Goal: Information Seeking & Learning: Learn about a topic

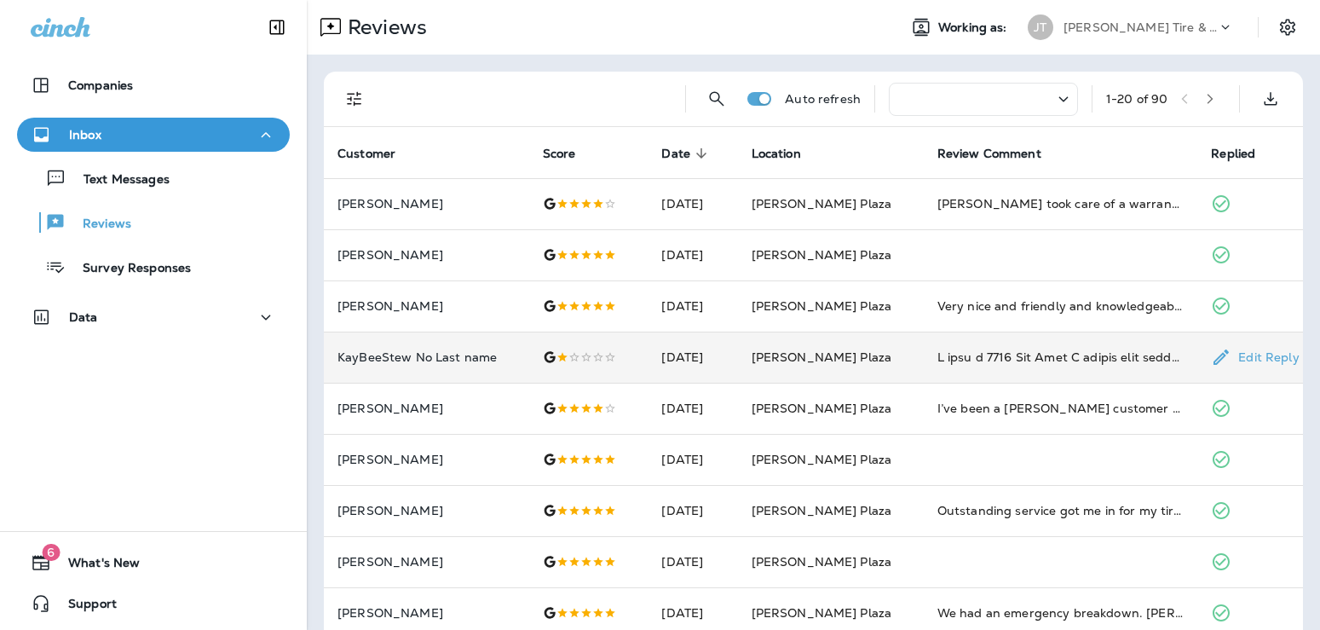
click at [998, 342] on td at bounding box center [1061, 357] width 274 height 51
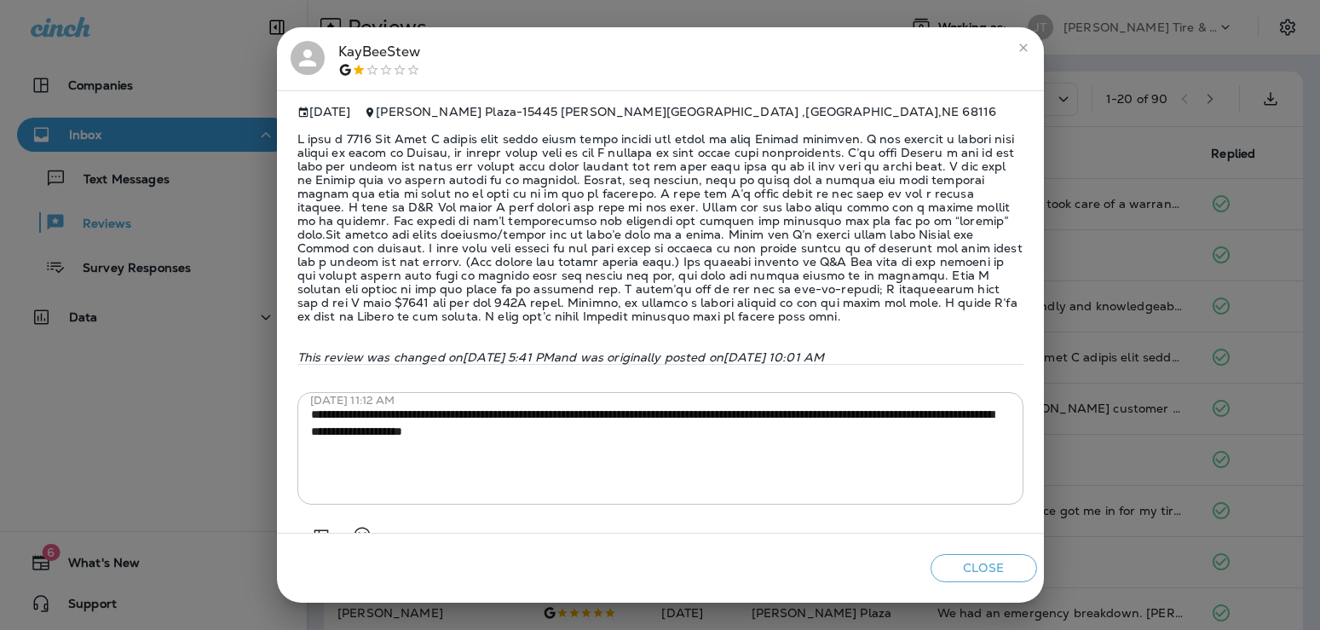
click at [1015, 46] on button "close" at bounding box center [1023, 47] width 27 height 27
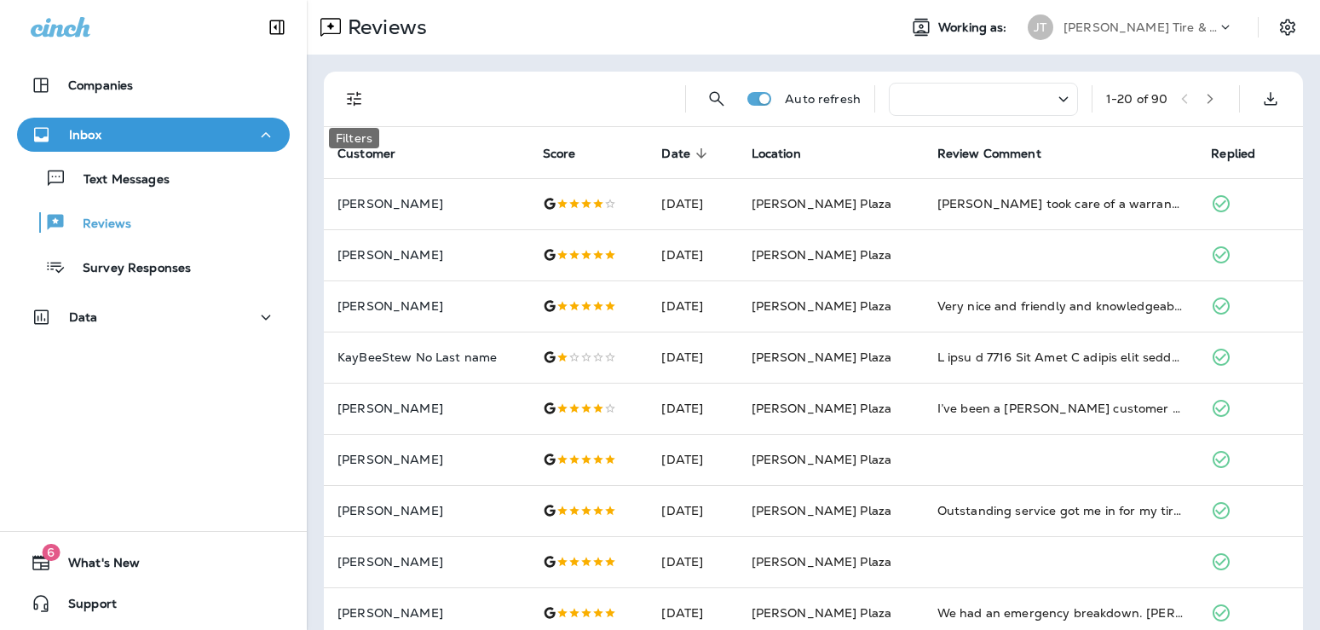
click at [359, 90] on icon "Filters" at bounding box center [354, 99] width 20 height 20
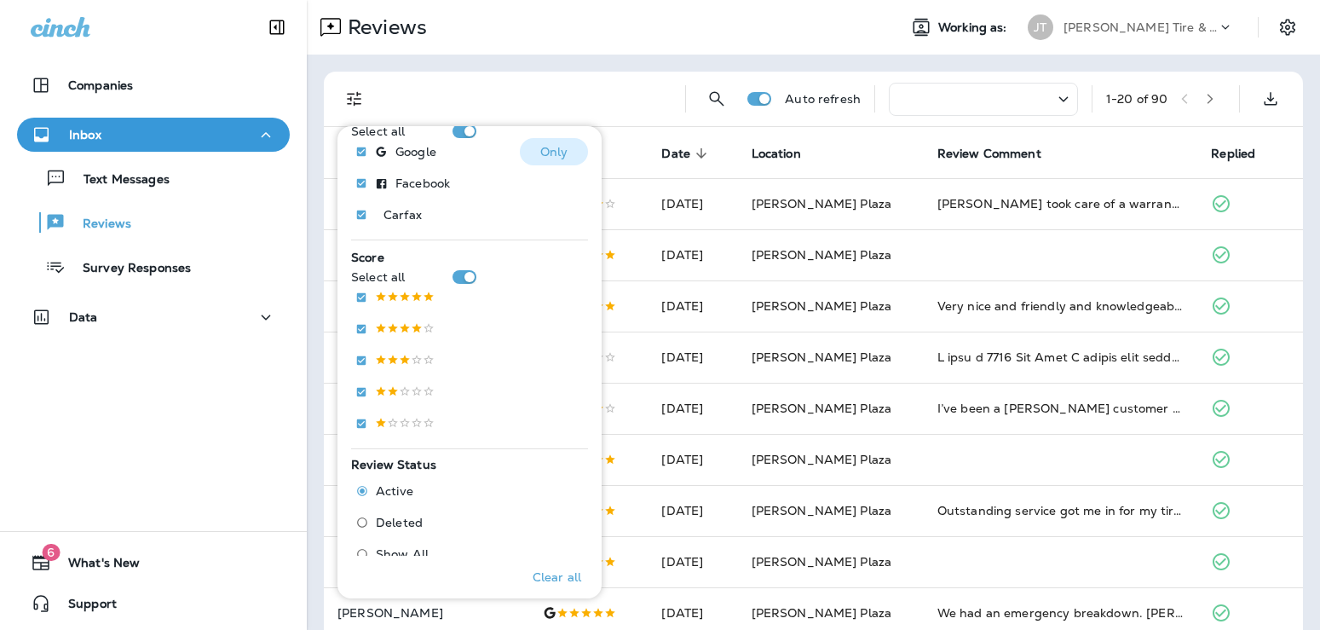
scroll to position [276, 0]
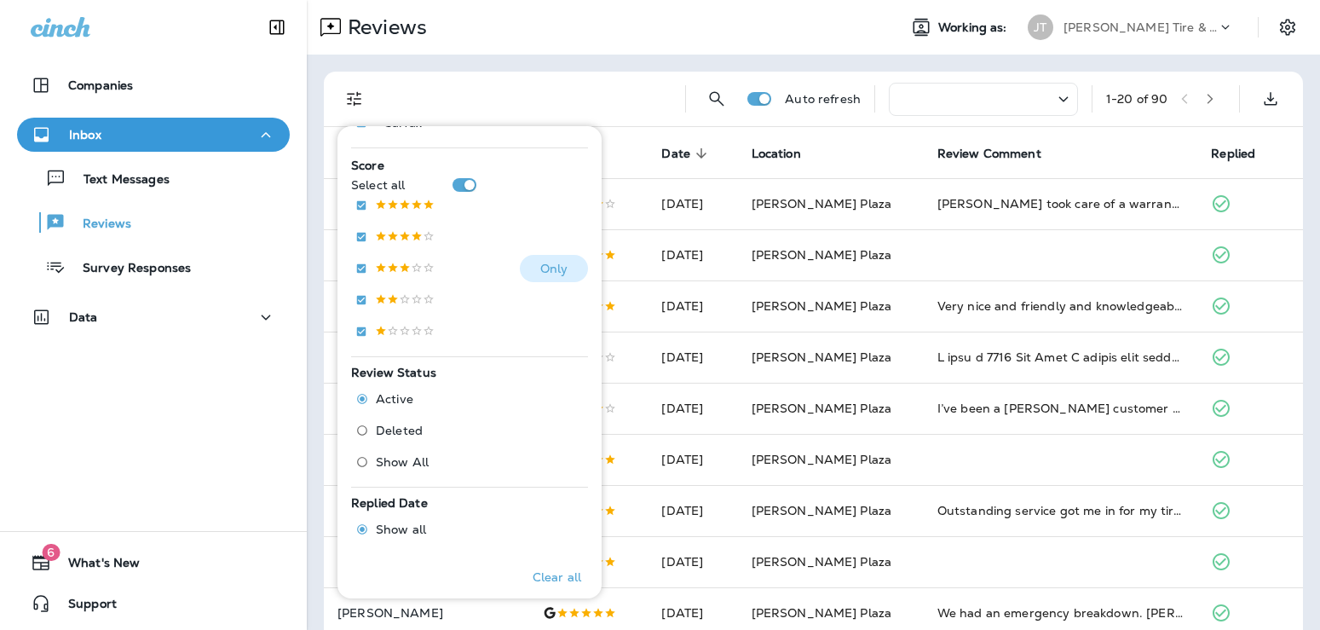
click at [397, 269] on p at bounding box center [405, 269] width 60 height 14
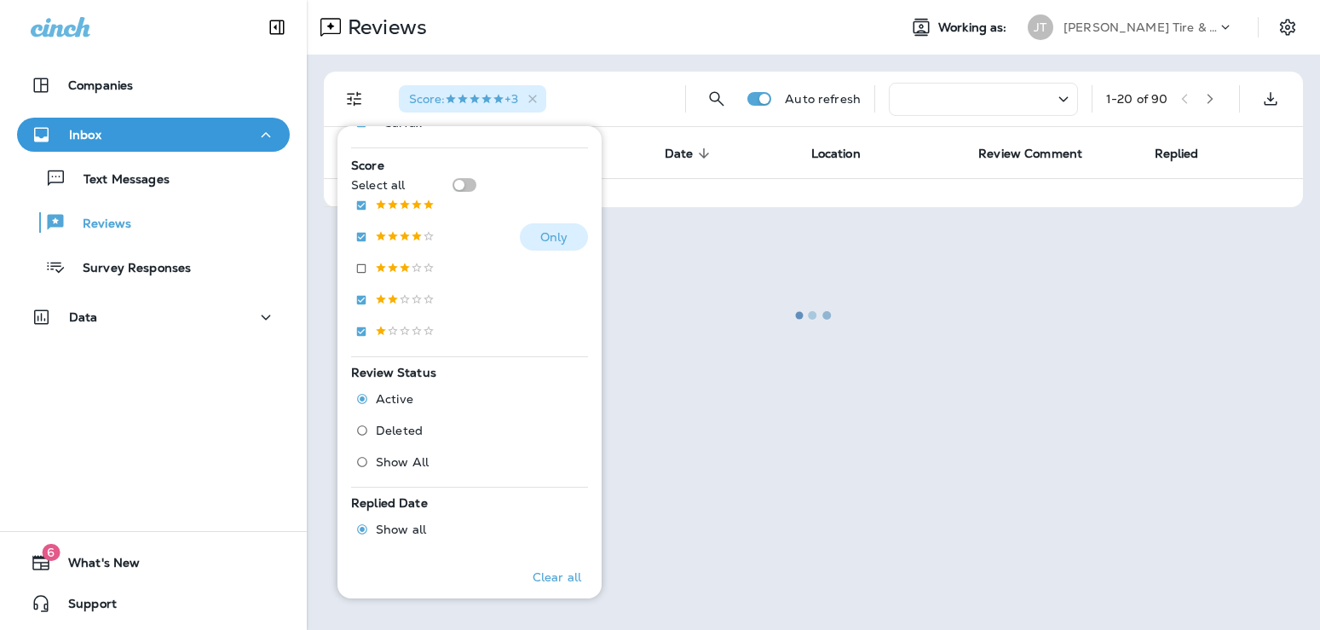
click at [397, 246] on label at bounding box center [391, 236] width 87 height 27
click at [397, 212] on p at bounding box center [405, 206] width 60 height 14
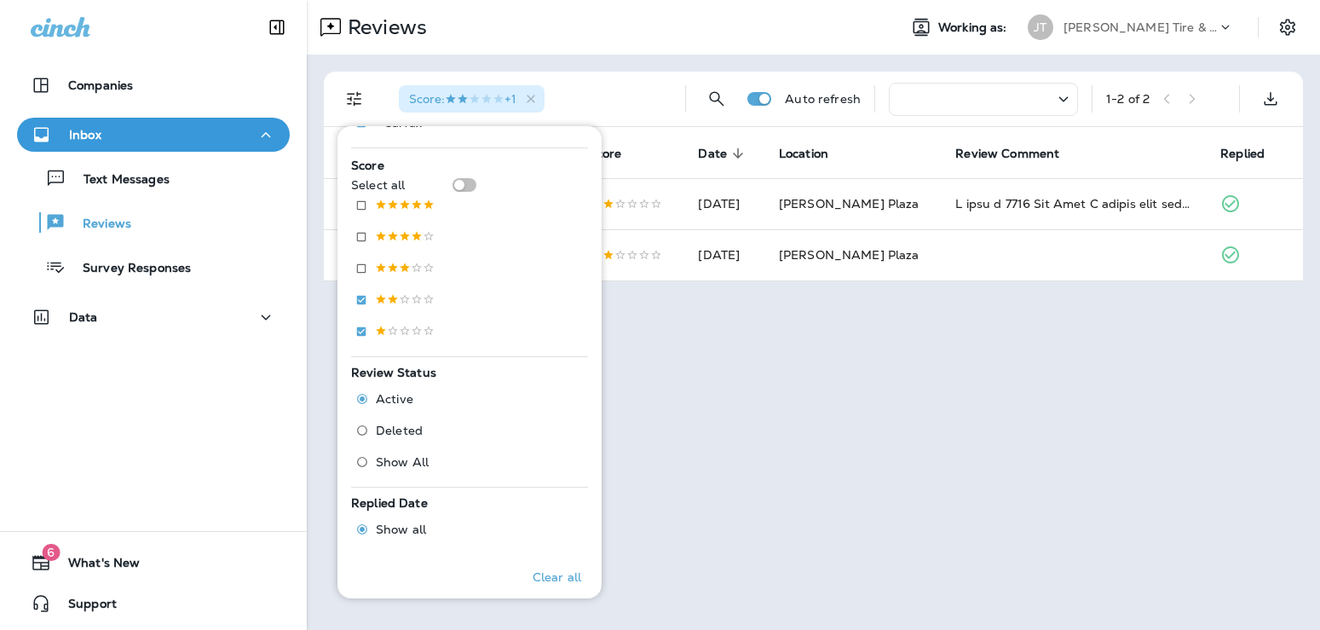
click at [643, 165] on th "Score" at bounding box center [630, 152] width 110 height 51
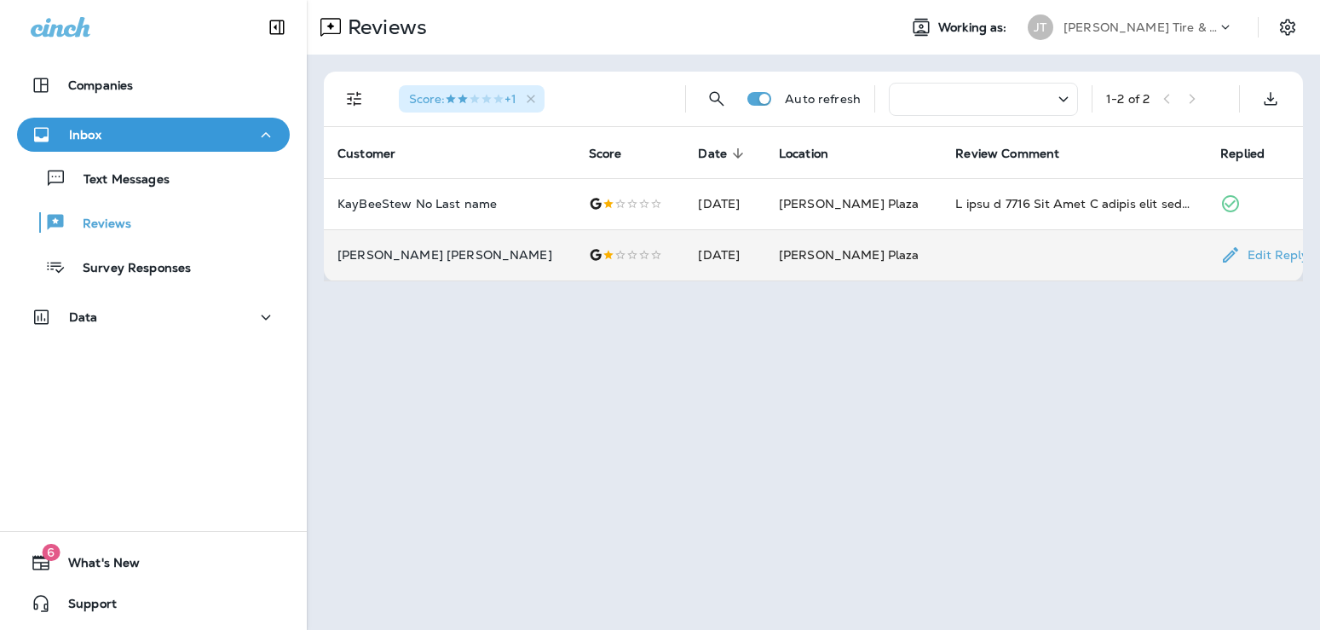
click at [966, 245] on td at bounding box center [1074, 254] width 265 height 51
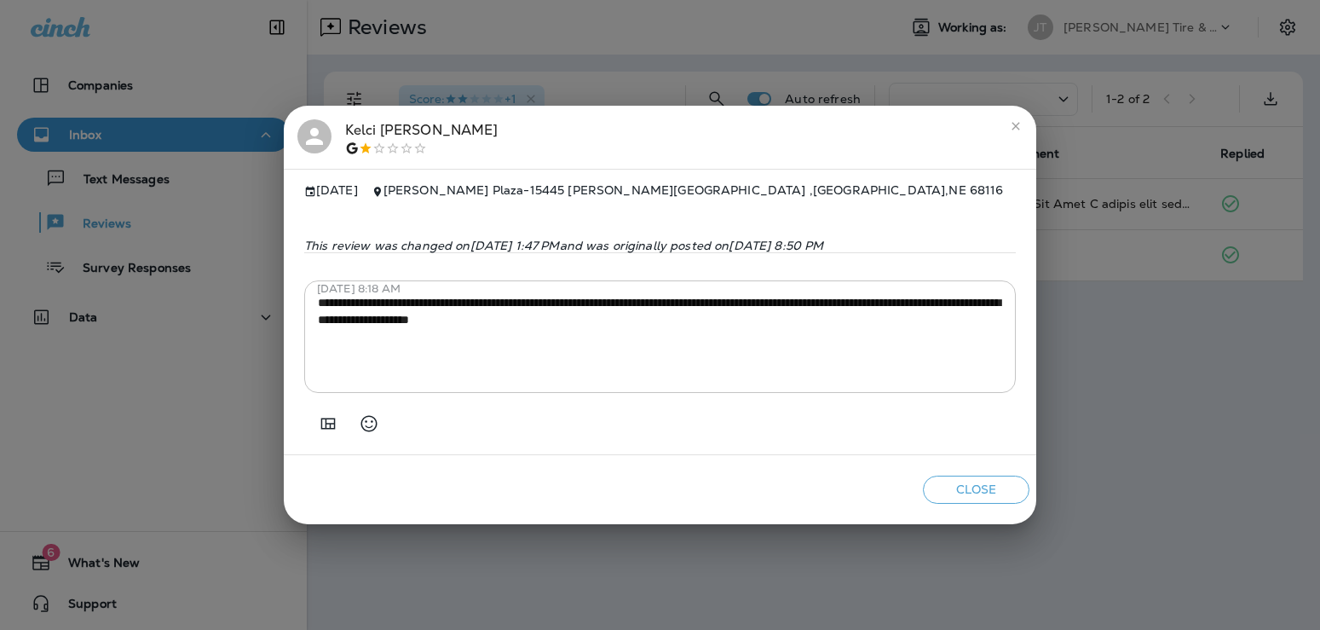
click at [1022, 119] on button "close" at bounding box center [1015, 126] width 27 height 27
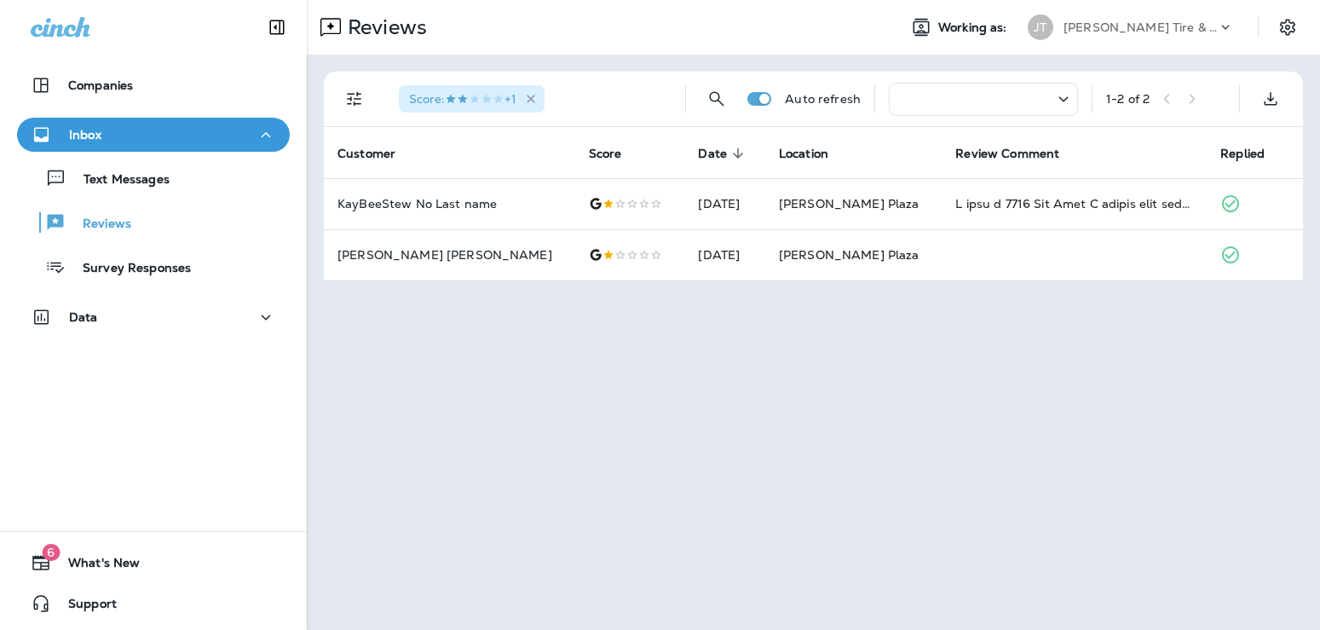
click at [531, 95] on icon "button" at bounding box center [531, 99] width 14 height 14
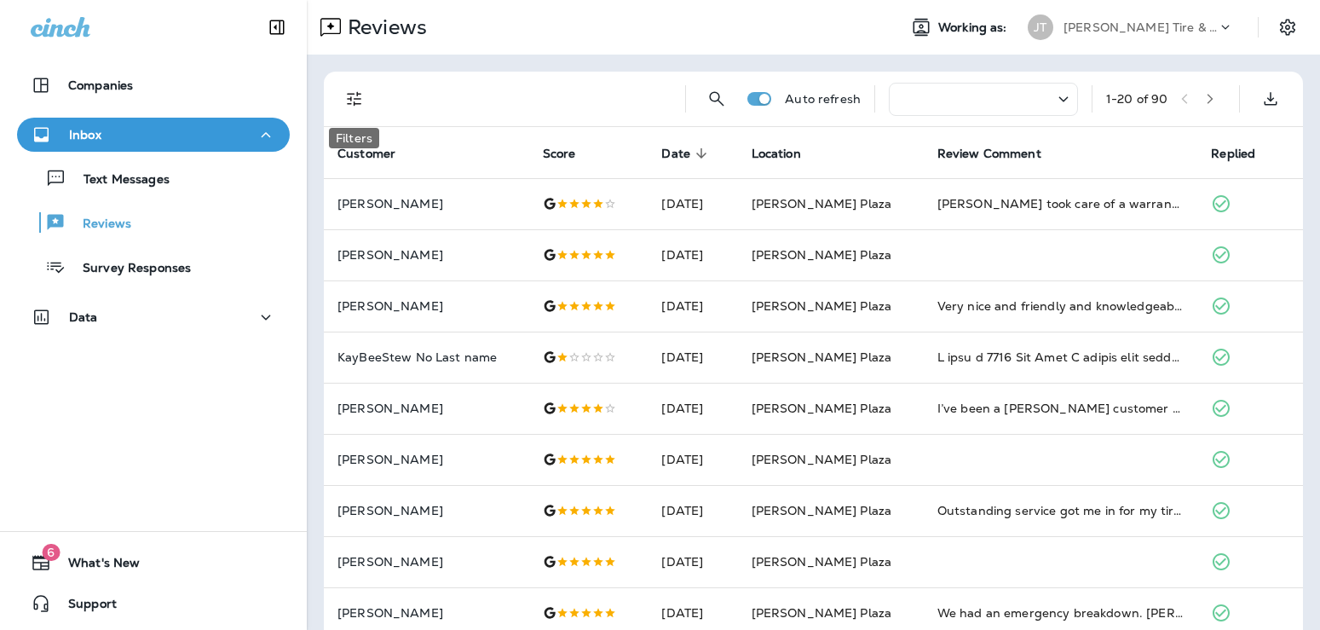
click at [353, 100] on icon "Filters" at bounding box center [354, 99] width 20 height 20
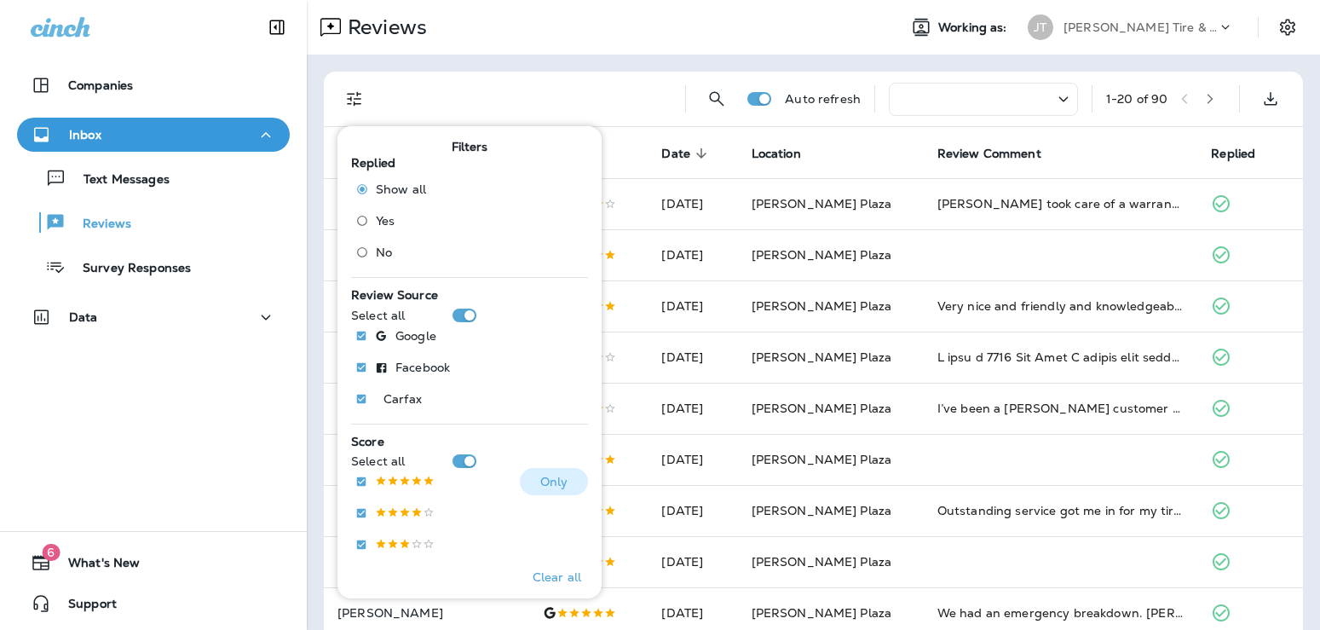
click at [408, 478] on p at bounding box center [405, 482] width 60 height 14
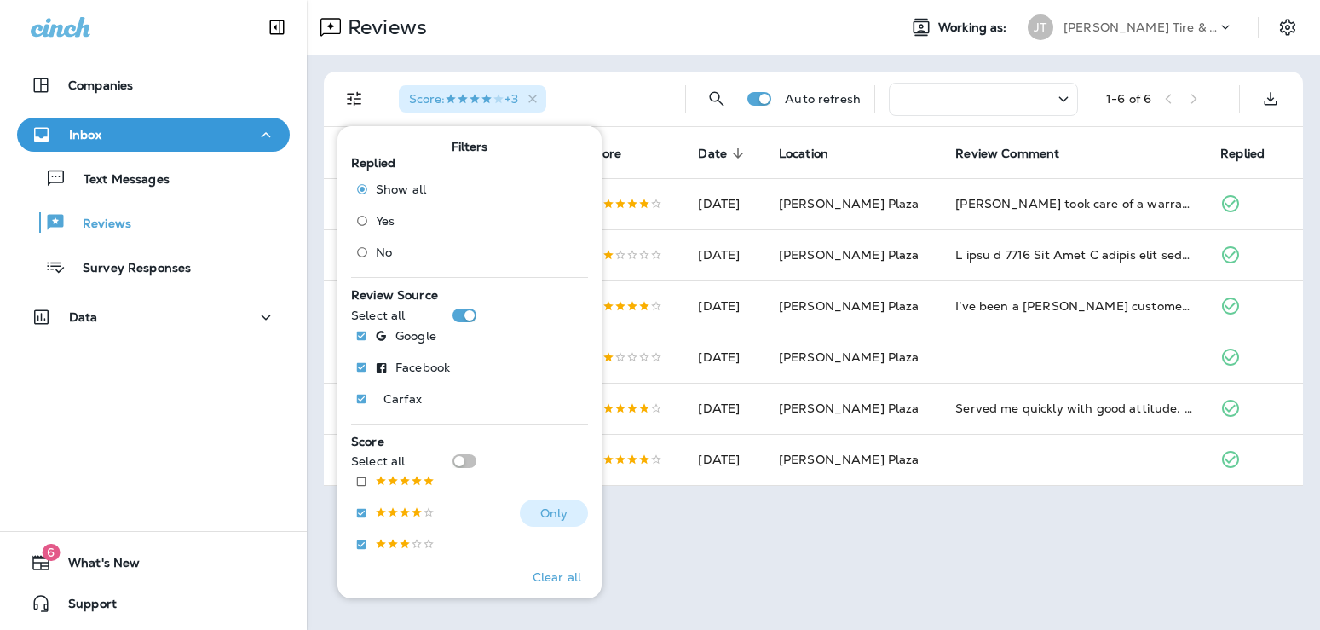
click at [419, 511] on p at bounding box center [405, 513] width 60 height 14
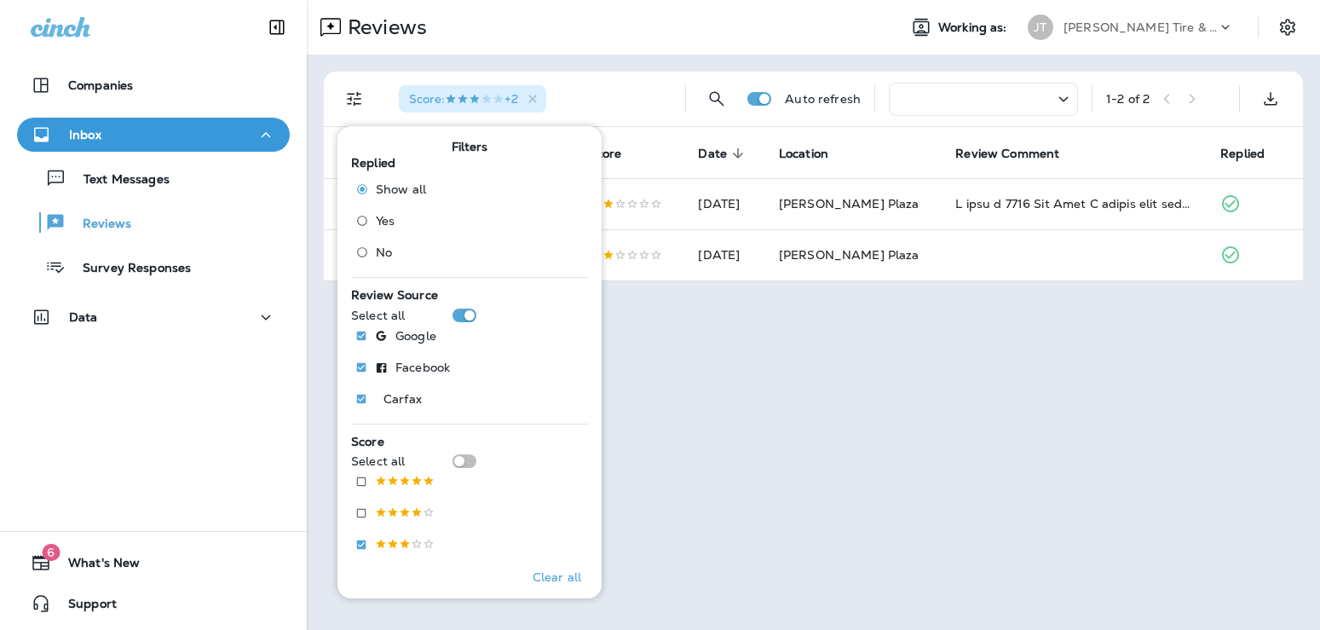
click at [626, 114] on div "Score : +2" at bounding box center [528, 99] width 286 height 55
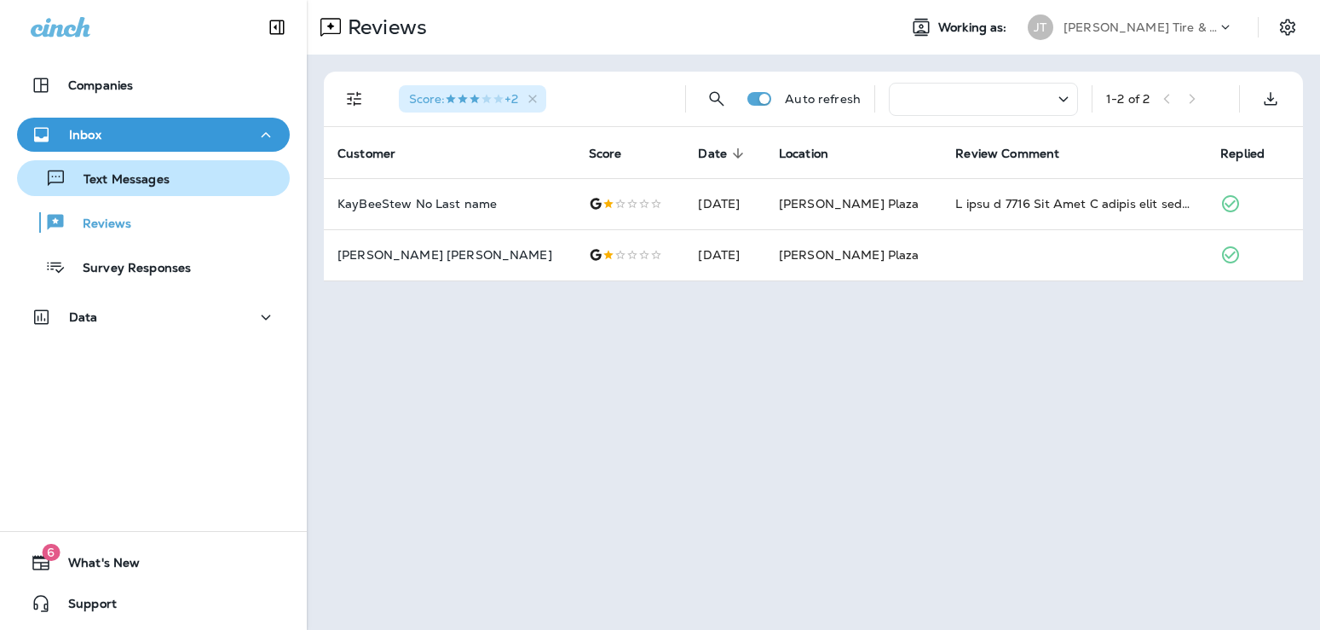
click at [201, 178] on div "Text Messages" at bounding box center [153, 178] width 259 height 26
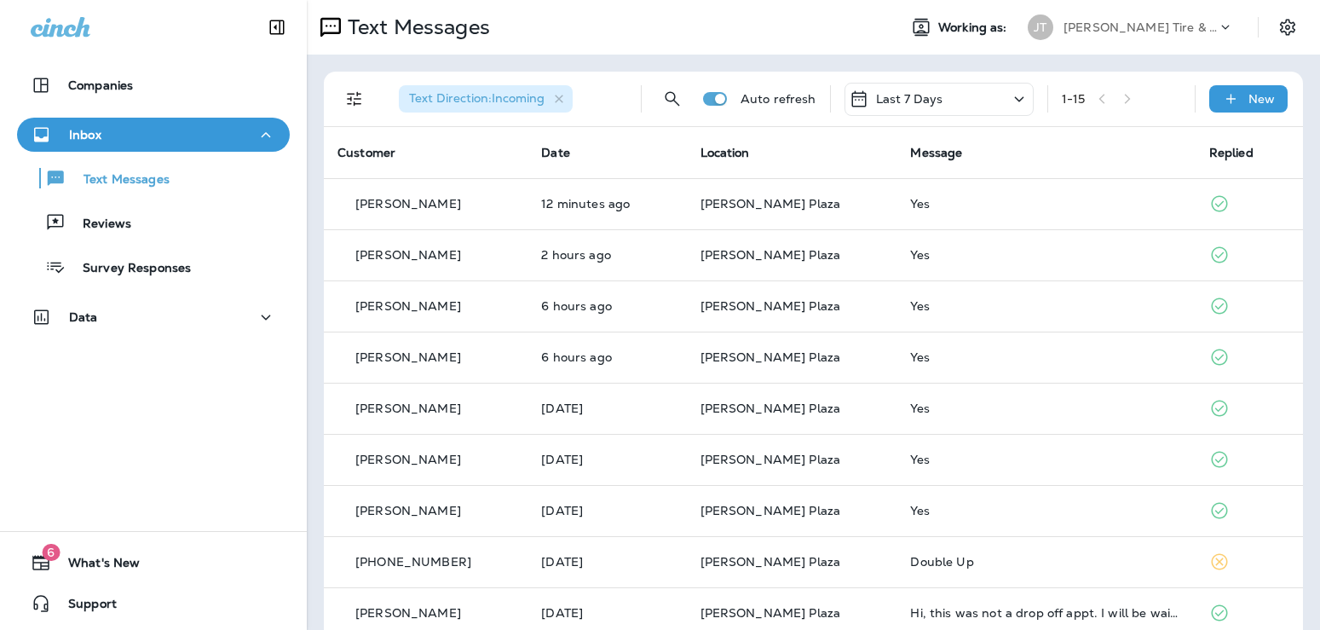
click at [204, 128] on div "Inbox" at bounding box center [153, 134] width 245 height 21
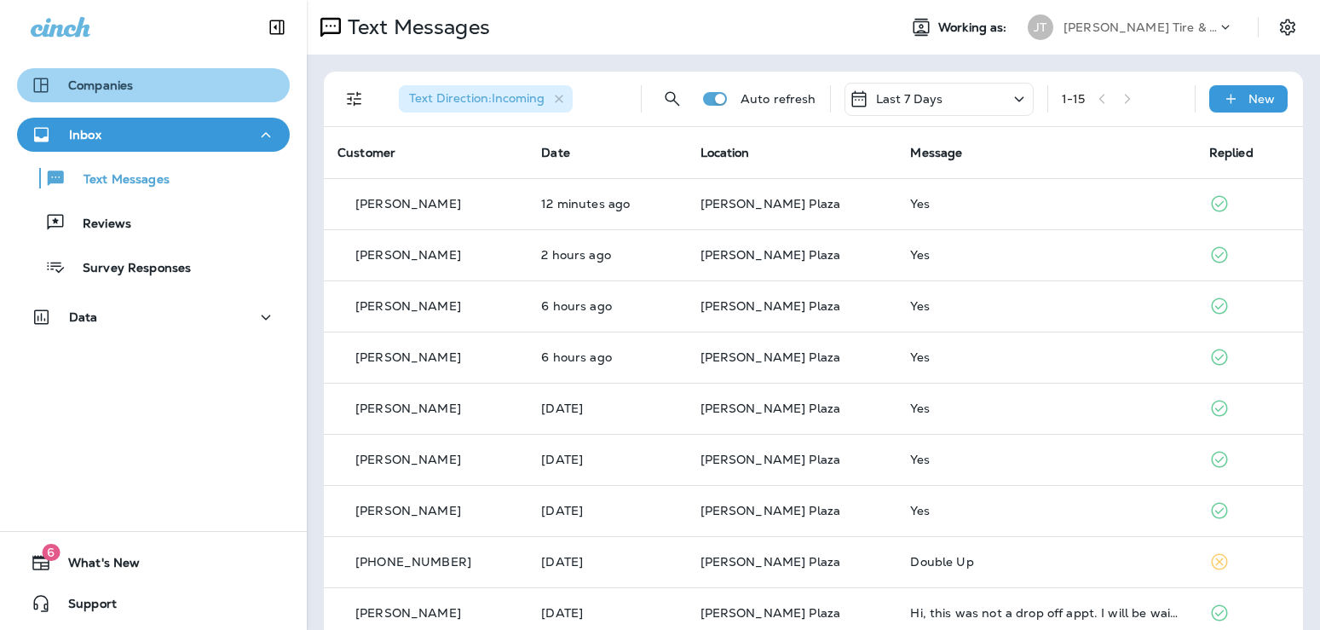
click at [153, 84] on div "Companies" at bounding box center [153, 85] width 245 height 20
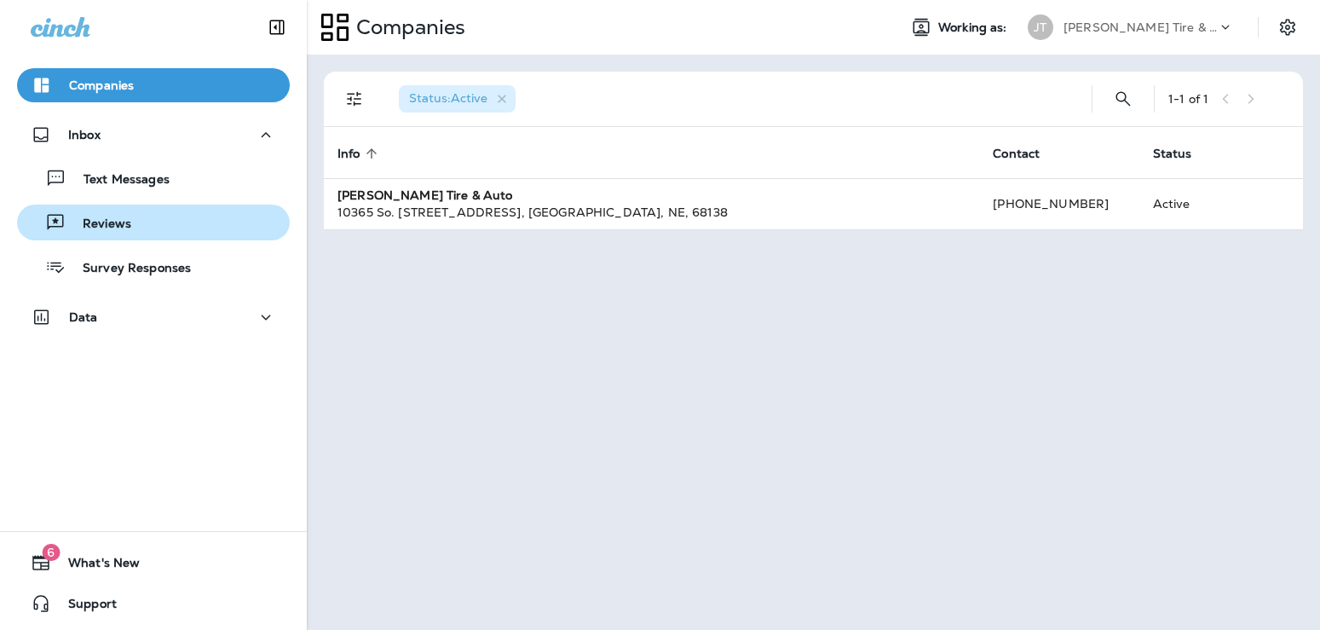
click at [147, 226] on div "Reviews" at bounding box center [153, 223] width 259 height 26
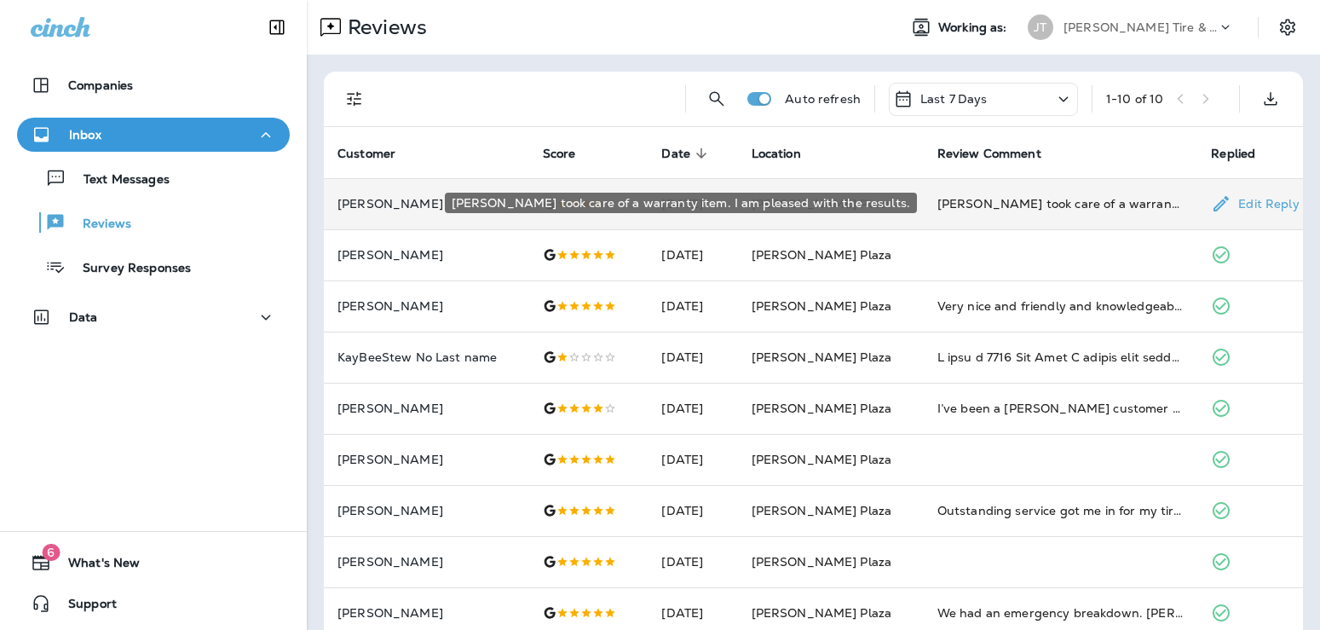
click at [1096, 203] on div "[PERSON_NAME] took care of a warranty item. I am pleased with the results." at bounding box center [1061, 203] width 247 height 17
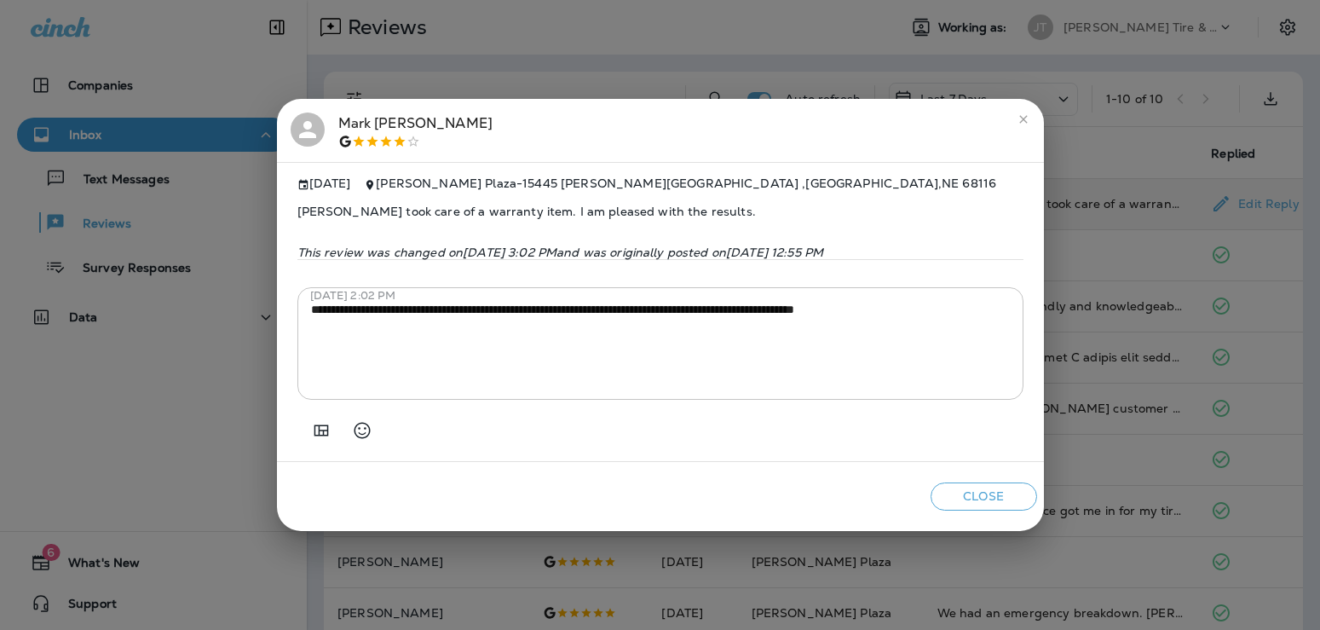
click at [1026, 113] on icon "close" at bounding box center [1024, 120] width 14 height 14
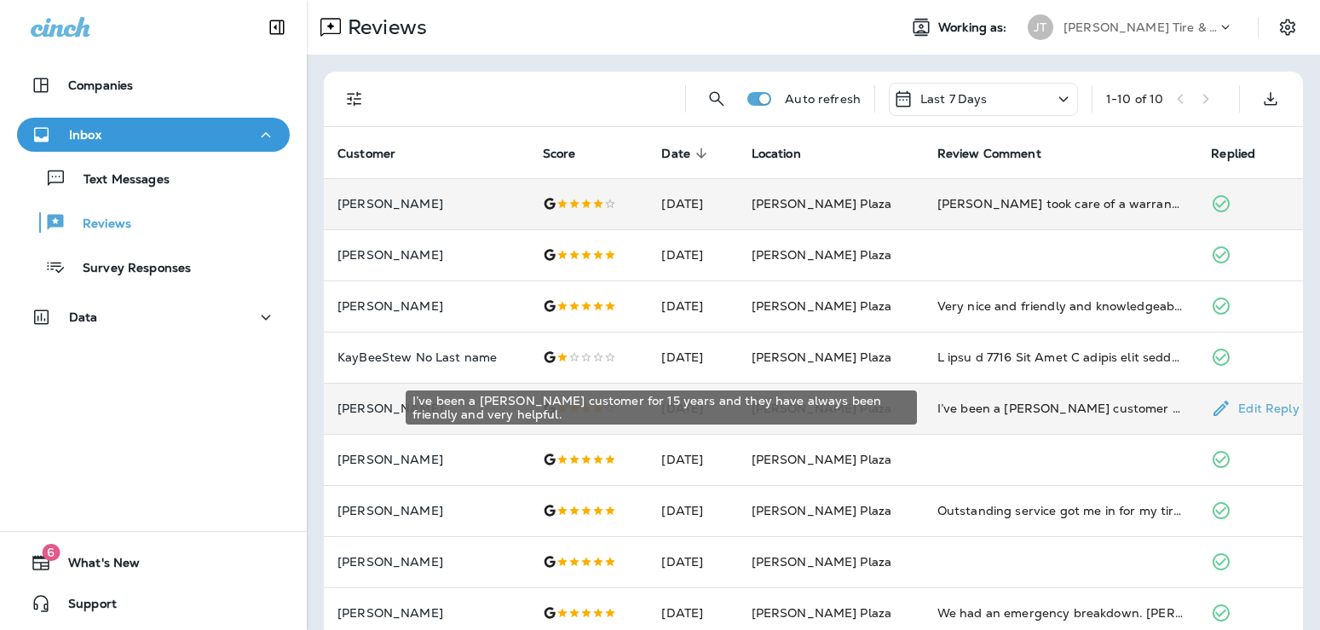
click at [1049, 407] on div "I’ve been a [PERSON_NAME] customer for 15 years and they have always been frien…" at bounding box center [1061, 408] width 247 height 17
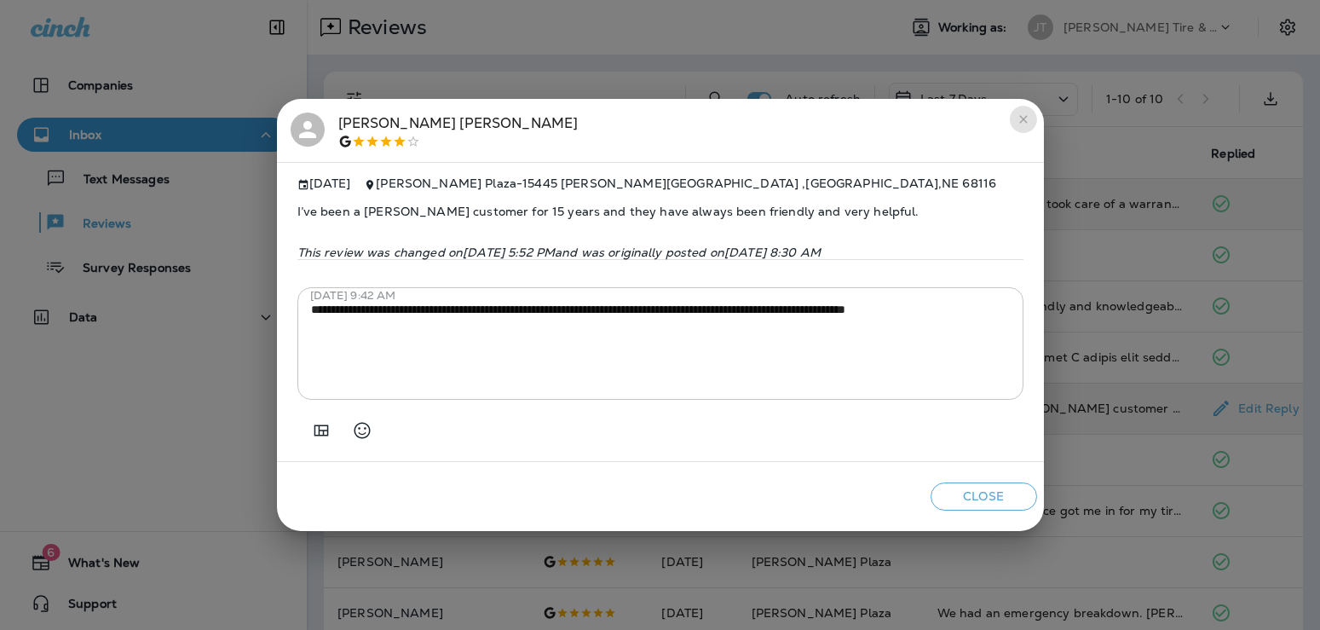
click at [1017, 116] on icon "close" at bounding box center [1024, 120] width 14 height 14
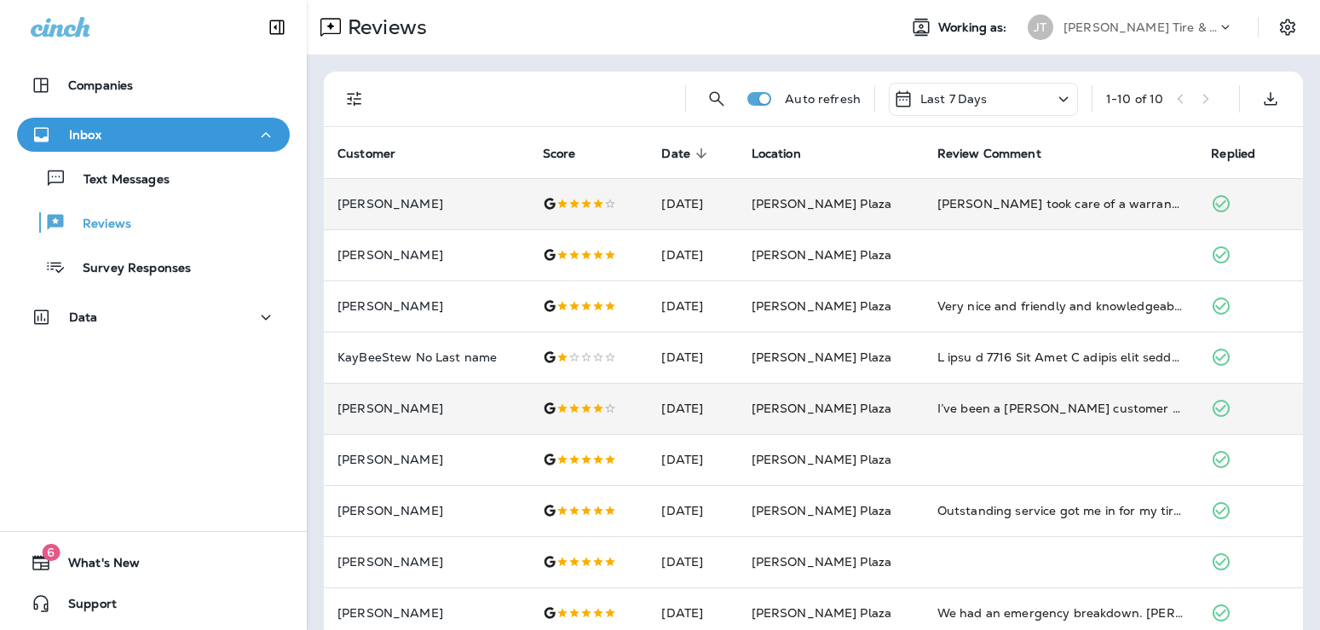
click at [1208, 101] on div "1 - 10 of 10" at bounding box center [1165, 99] width 119 height 26
click at [1032, 103] on div "Last 7 Days" at bounding box center [983, 99] width 189 height 33
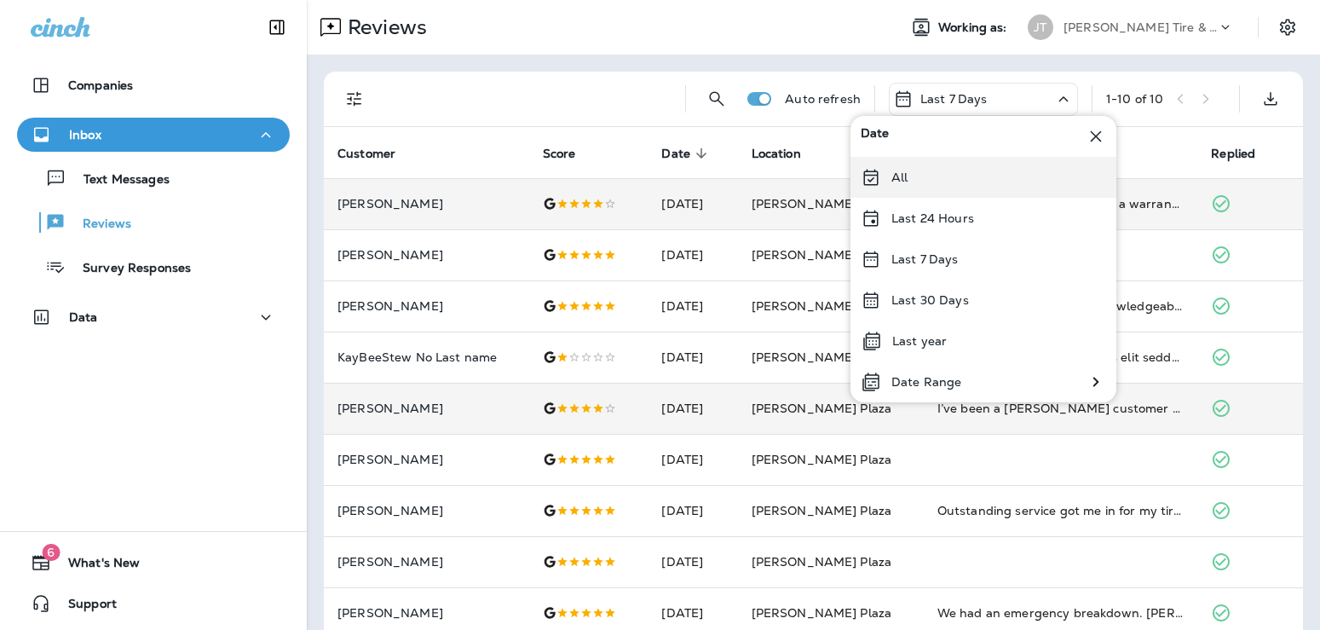
click at [932, 184] on div "All" at bounding box center [984, 177] width 266 height 41
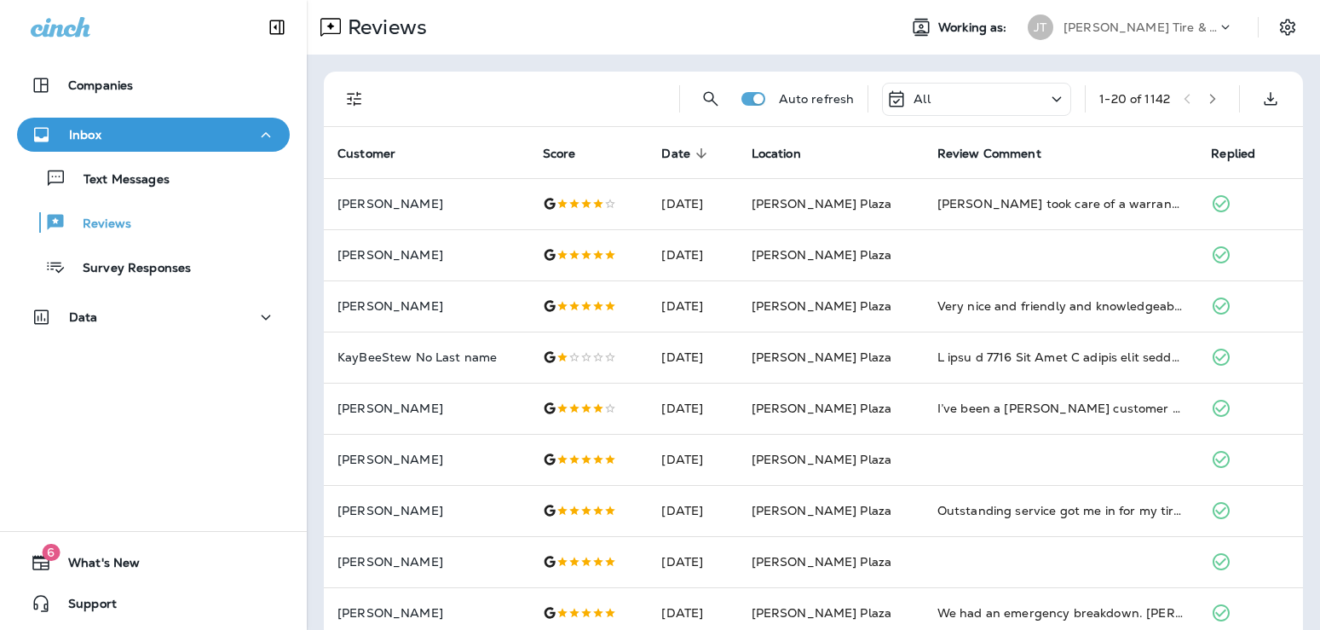
click at [351, 104] on icon "Filters" at bounding box center [354, 99] width 14 height 14
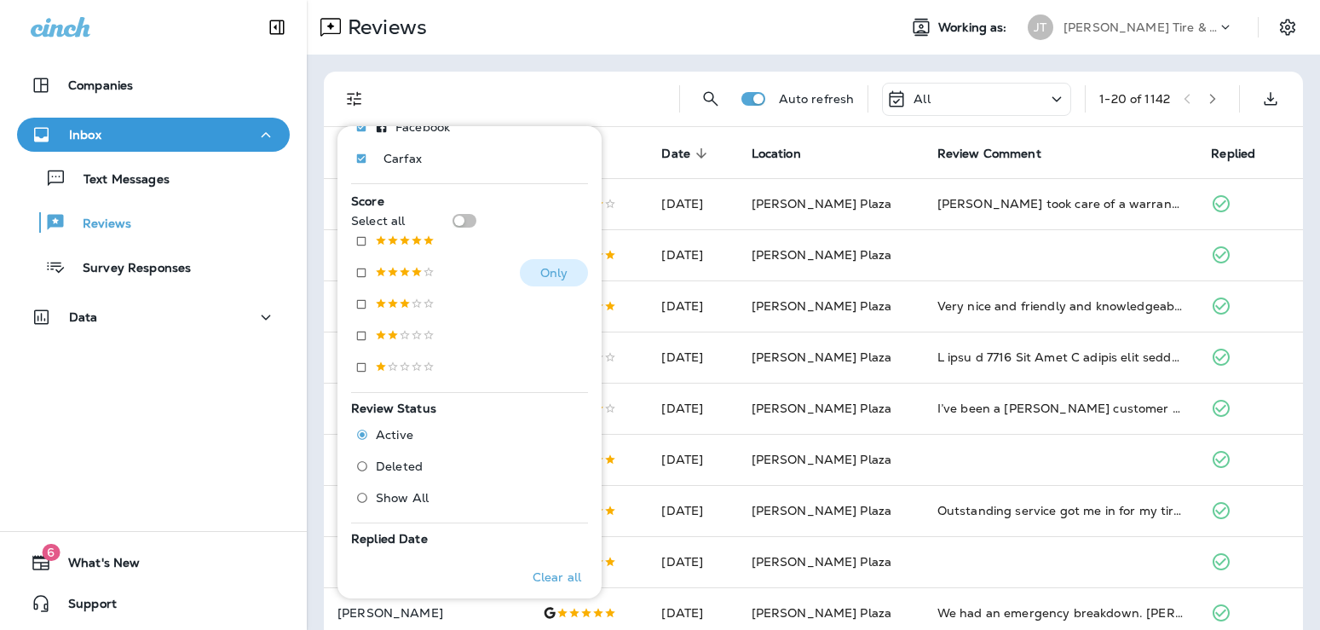
scroll to position [368, 0]
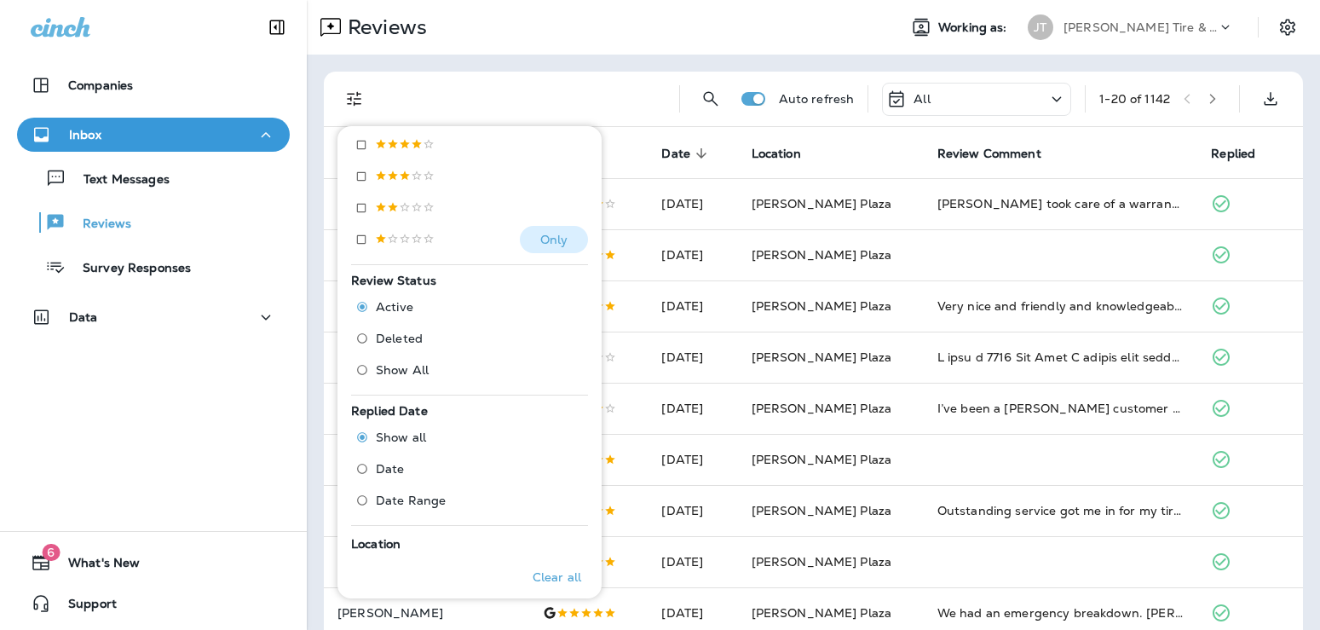
click at [401, 233] on p at bounding box center [405, 240] width 60 height 14
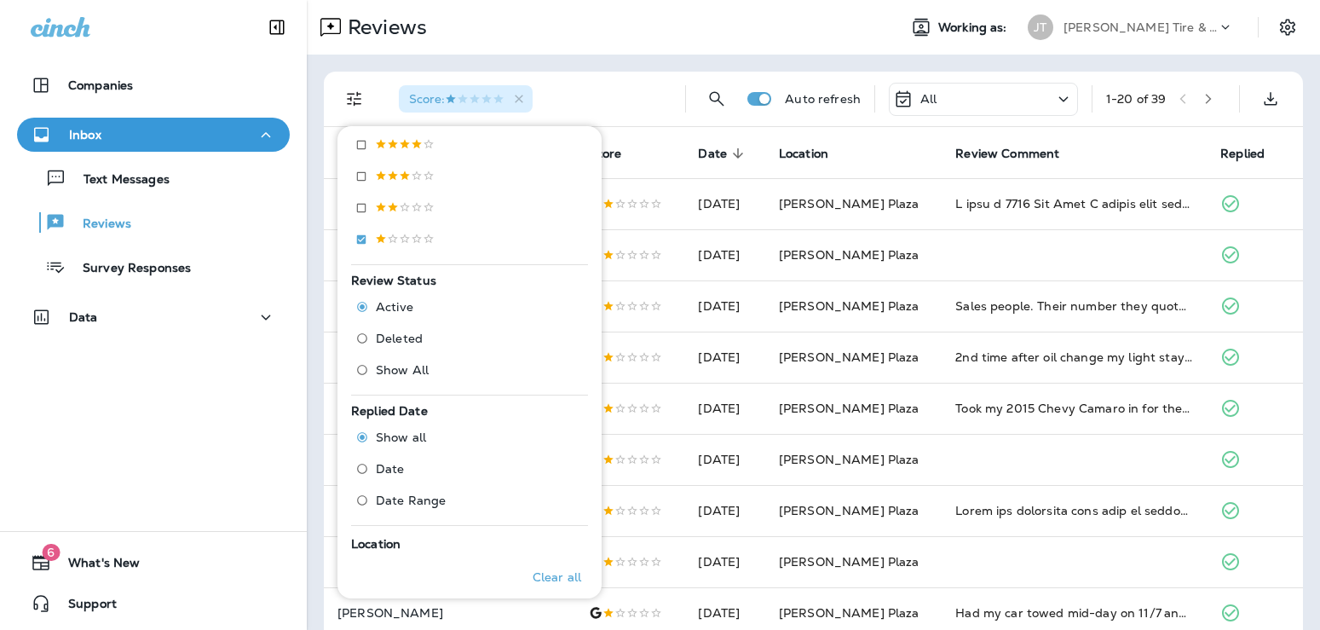
click at [620, 95] on div "Score :" at bounding box center [528, 99] width 286 height 55
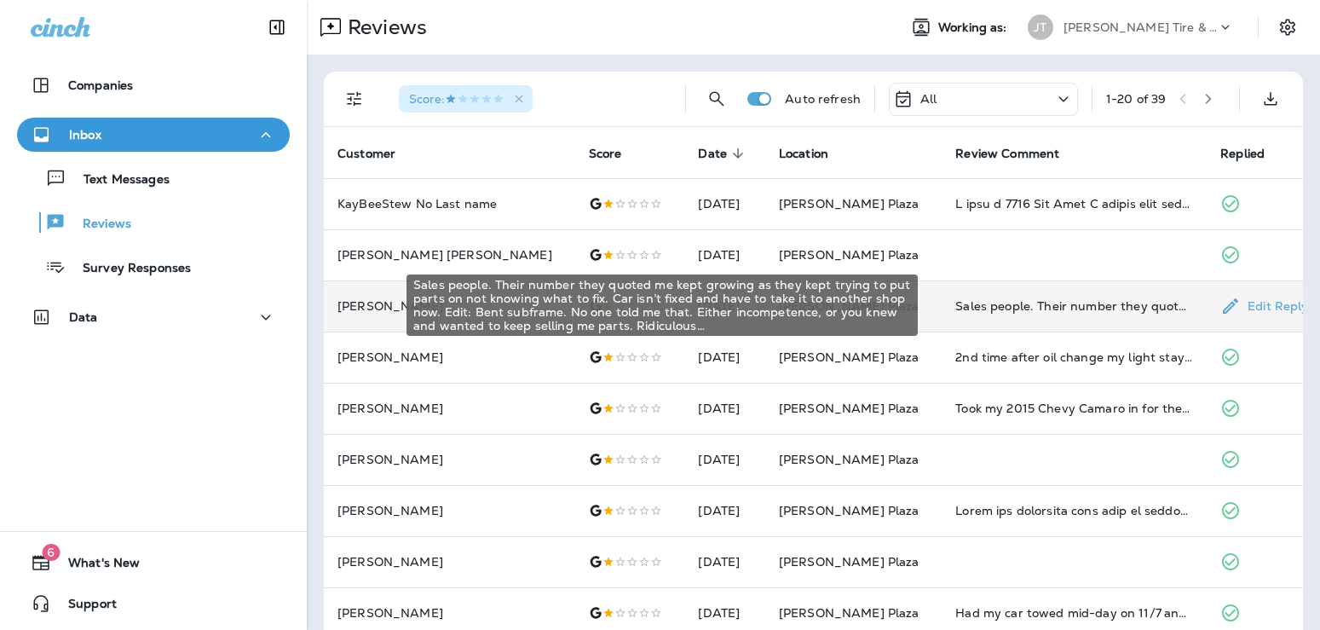
click at [977, 310] on div "Sales people. Their number they quoted me kept growing as they kept trying to p…" at bounding box center [1074, 305] width 238 height 17
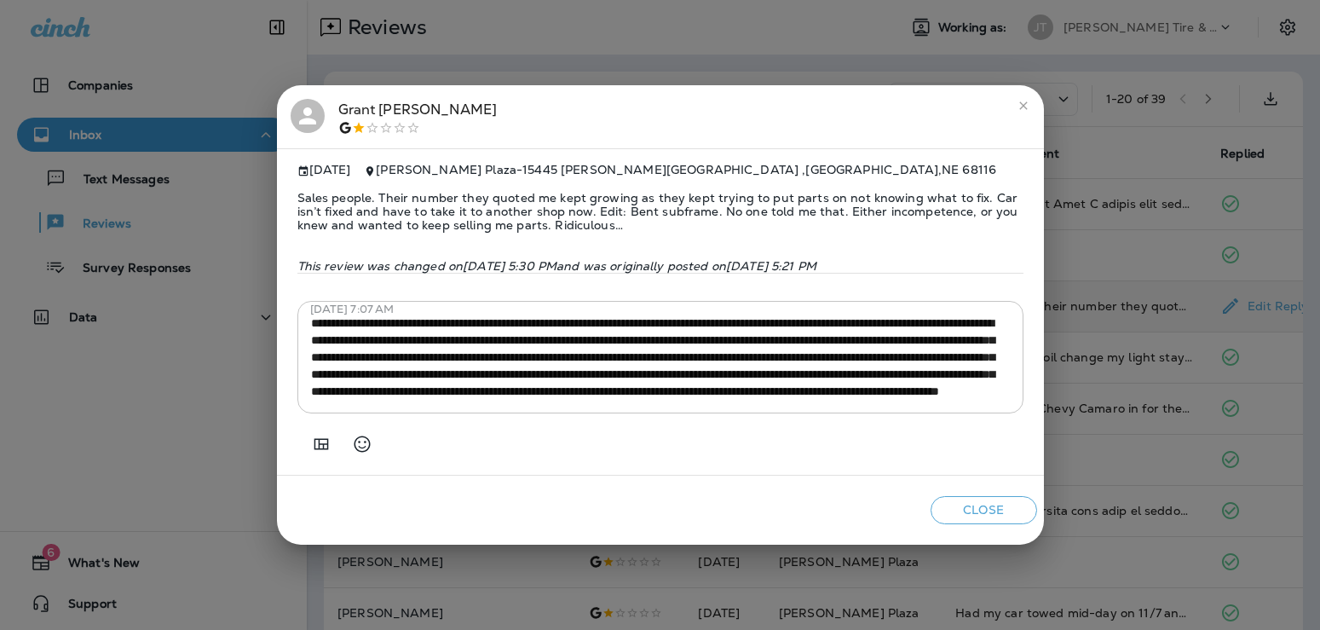
click at [1103, 211] on div "[PERSON_NAME] [DATE] [PERSON_NAME] Plaza - [STREET_ADDRESS][PERSON_NAME] Sales …" at bounding box center [660, 315] width 1320 height 630
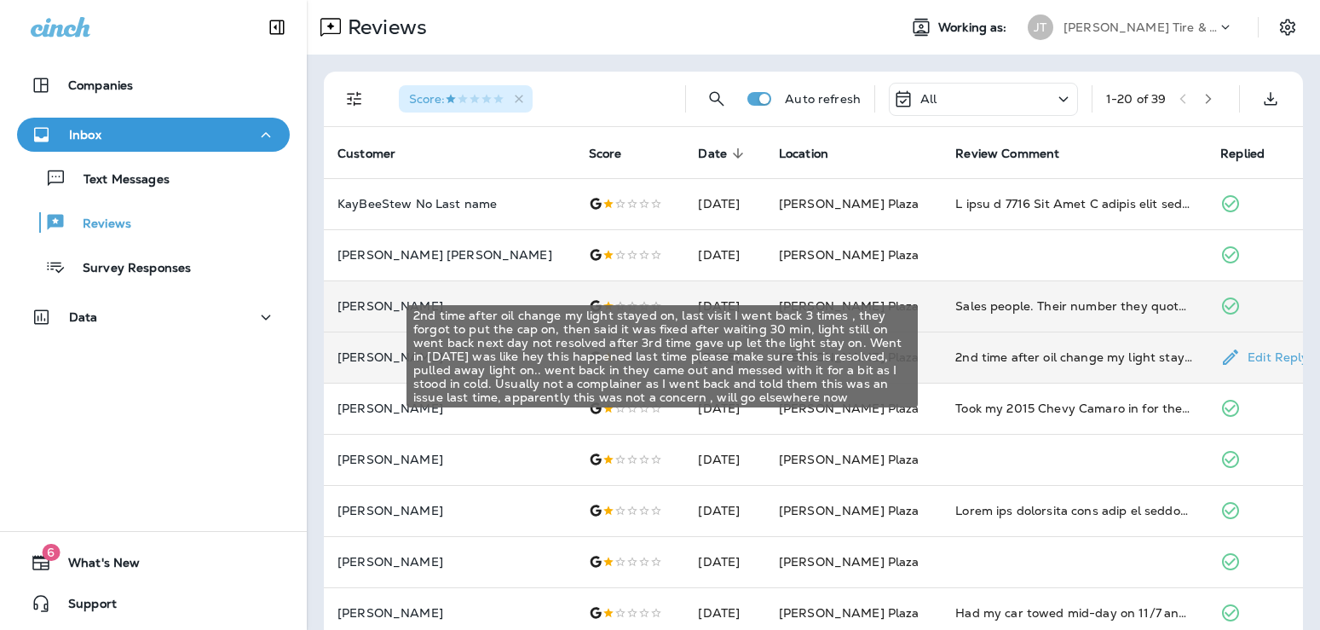
click at [1037, 355] on div "2nd time after oil change my light stayed on, last visit I went back 3 times , …" at bounding box center [1074, 357] width 238 height 17
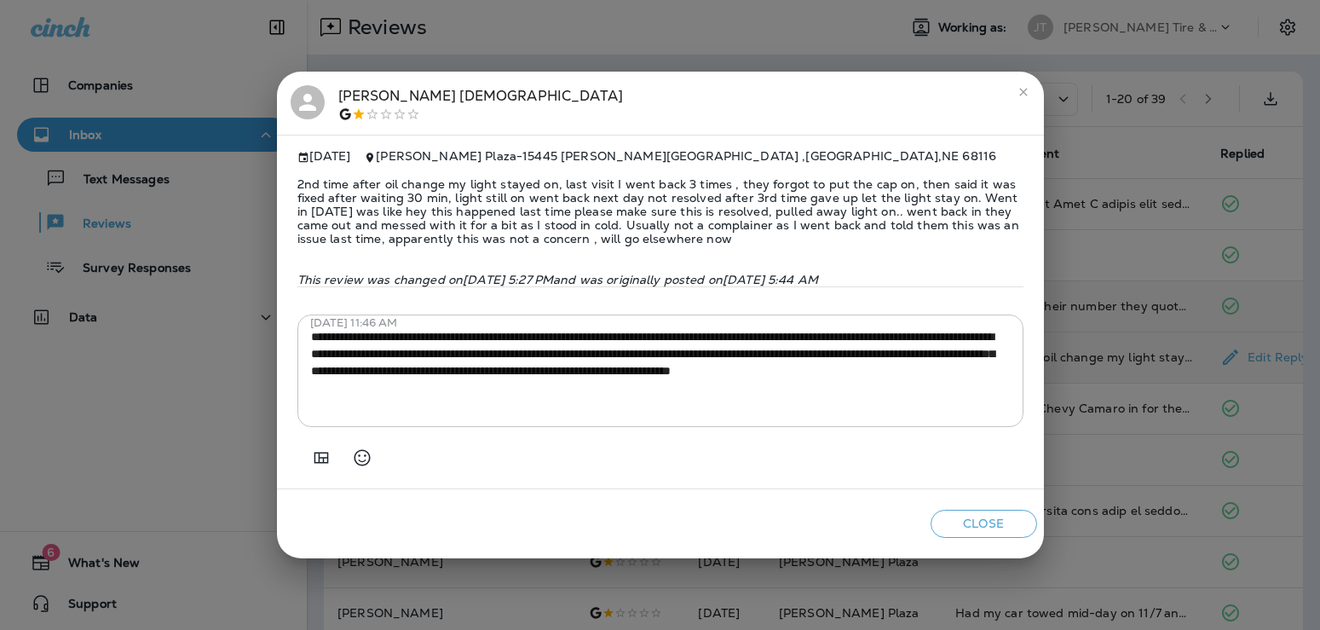
click at [1121, 141] on div "[PERSON_NAME] [DATE] [PERSON_NAME] Plaza - [STREET_ADDRESS][PERSON_NAME] 2nd ti…" at bounding box center [660, 315] width 1320 height 630
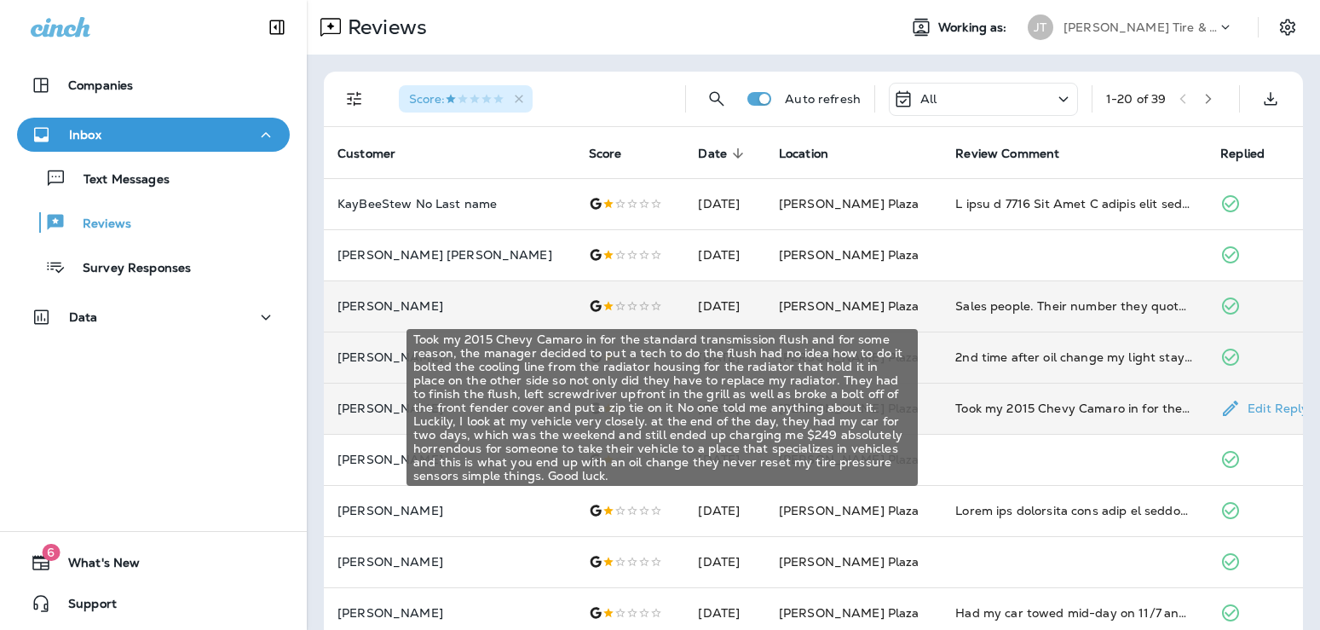
click at [1059, 401] on div "Took my 2015 Chevy Camaro in for the standard transmission flush and for some r…" at bounding box center [1074, 408] width 238 height 17
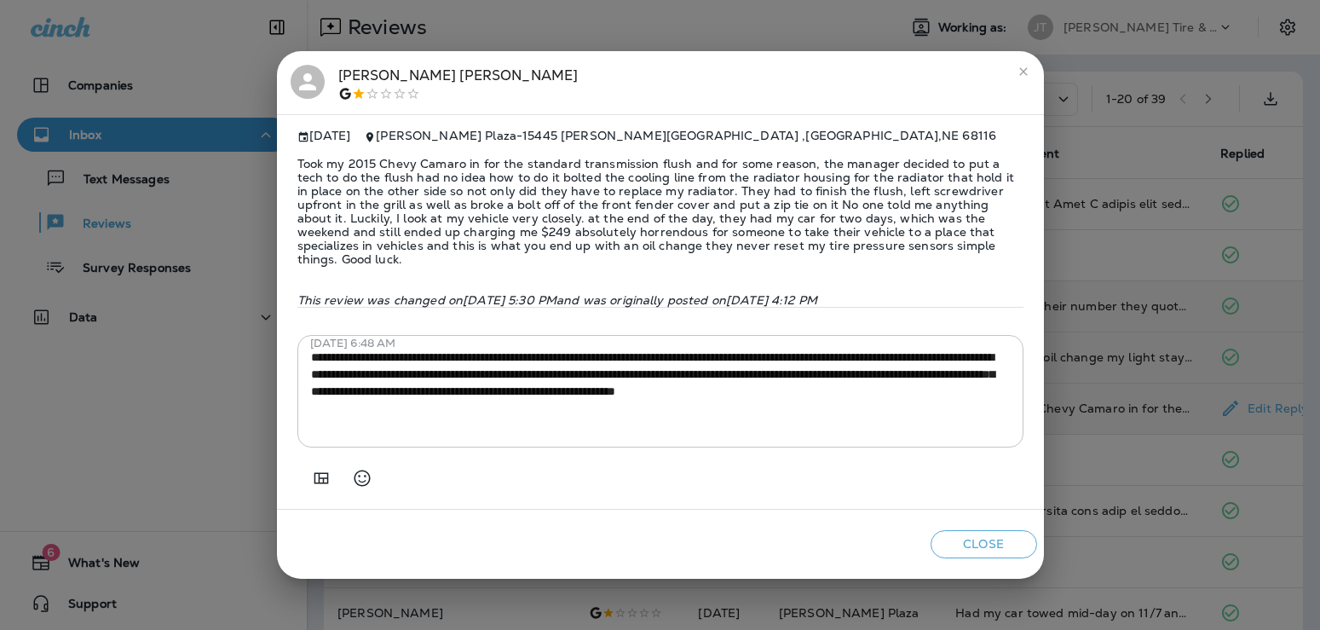
click at [1101, 364] on div "[PERSON_NAME] [DATE] [PERSON_NAME] Plaza - [STREET_ADDRESS][PERSON_NAME] Took m…" at bounding box center [660, 315] width 1320 height 630
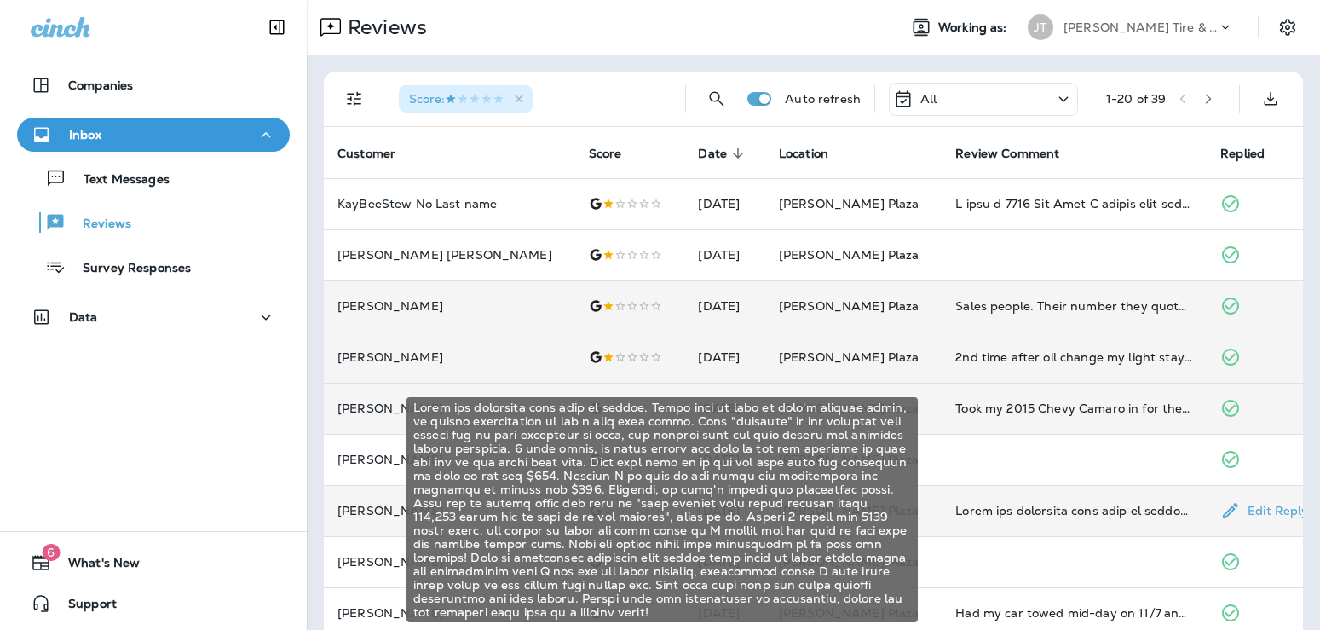
click at [1054, 510] on div at bounding box center [1074, 510] width 238 height 17
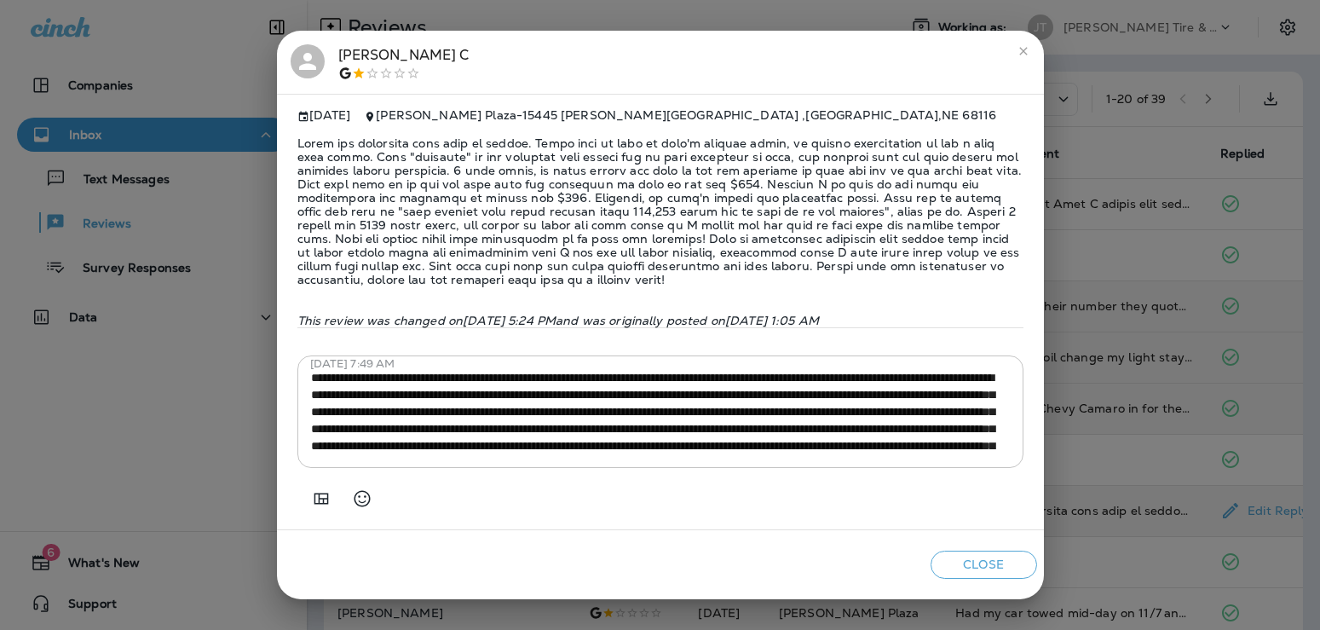
click at [1077, 262] on div "[PERSON_NAME] [DATE] [PERSON_NAME] Plaza - [STREET_ADDRESS][PERSON_NAME] This r…" at bounding box center [660, 315] width 1320 height 630
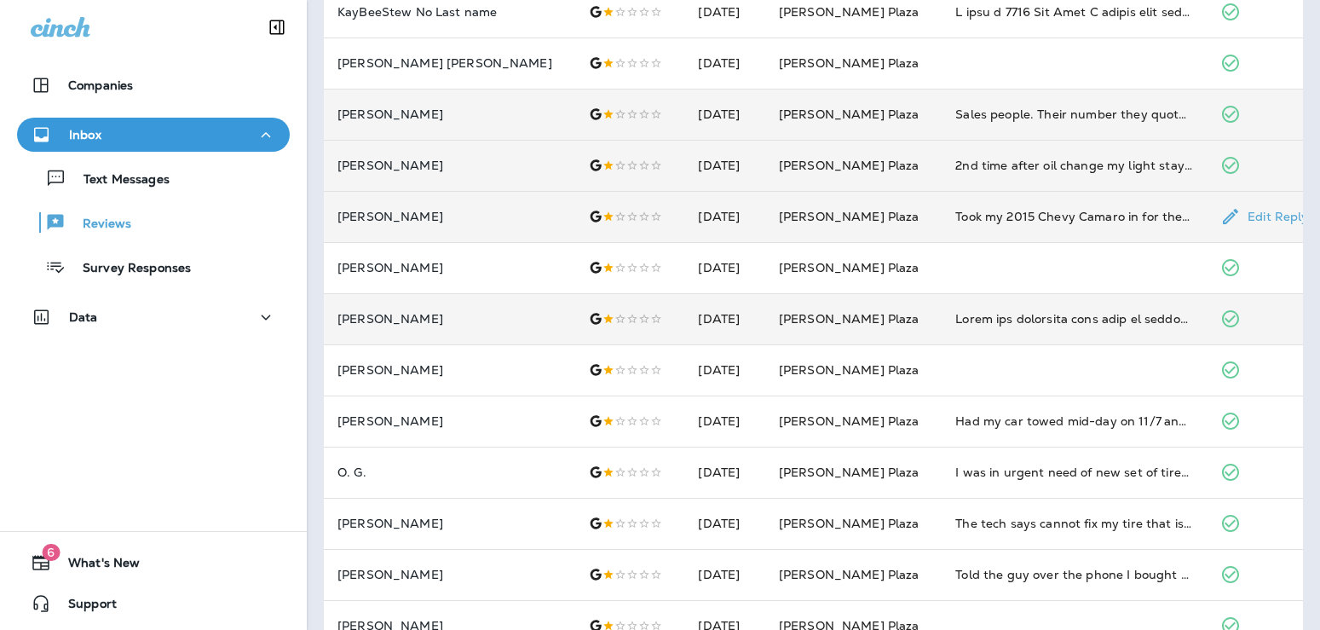
scroll to position [276, 0]
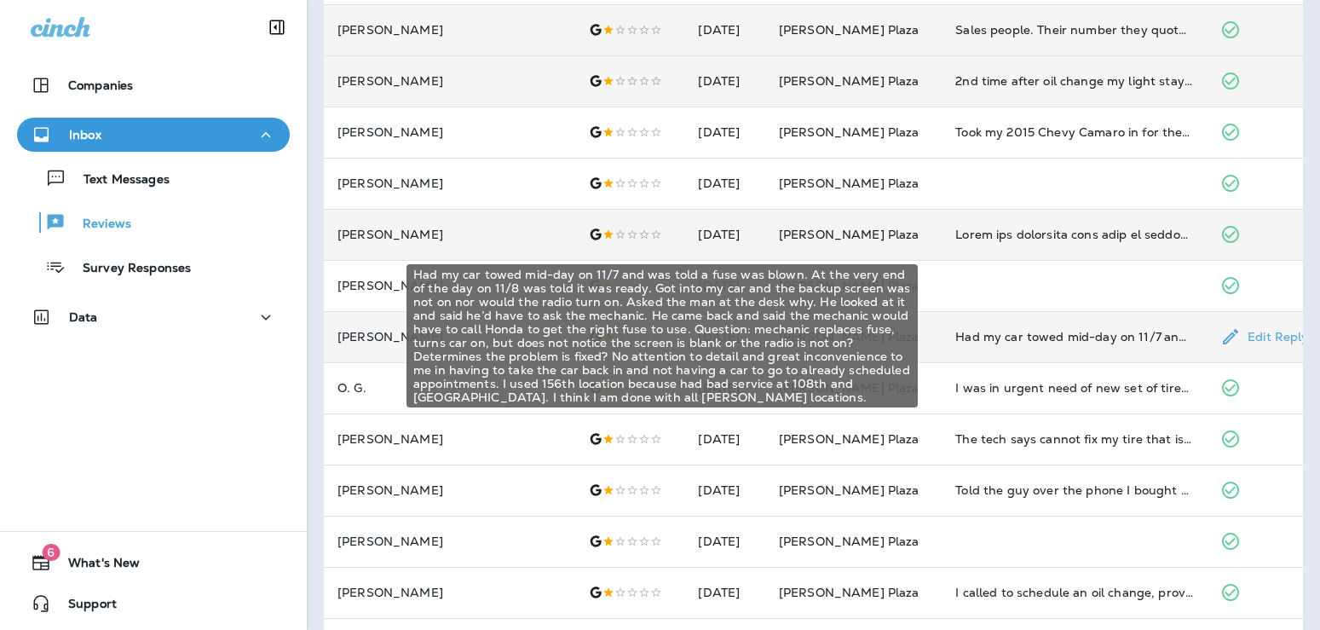
click at [1042, 338] on div "Had my car towed mid-day on 11/7 and was told a fuse was blown. At the very end…" at bounding box center [1074, 336] width 238 height 17
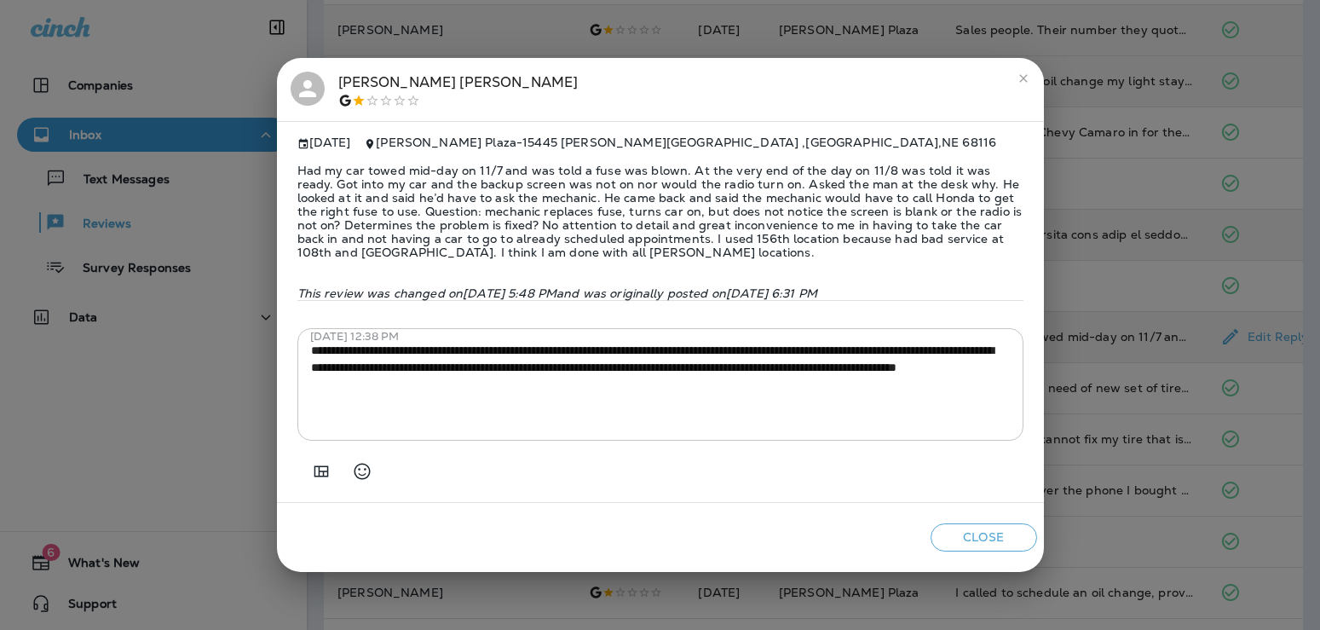
click at [1104, 297] on div "[PERSON_NAME] [DATE] [PERSON_NAME] Plaza - [STREET_ADDRESS][PERSON_NAME] Had my…" at bounding box center [660, 315] width 1320 height 630
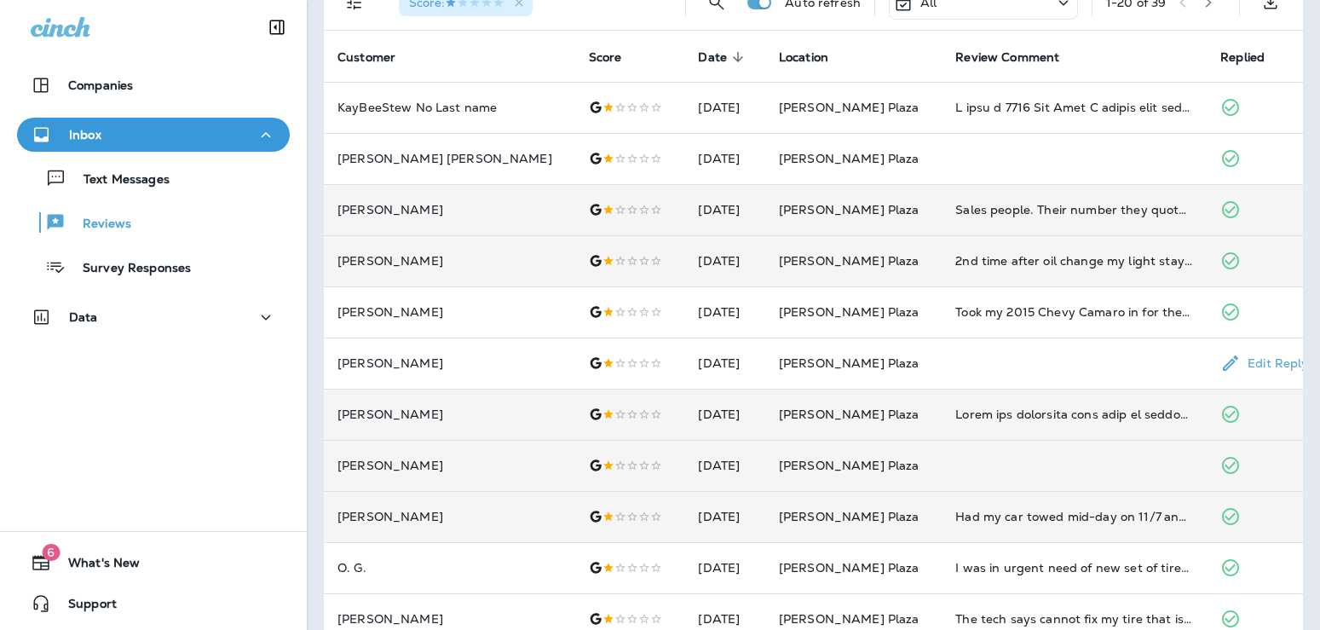
scroll to position [0, 0]
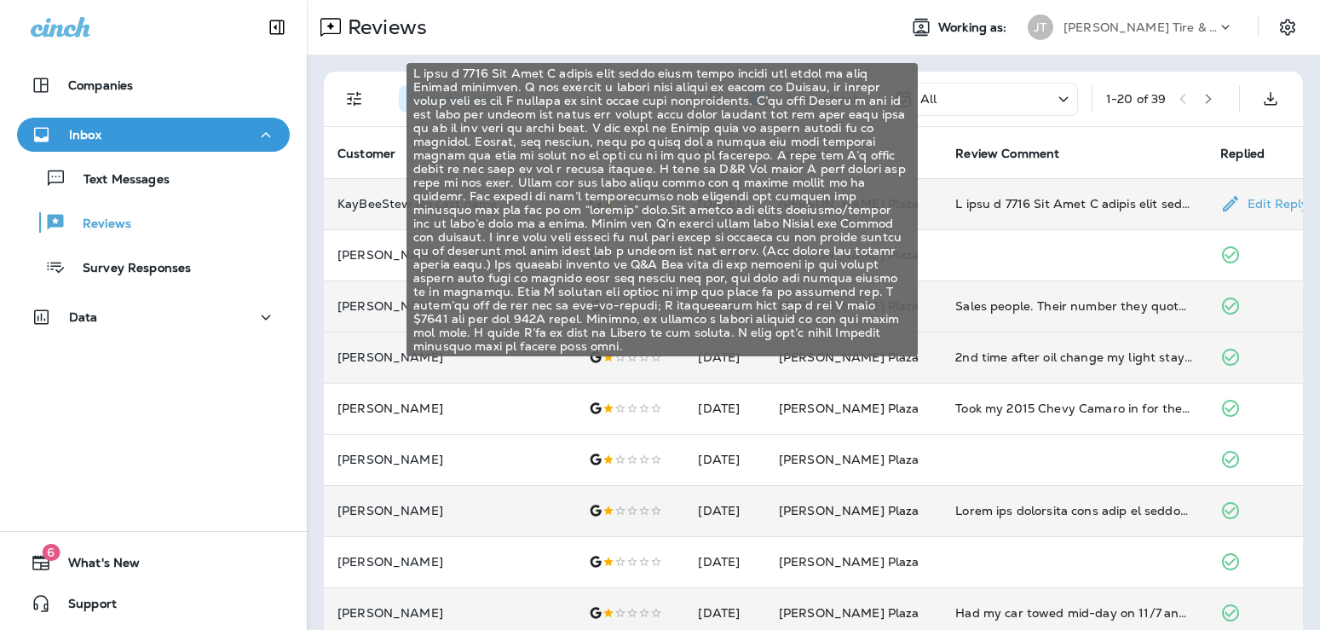
click at [977, 206] on div "I have a 2015 Kia Soul I bought used about three weeks before the visit to this…" at bounding box center [1074, 203] width 238 height 17
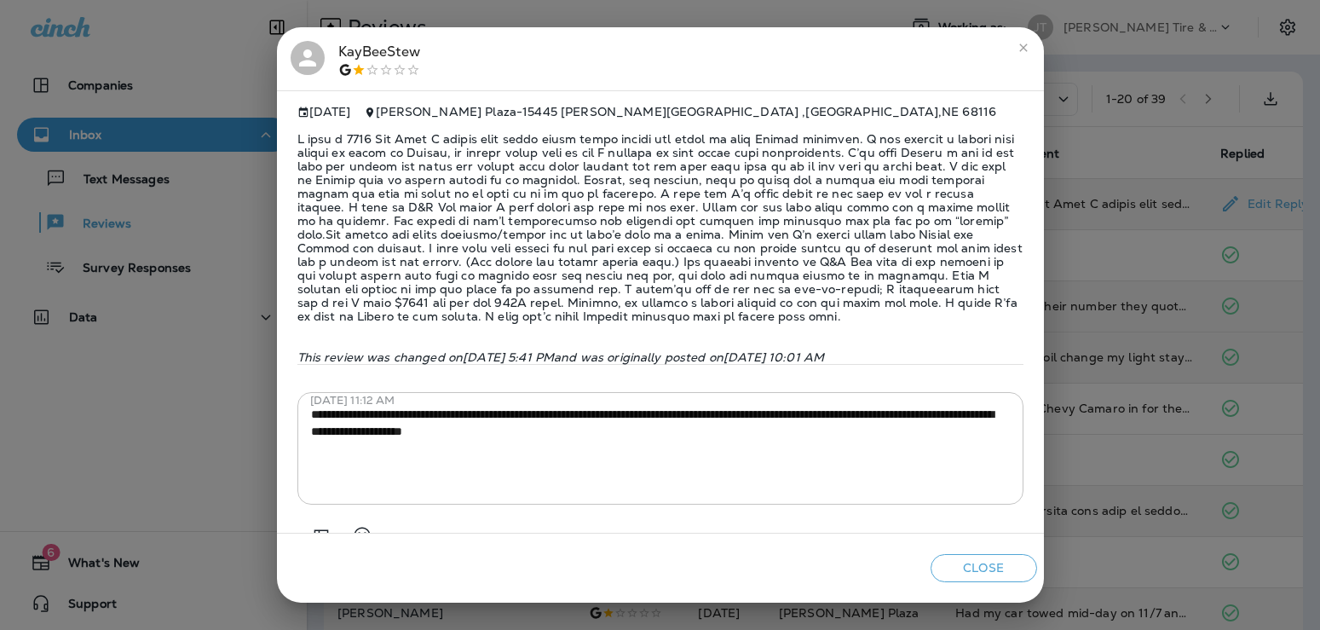
click at [1120, 176] on div "**********" at bounding box center [660, 315] width 1320 height 630
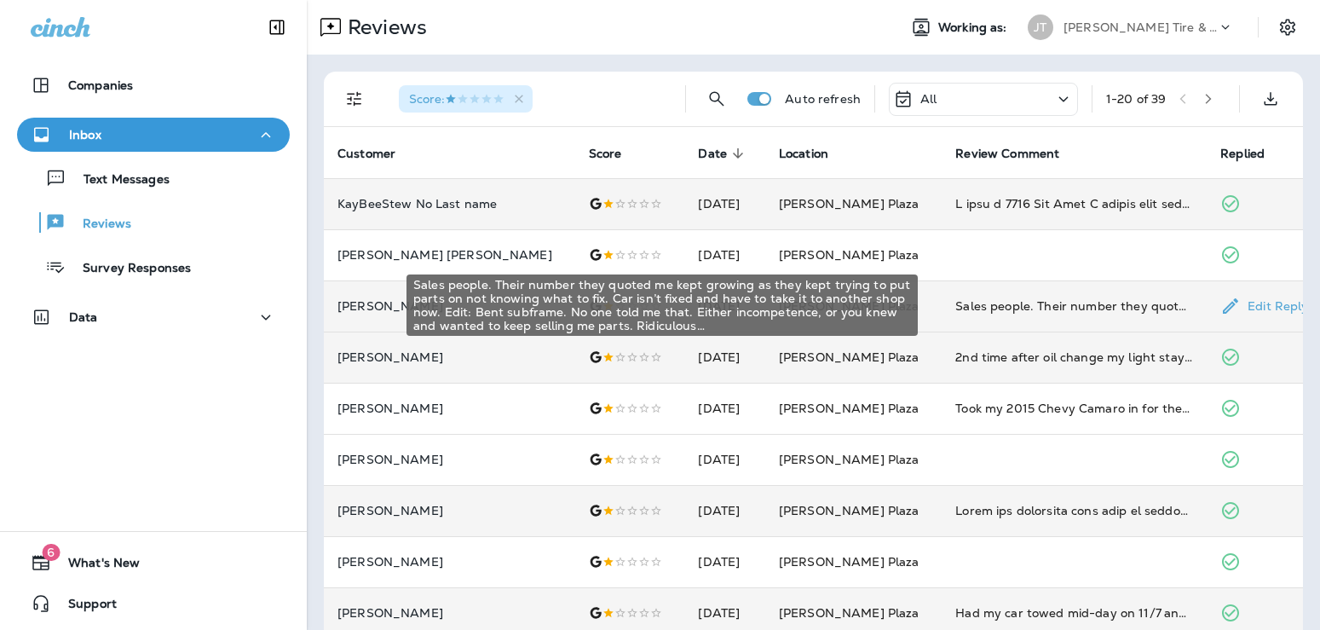
click at [1060, 298] on div "Sales people. Their number they quoted me kept growing as they kept trying to p…" at bounding box center [1074, 305] width 238 height 17
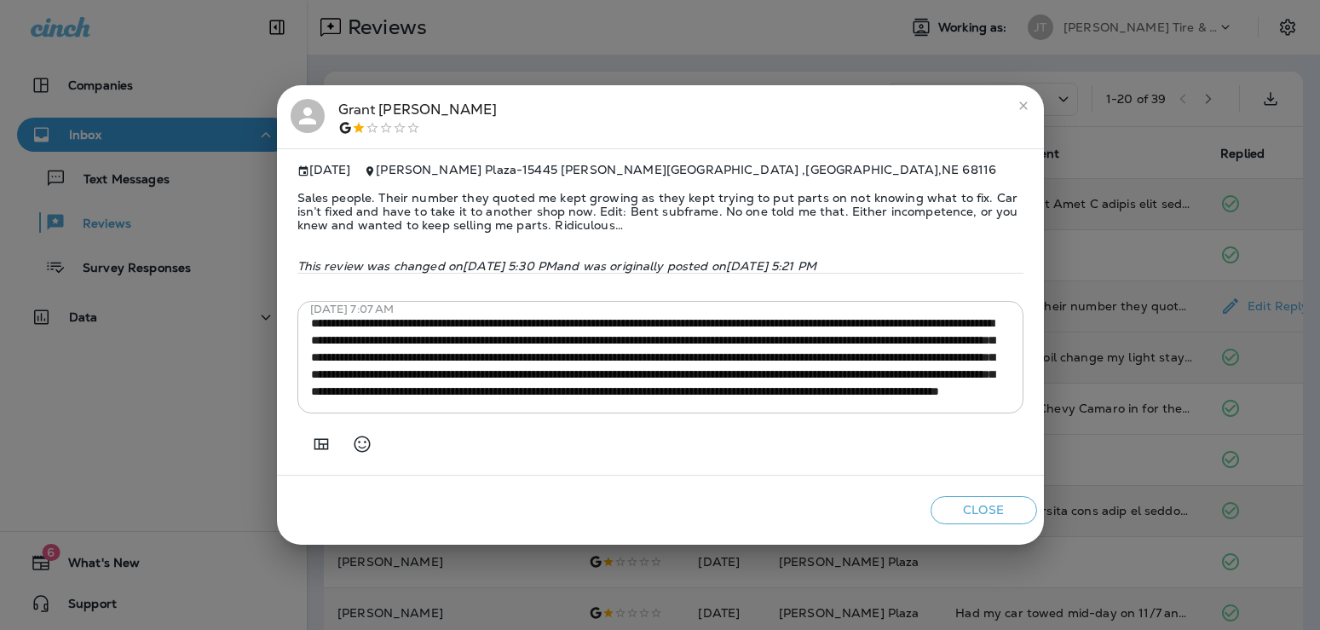
click at [1060, 298] on div "[PERSON_NAME] [DATE] [PERSON_NAME] Plaza - [STREET_ADDRESS][PERSON_NAME] Sales …" at bounding box center [660, 315] width 1320 height 630
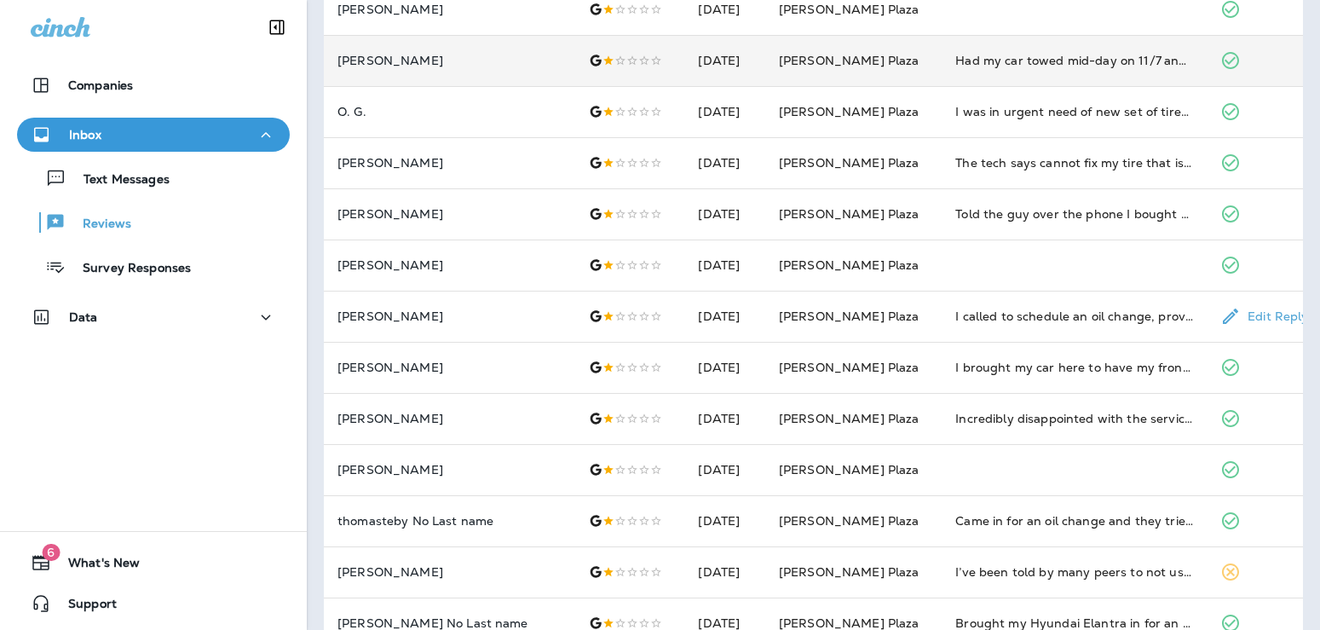
scroll to position [588, 0]
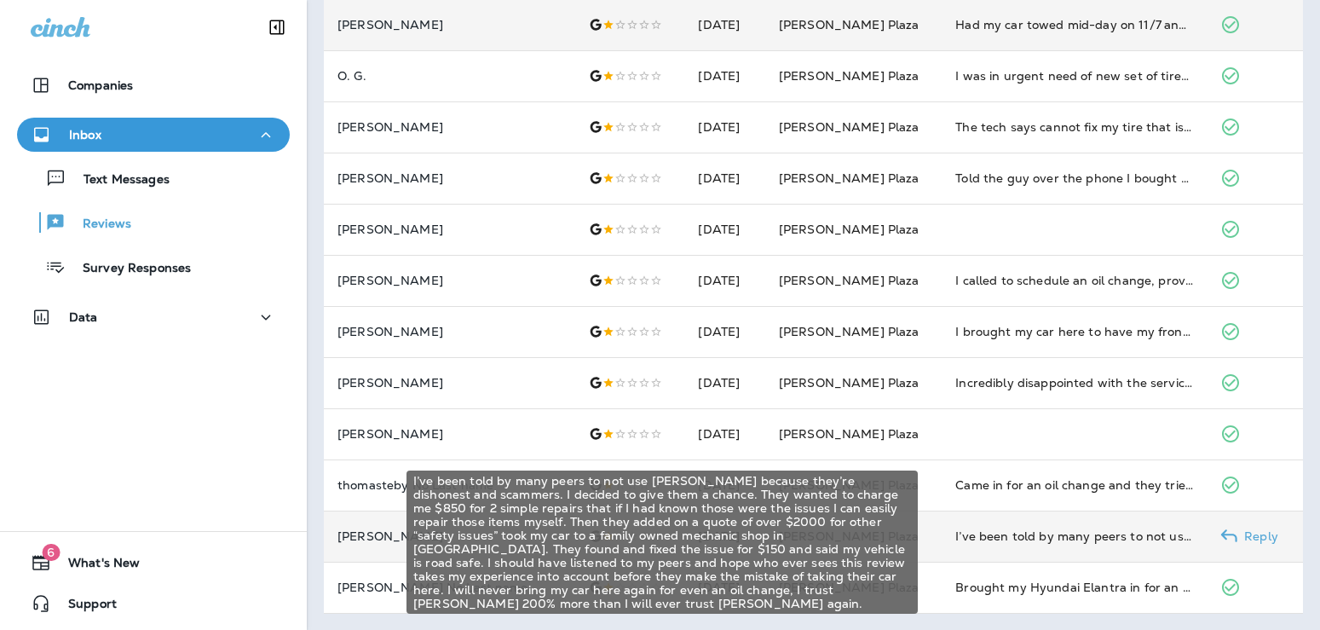
click at [1088, 531] on div "I’ve been told by many peers to not use [PERSON_NAME] because they’re dishonest…" at bounding box center [1074, 536] width 238 height 17
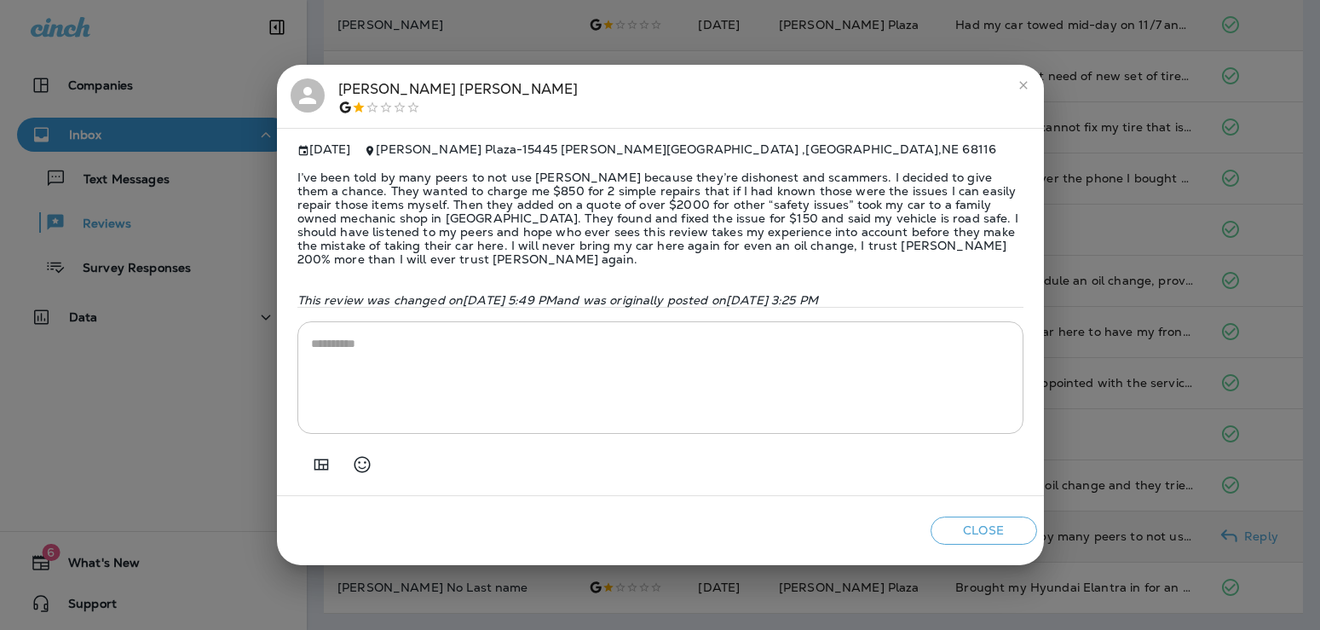
click at [1088, 531] on div "[PERSON_NAME] [DATE] [PERSON_NAME] Plaza - [STREET_ADDRESS][PERSON_NAME] I’ve b…" at bounding box center [660, 315] width 1320 height 630
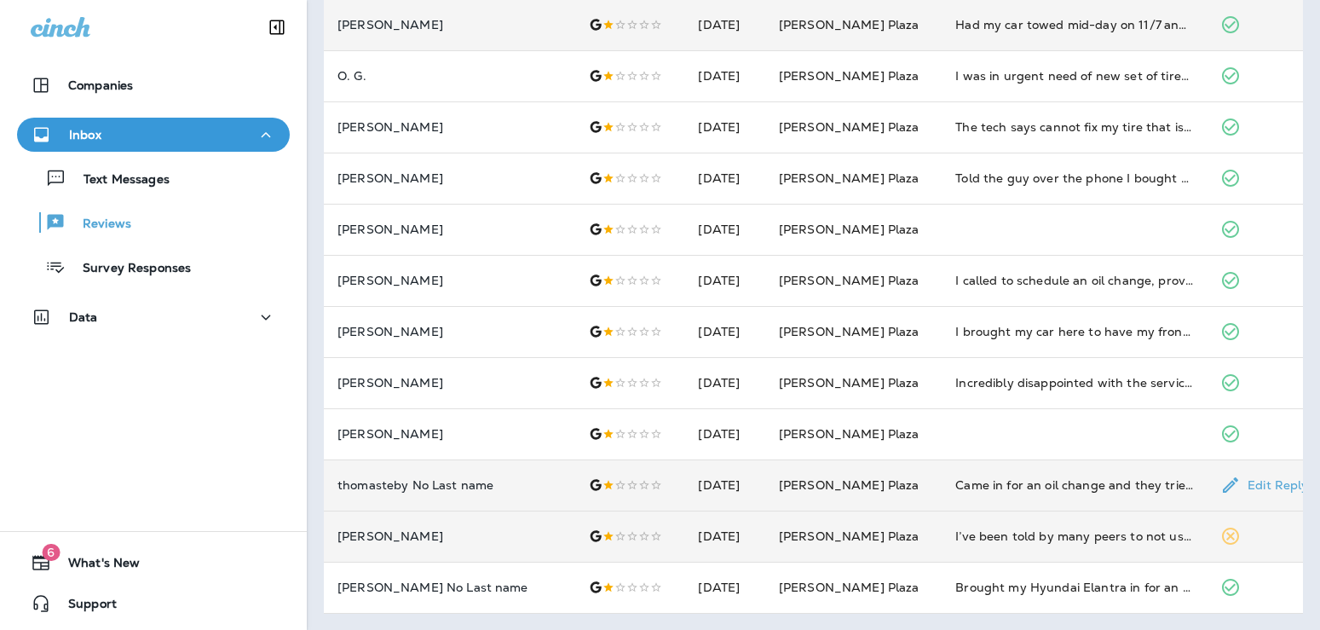
click at [1073, 497] on td "Came in for an oil change and they tried to up-sale work to the tune of $1570. …" at bounding box center [1074, 484] width 265 height 51
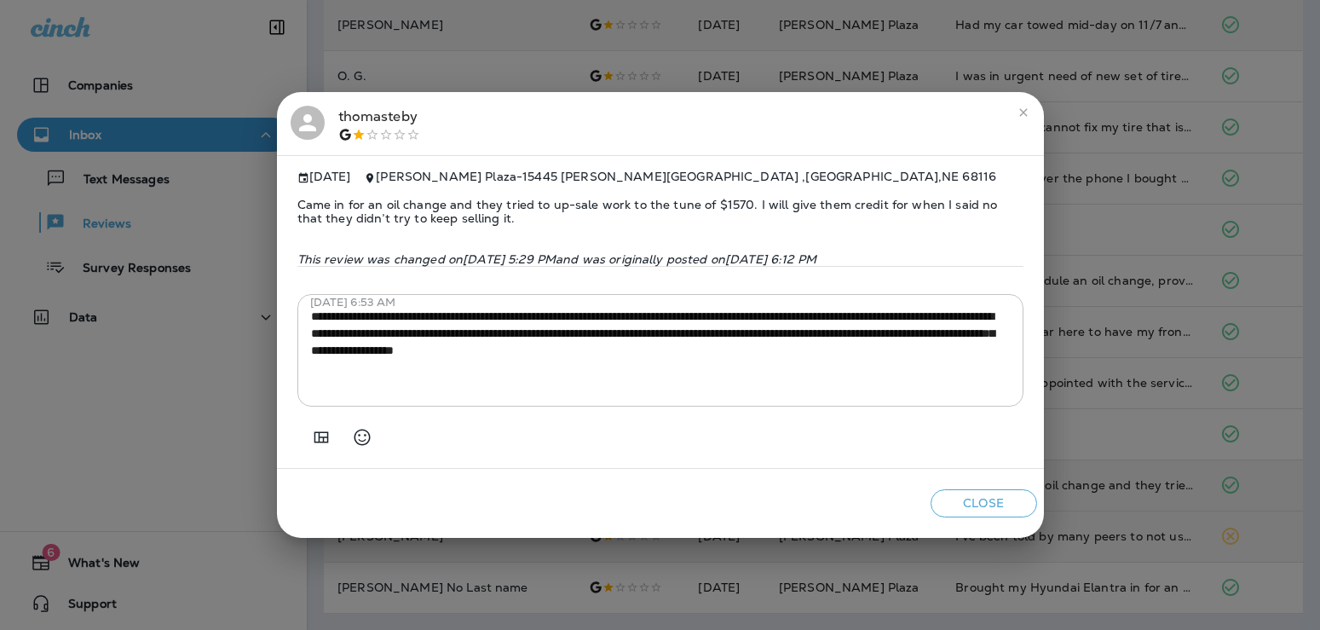
click at [1073, 497] on div "**********" at bounding box center [660, 315] width 1320 height 630
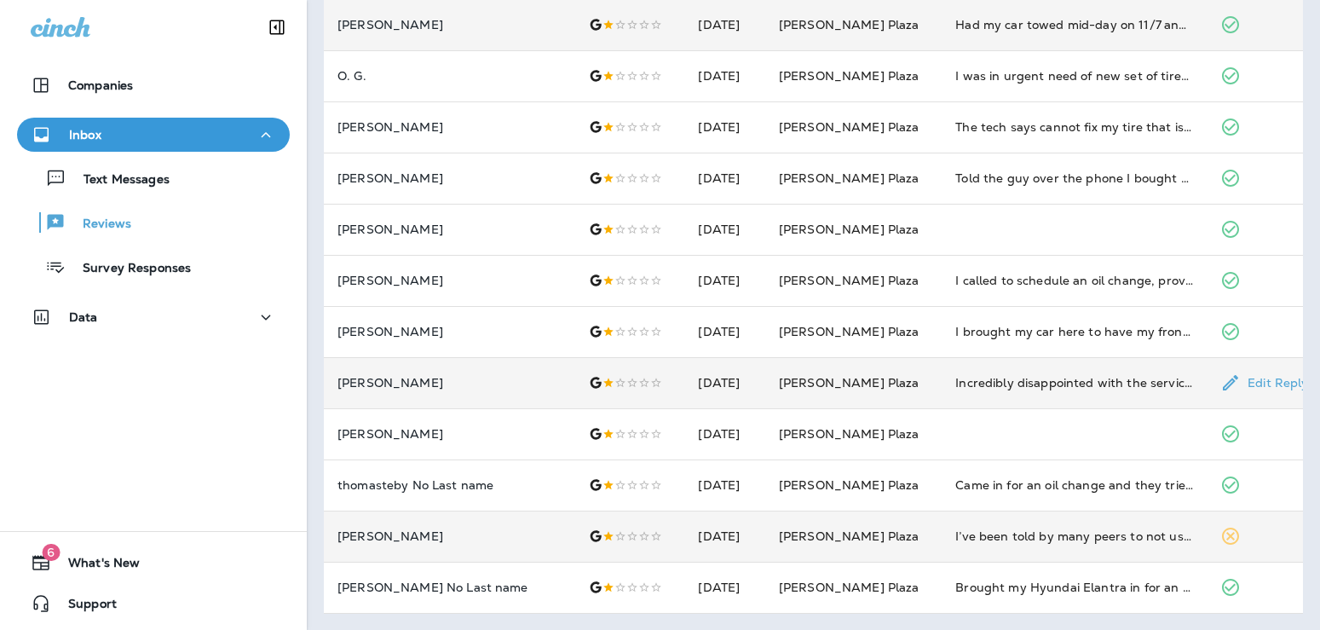
click at [1073, 394] on td "Incredibly disappointed with the service i received. I brought my car in to hav…" at bounding box center [1074, 382] width 265 height 51
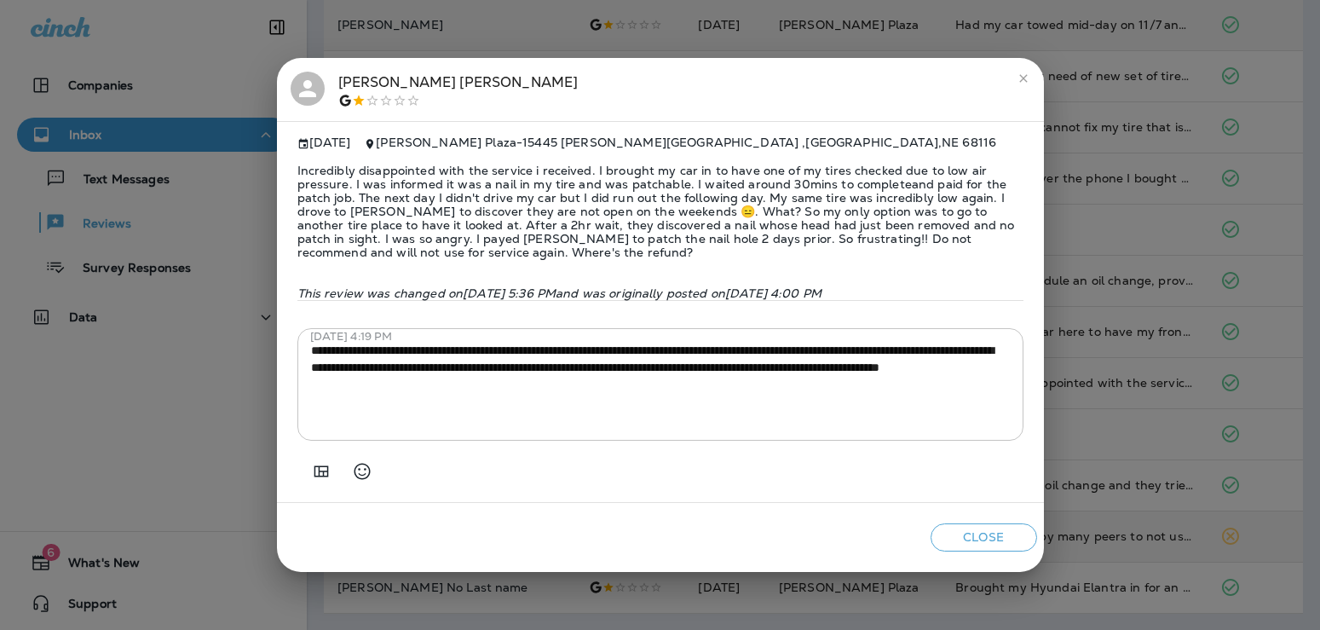
click at [1079, 253] on div "[PERSON_NAME] [DATE] [PERSON_NAME] Plaza - [STREET_ADDRESS][PERSON_NAME] Incred…" at bounding box center [660, 315] width 1320 height 630
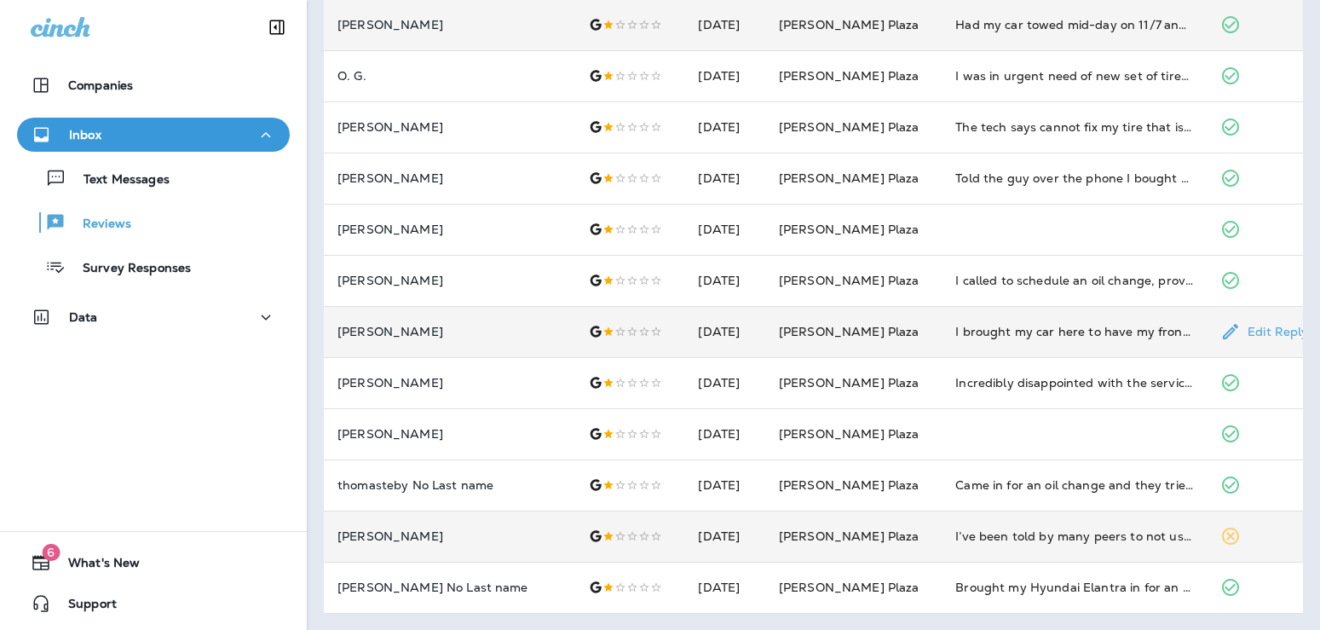
click at [1057, 320] on td "I brought my car here to have my front tire fixed, it was losing air. They patc…" at bounding box center [1074, 331] width 265 height 51
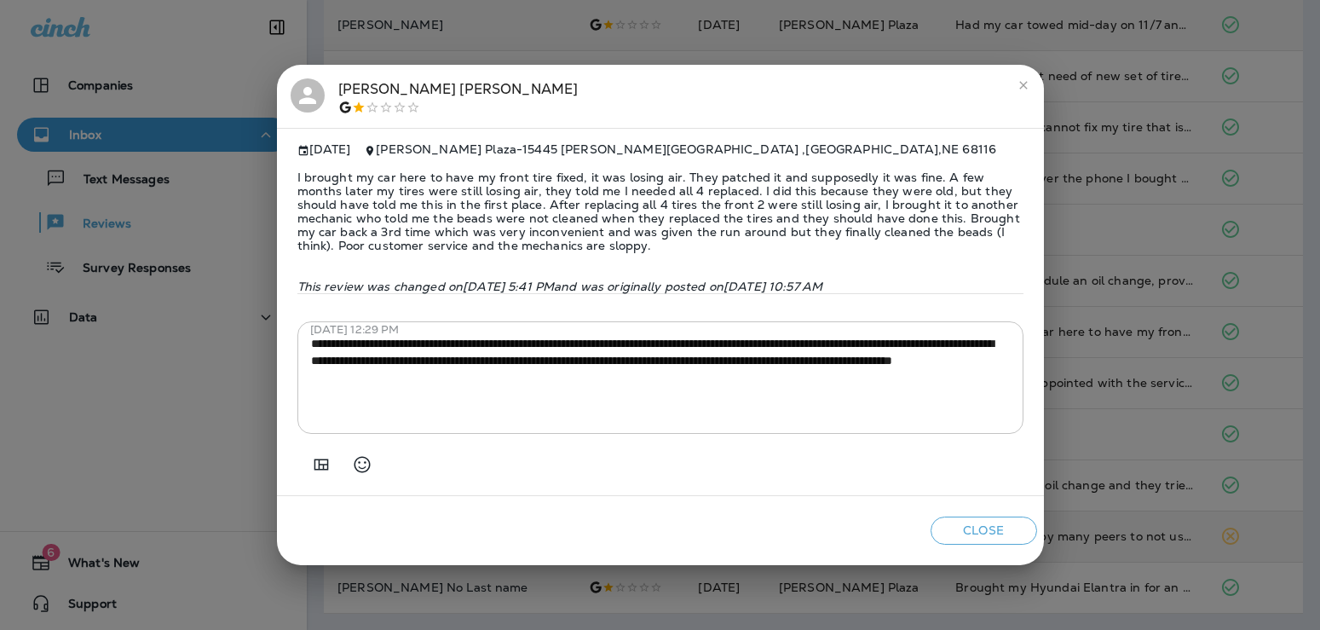
click at [1058, 324] on div "[PERSON_NAME] [DATE] [PERSON_NAME] Plaza - [STREET_ADDRESS][PERSON_NAME] I brou…" at bounding box center [660, 315] width 1320 height 630
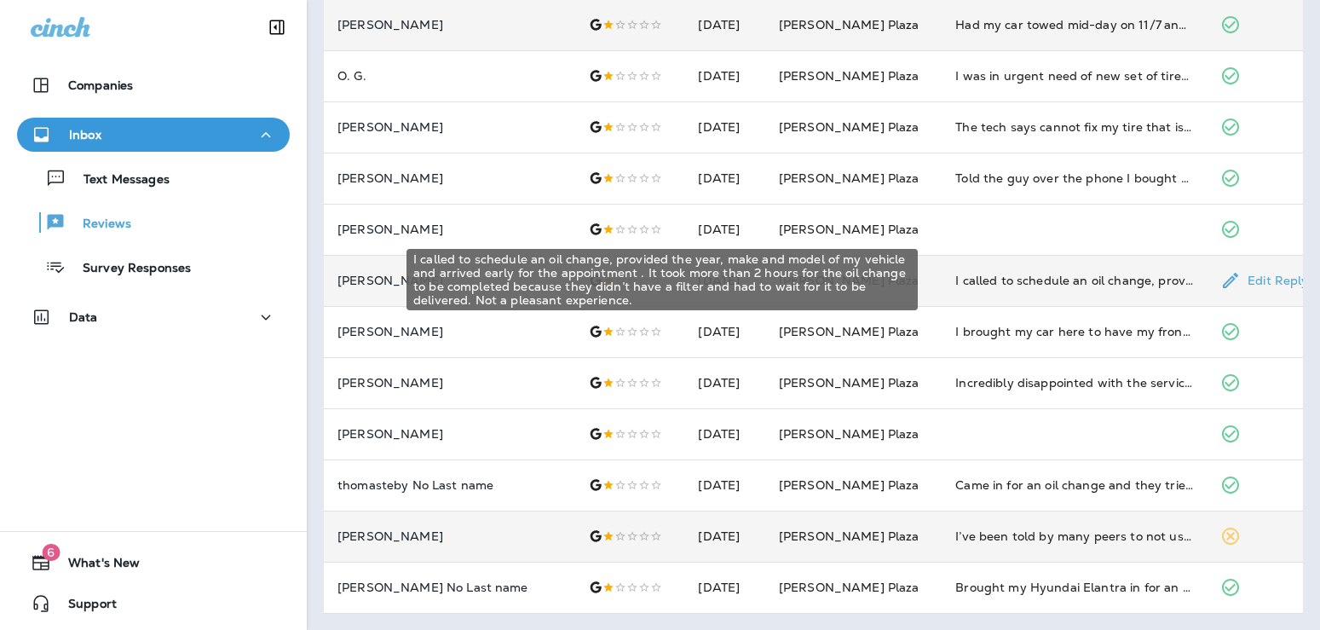
click at [1056, 277] on div "I called to schedule an oil change, provided the year, make and model of my veh…" at bounding box center [1074, 280] width 238 height 17
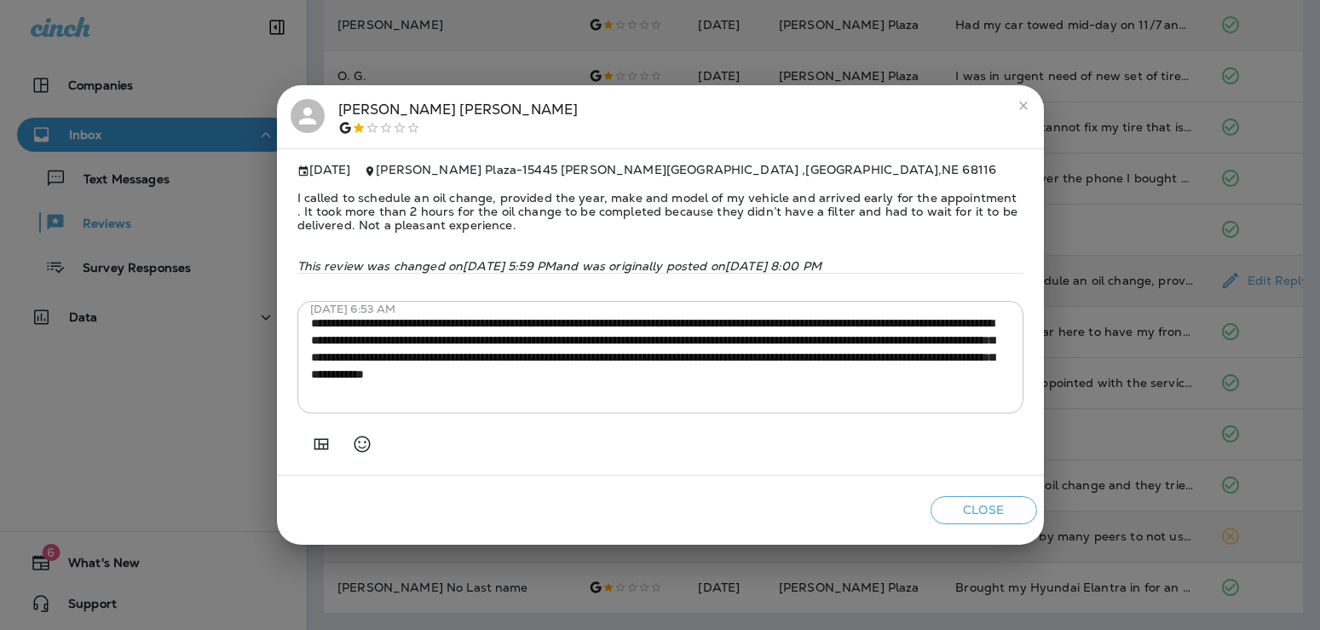
click at [1056, 277] on div "[PERSON_NAME] [DATE] [PERSON_NAME][GEOGRAPHIC_DATA] - [STREET_ADDRESS][PERSON_N…" at bounding box center [660, 315] width 1320 height 630
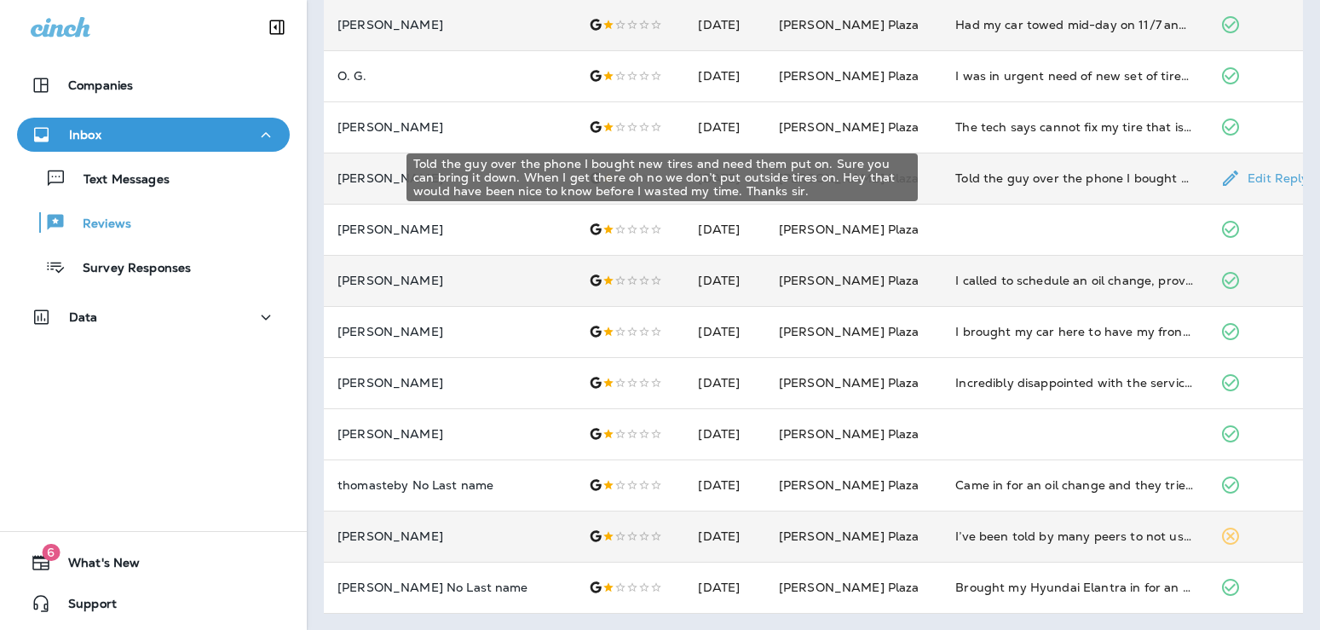
click at [1052, 182] on div "Told the guy over the phone I bought new tires and need them put on. Sure you c…" at bounding box center [1074, 178] width 238 height 17
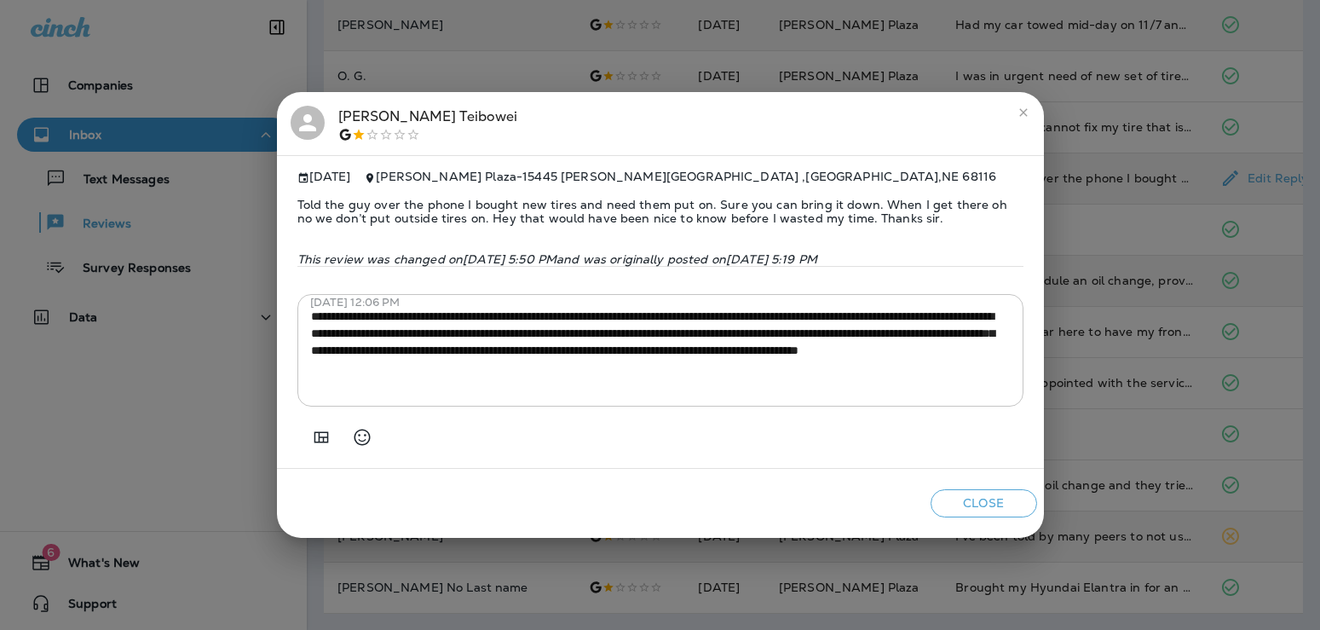
click at [1052, 182] on div "**********" at bounding box center [660, 315] width 1320 height 630
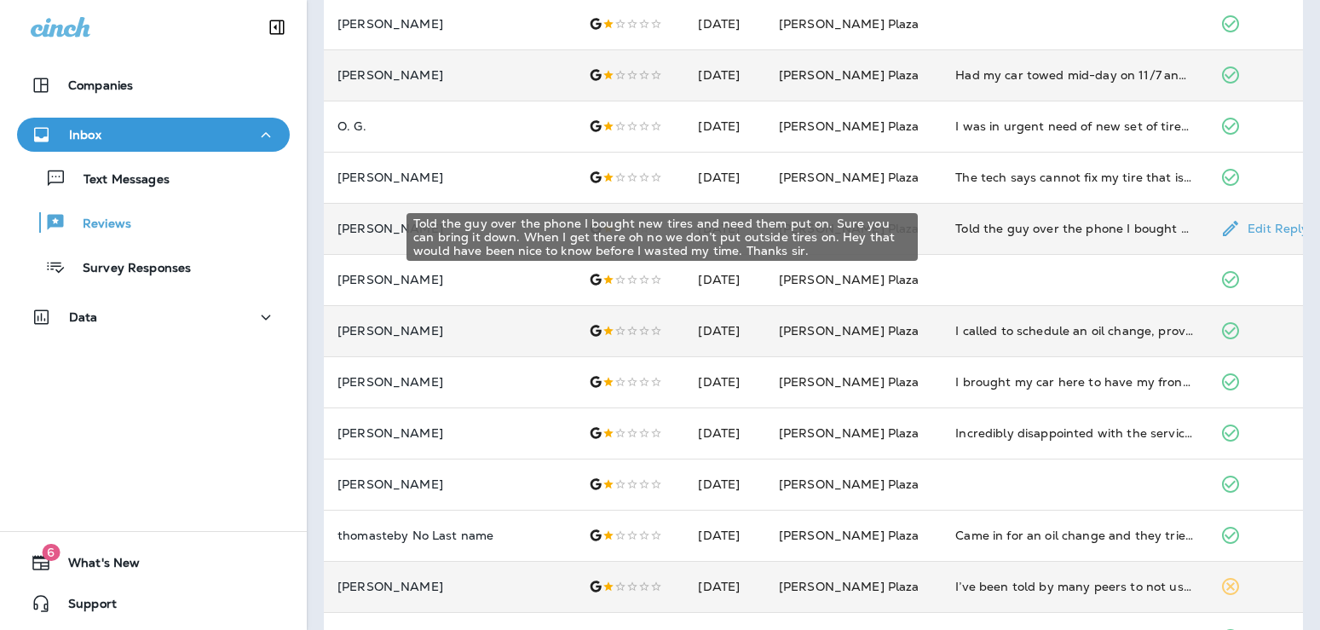
scroll to position [496, 0]
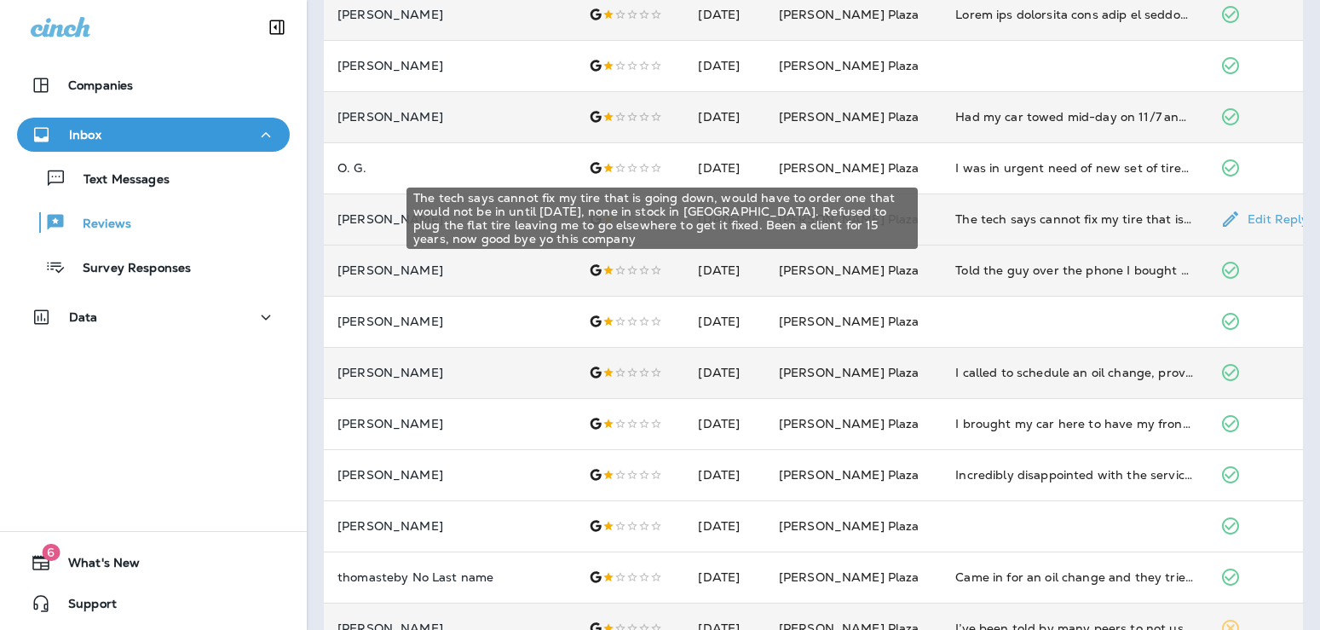
click at [1049, 214] on div "The tech says cannot fix my tire that is going down, would have to order one th…" at bounding box center [1074, 219] width 238 height 17
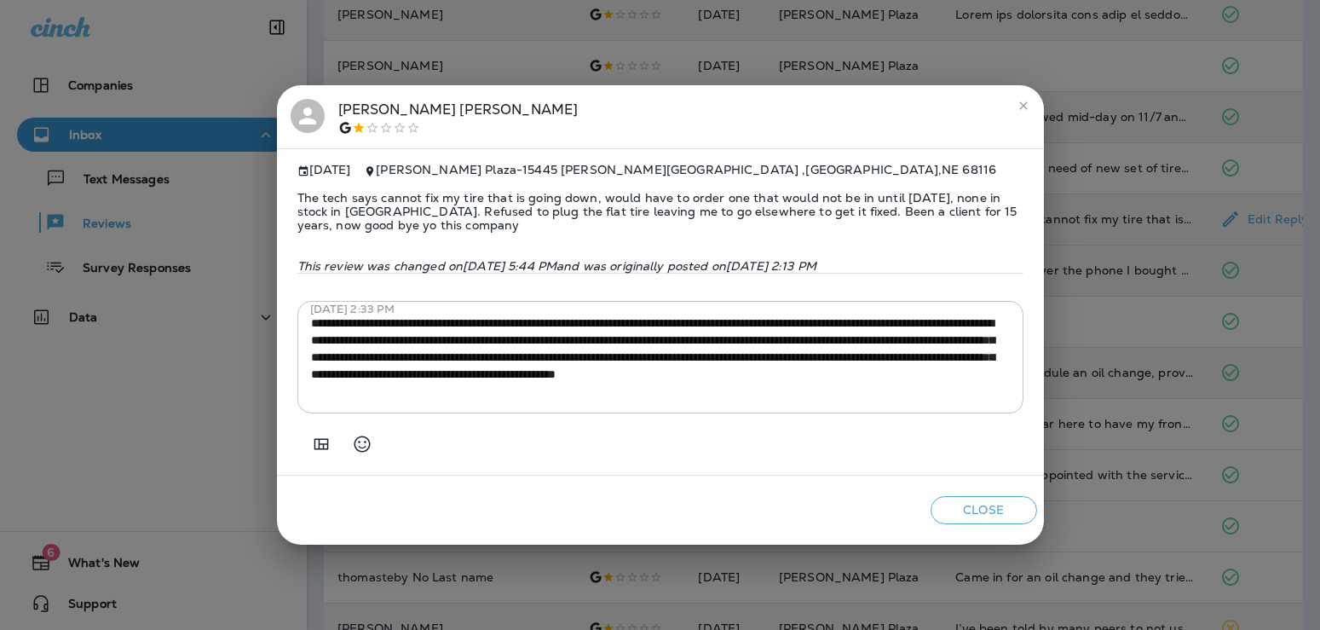
click at [1049, 214] on div "[PERSON_NAME] [DATE] [PERSON_NAME] Plaza - [STREET_ADDRESS][PERSON_NAME] The te…" at bounding box center [660, 315] width 1320 height 630
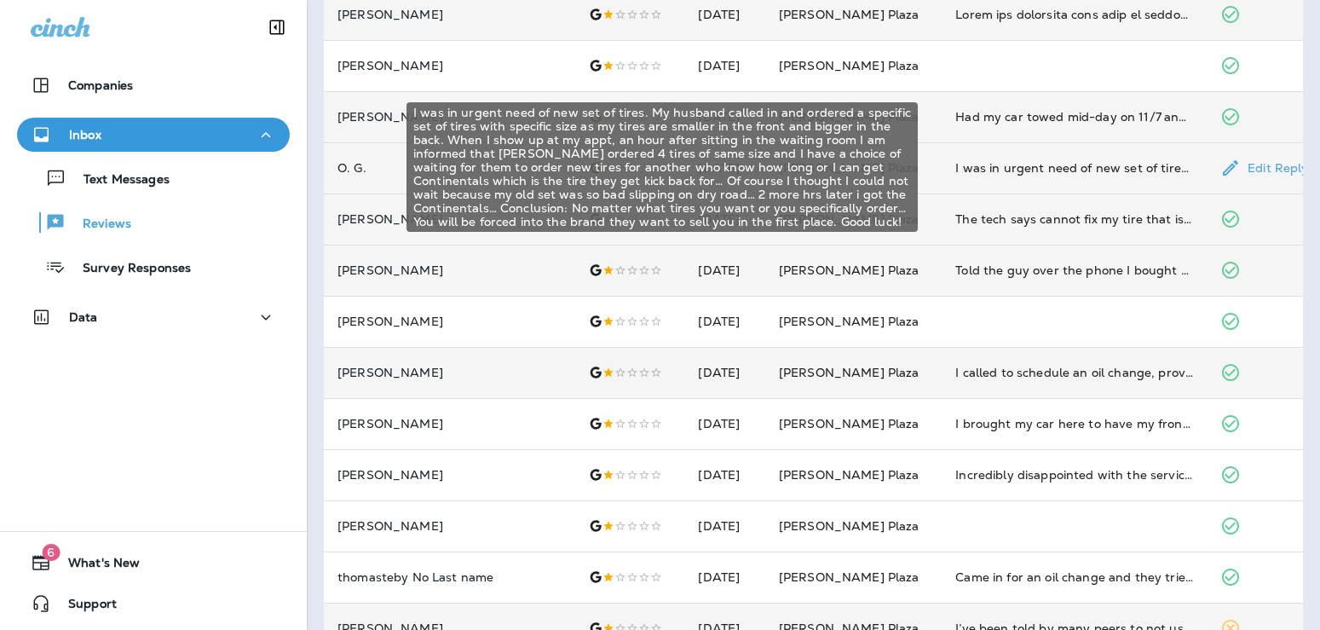
click at [1052, 170] on div "I was in urgent need of new set of tires. My husband called in and ordered a sp…" at bounding box center [1074, 167] width 238 height 17
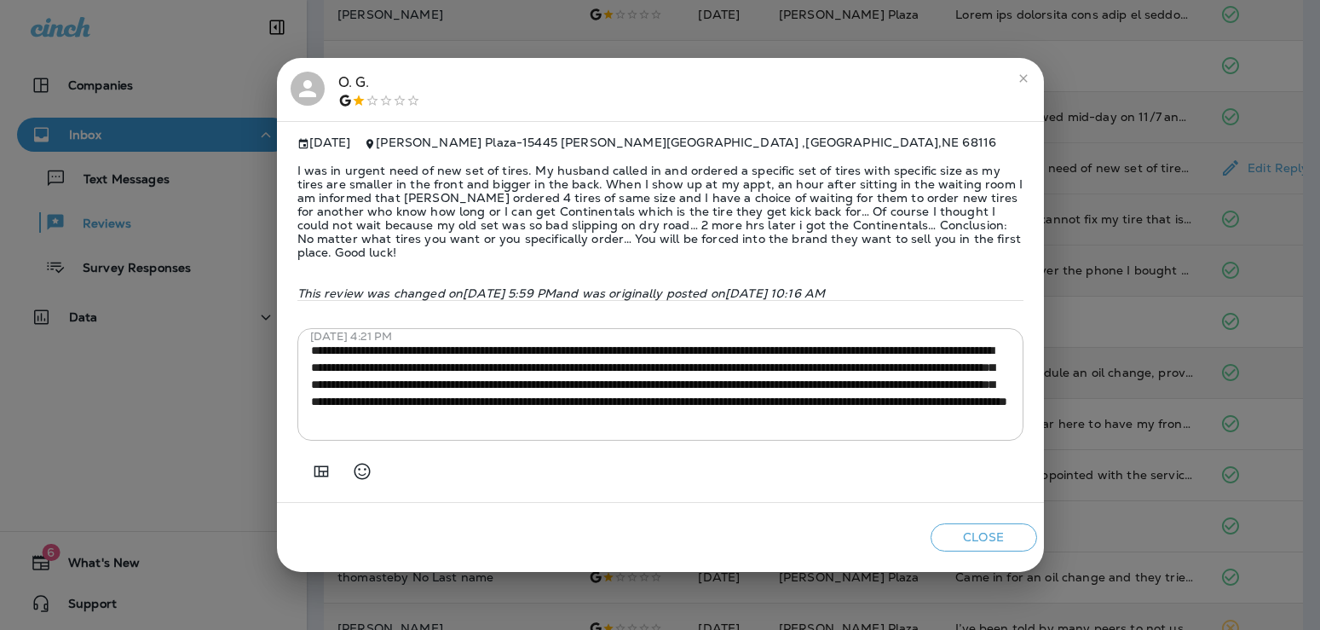
click at [1052, 170] on div "O. G. [DATE] [PERSON_NAME] Plaza - [STREET_ADDRESS][PERSON_NAME] I was in urgen…" at bounding box center [660, 315] width 1320 height 630
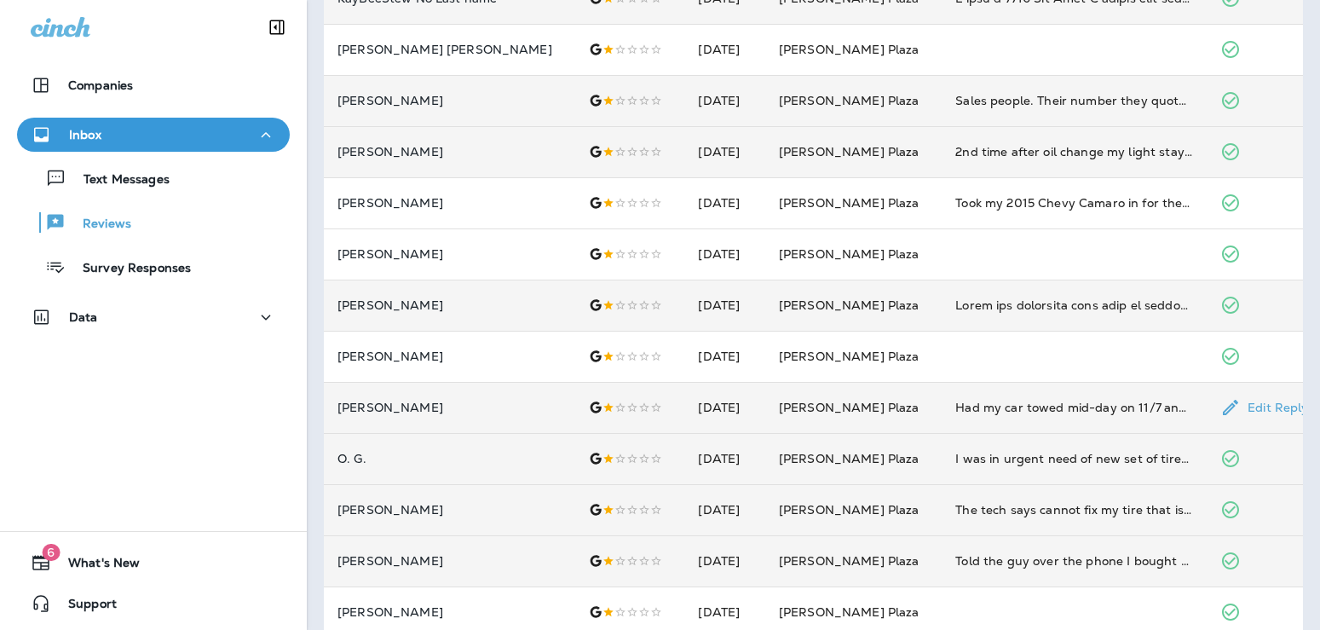
scroll to position [128, 0]
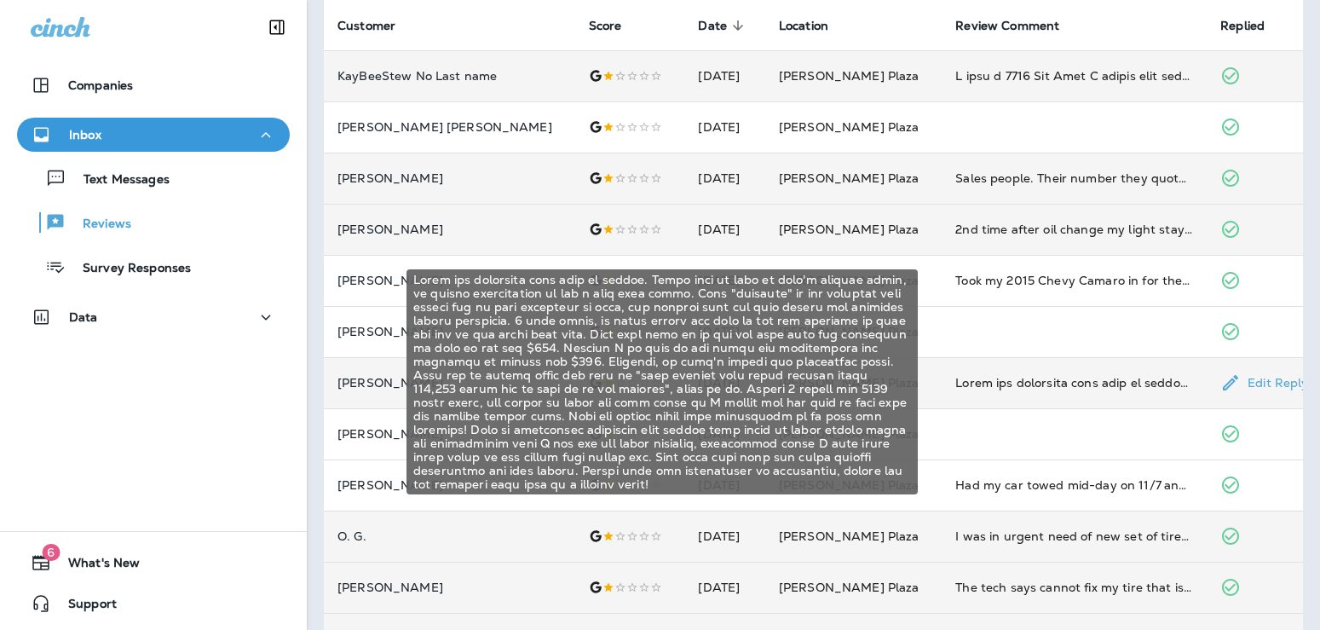
click at [1059, 378] on div at bounding box center [1074, 382] width 238 height 17
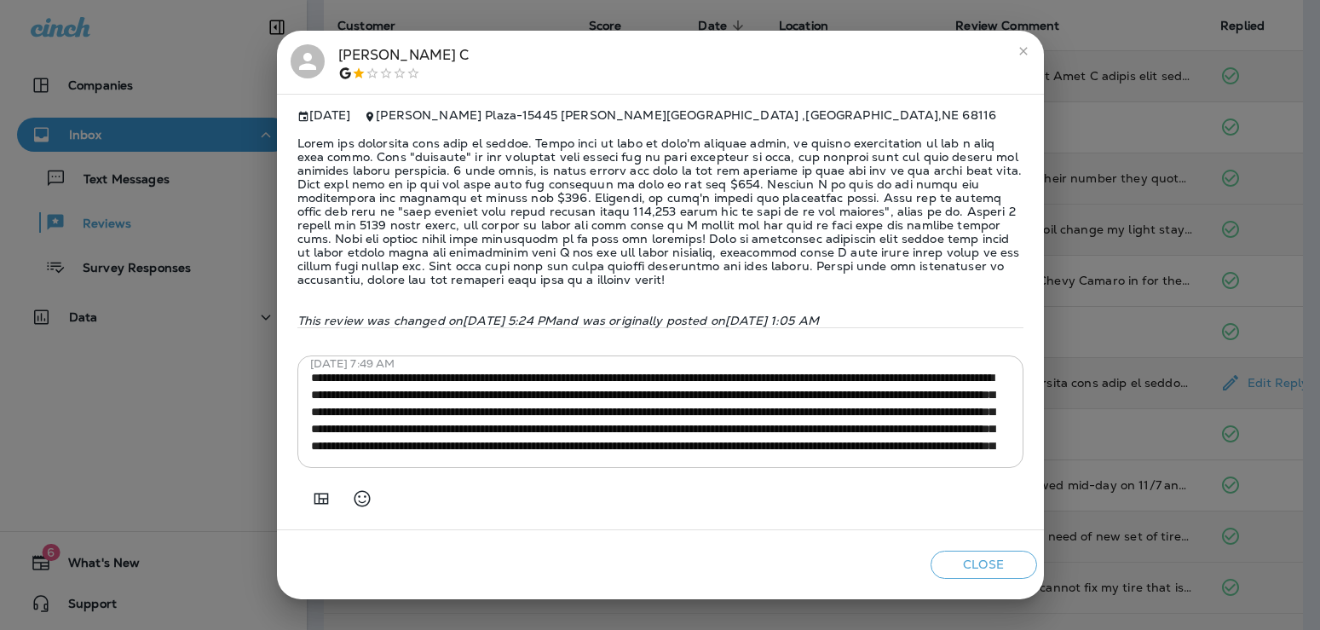
click at [1059, 378] on div "[PERSON_NAME] [DATE] [PERSON_NAME] Plaza - [STREET_ADDRESS][PERSON_NAME] This r…" at bounding box center [660, 315] width 1320 height 630
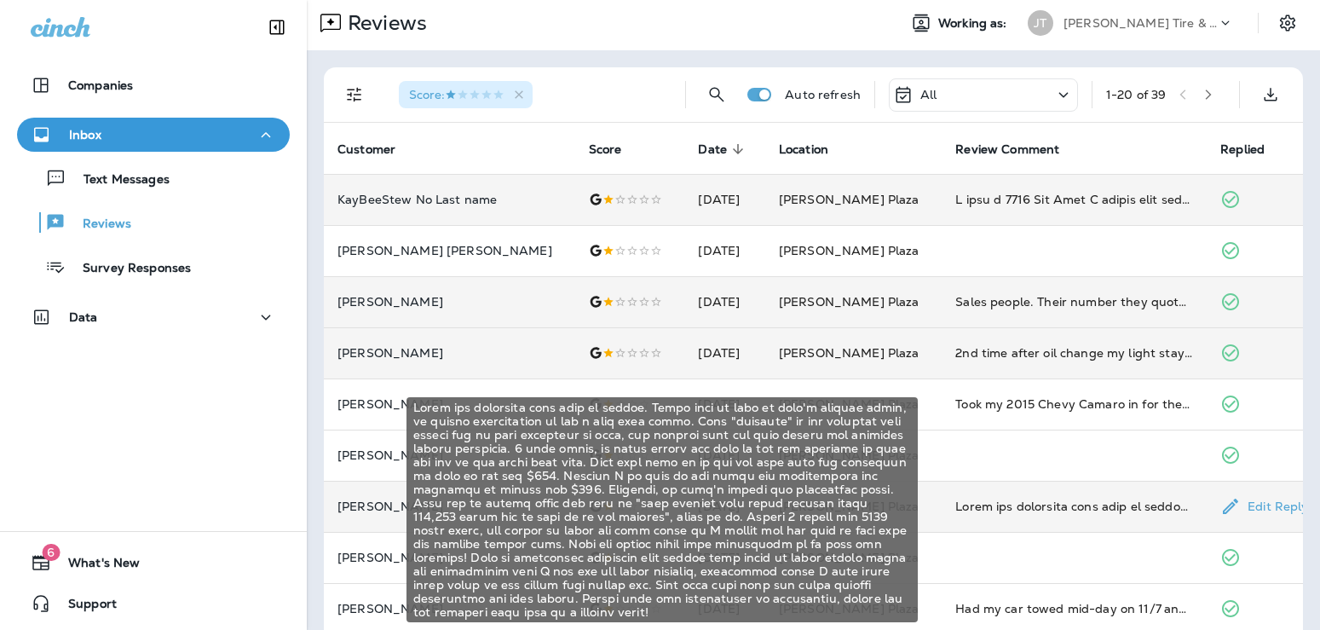
scroll to position [0, 0]
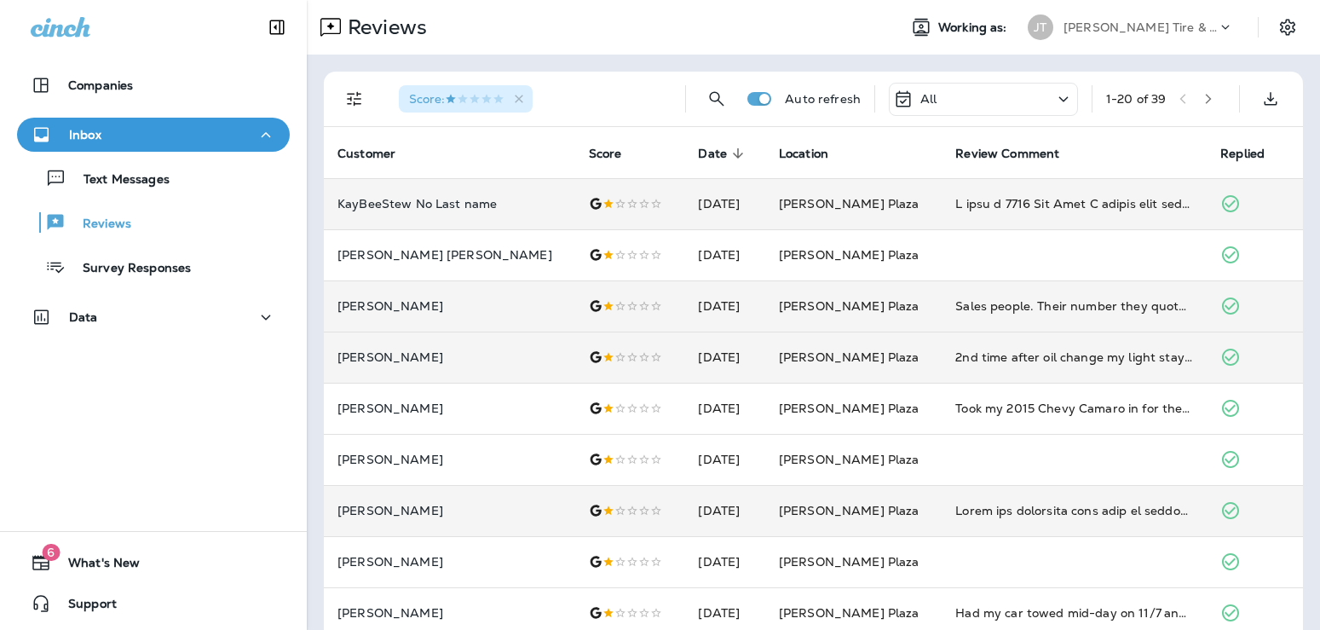
click at [464, 98] on span "Score :" at bounding box center [456, 98] width 95 height 15
click at [358, 106] on icon "Filters" at bounding box center [354, 99] width 20 height 20
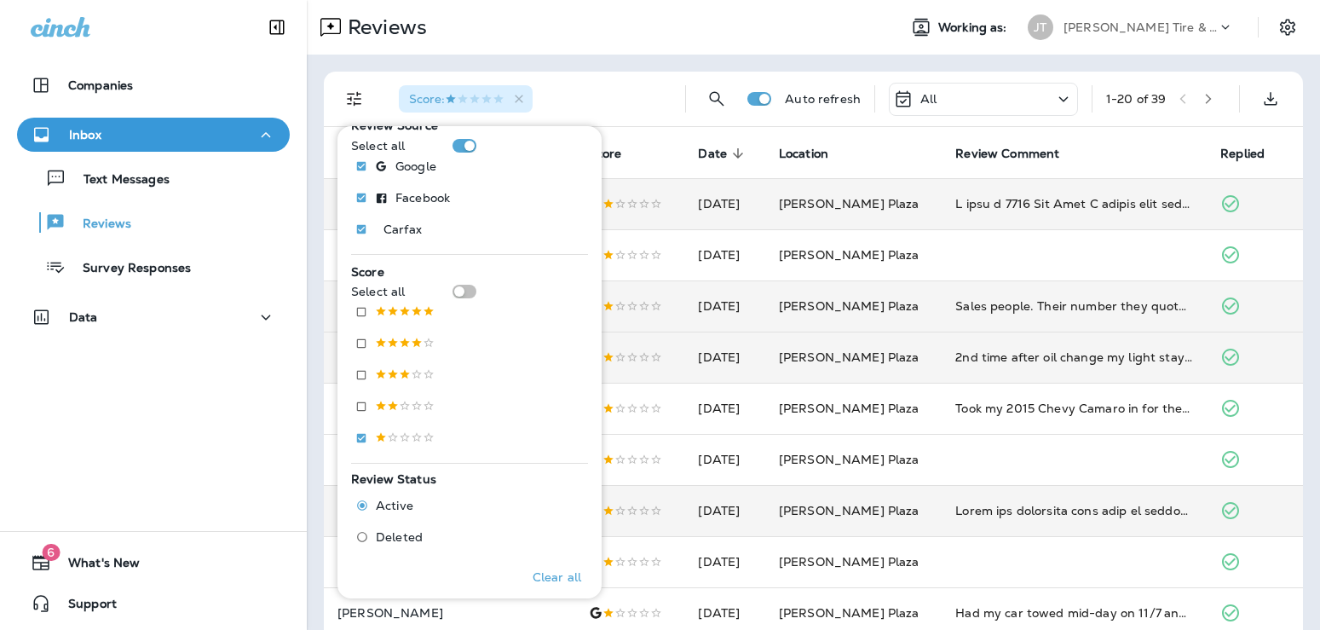
scroll to position [184, 0]
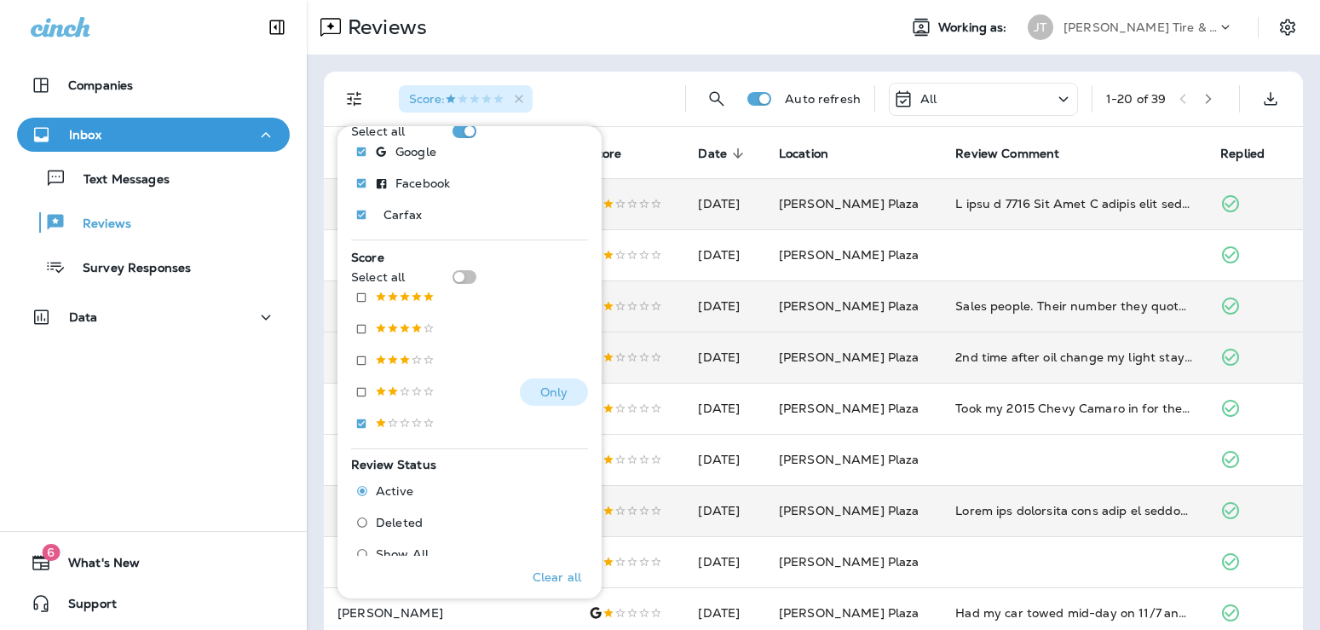
click at [406, 392] on p at bounding box center [405, 392] width 60 height 14
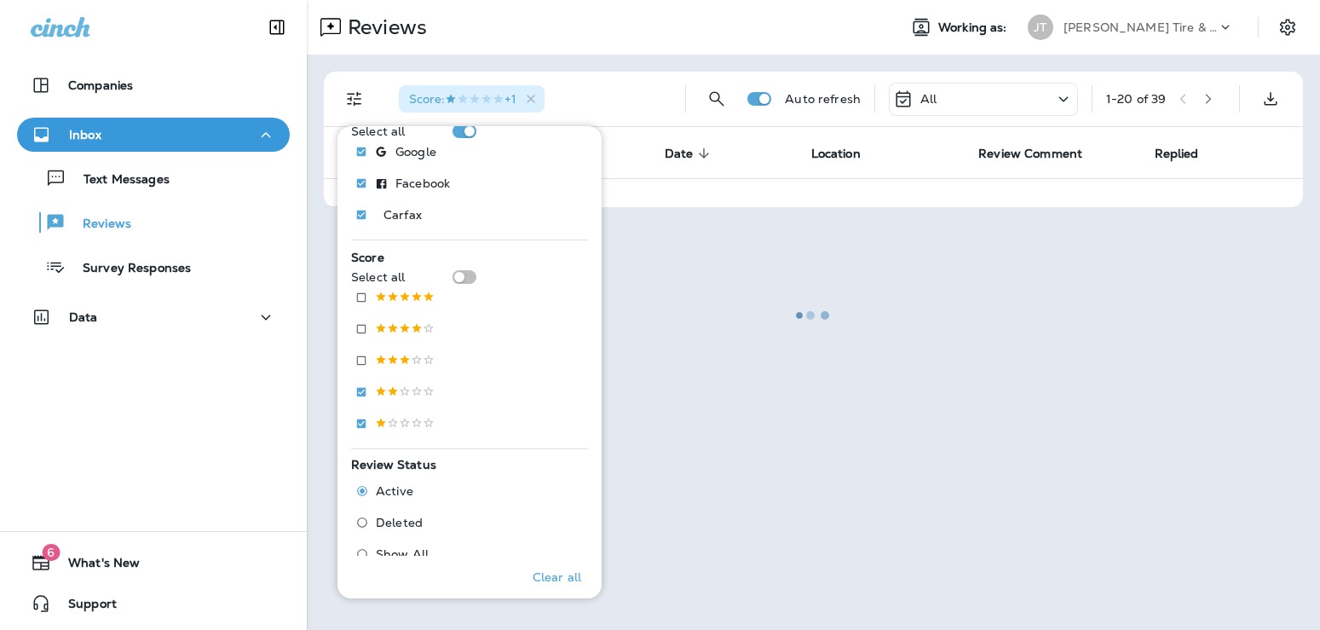
click at [619, 113] on div "Score : +1" at bounding box center [528, 99] width 286 height 55
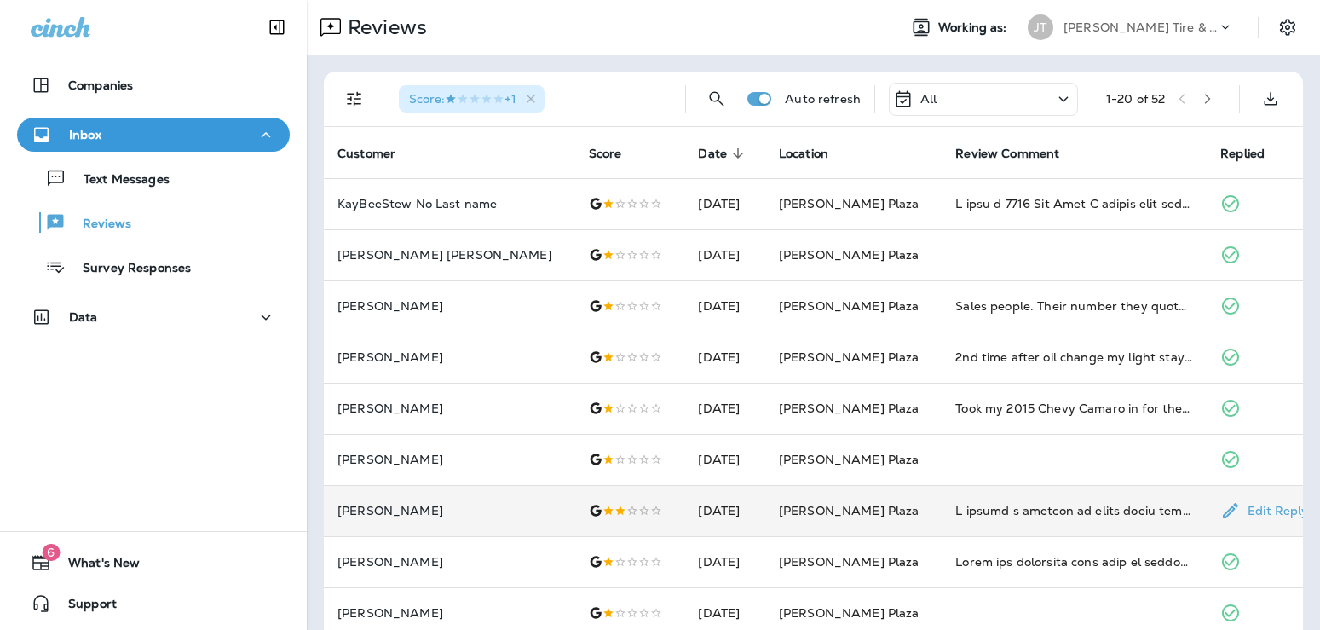
click at [1059, 504] on div at bounding box center [1074, 510] width 238 height 17
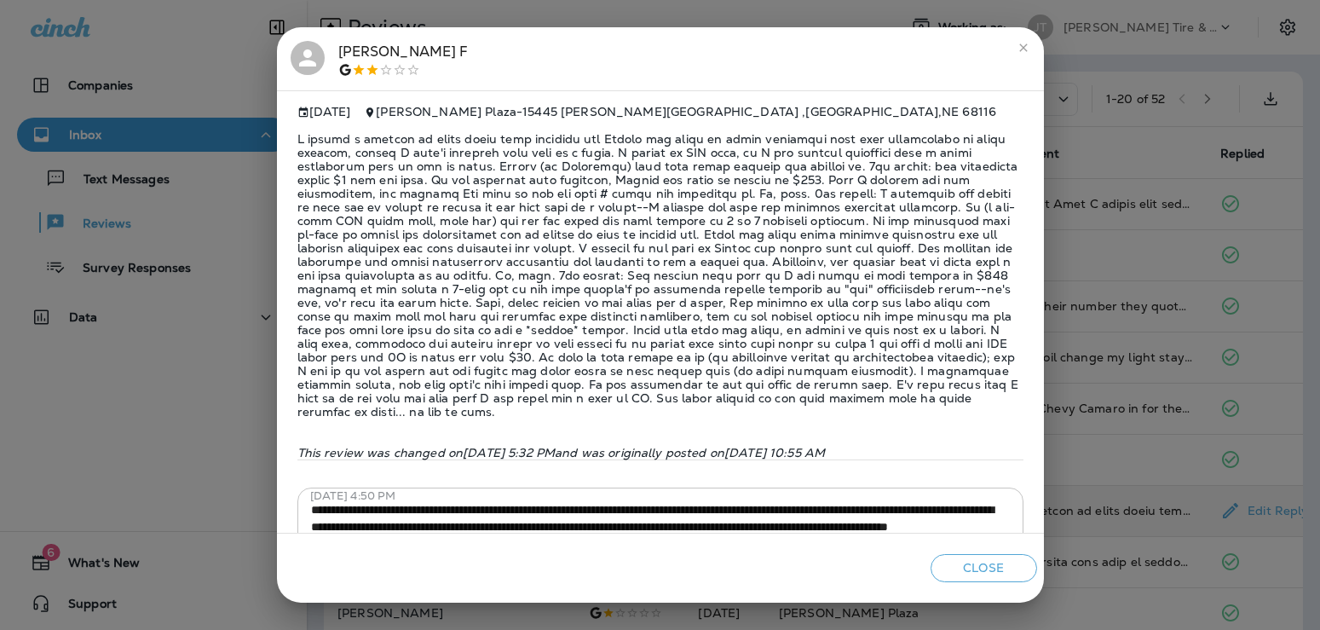
click at [1107, 373] on div "**********" at bounding box center [660, 315] width 1320 height 630
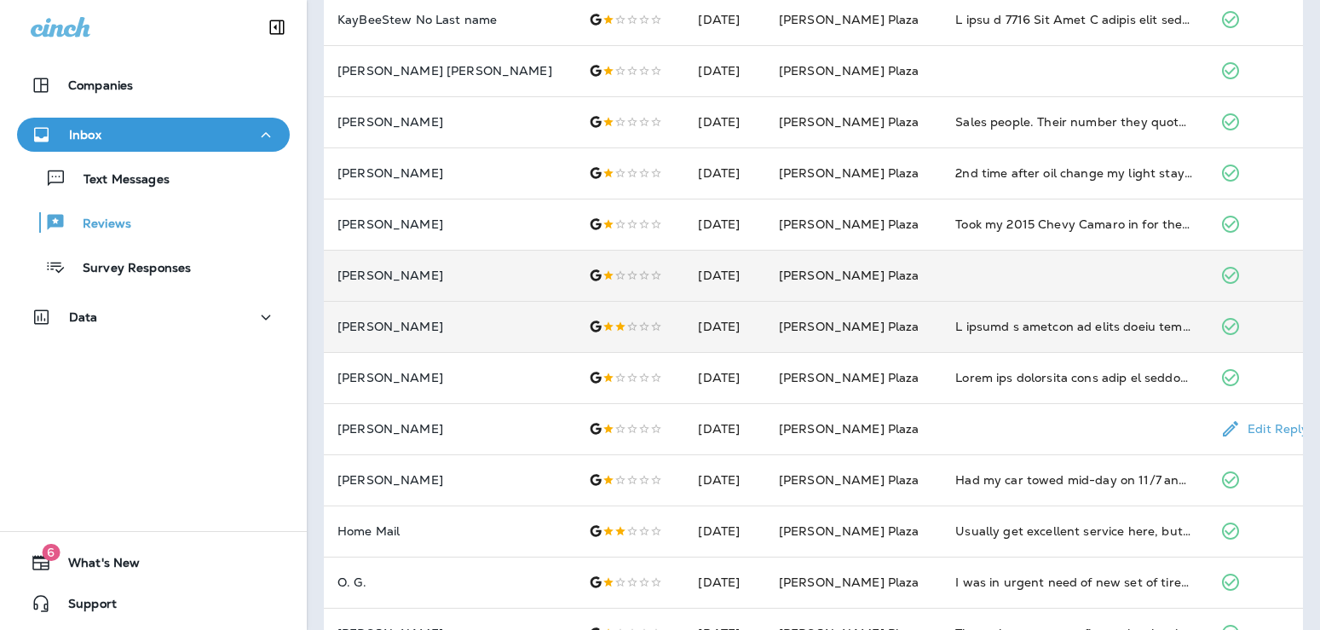
scroll to position [276, 0]
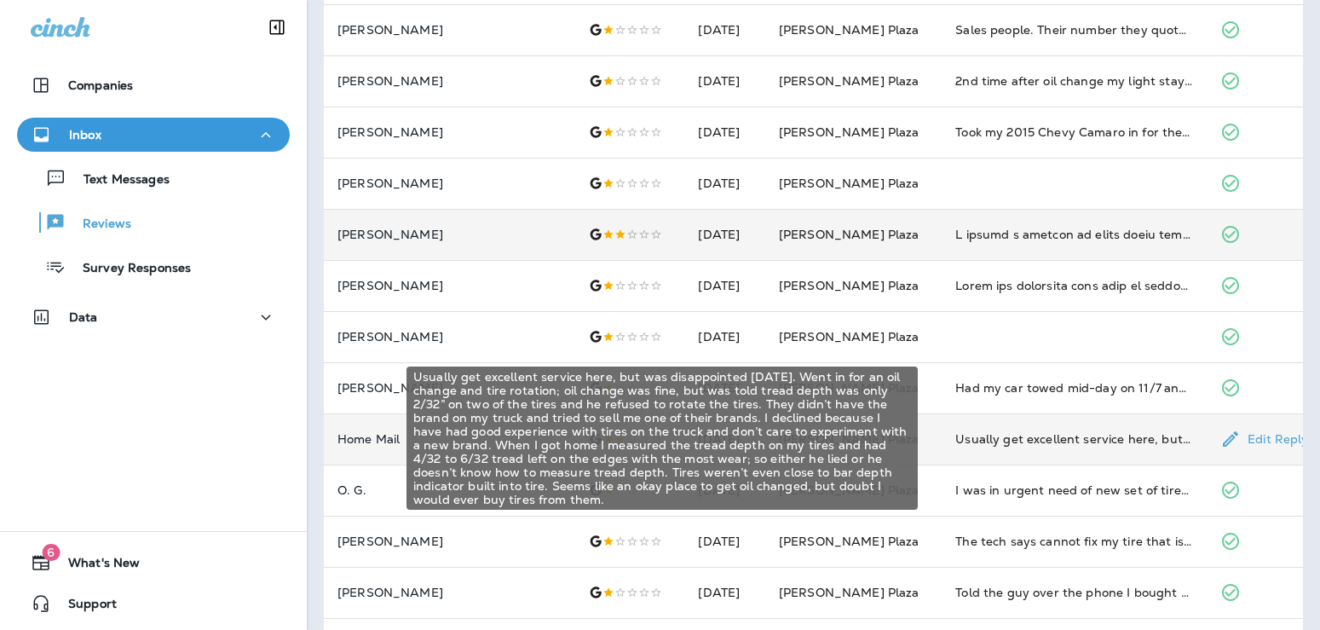
click at [981, 437] on div "Usually get excellent service here, but was disappointed [DATE]. Went in for an…" at bounding box center [1074, 438] width 238 height 17
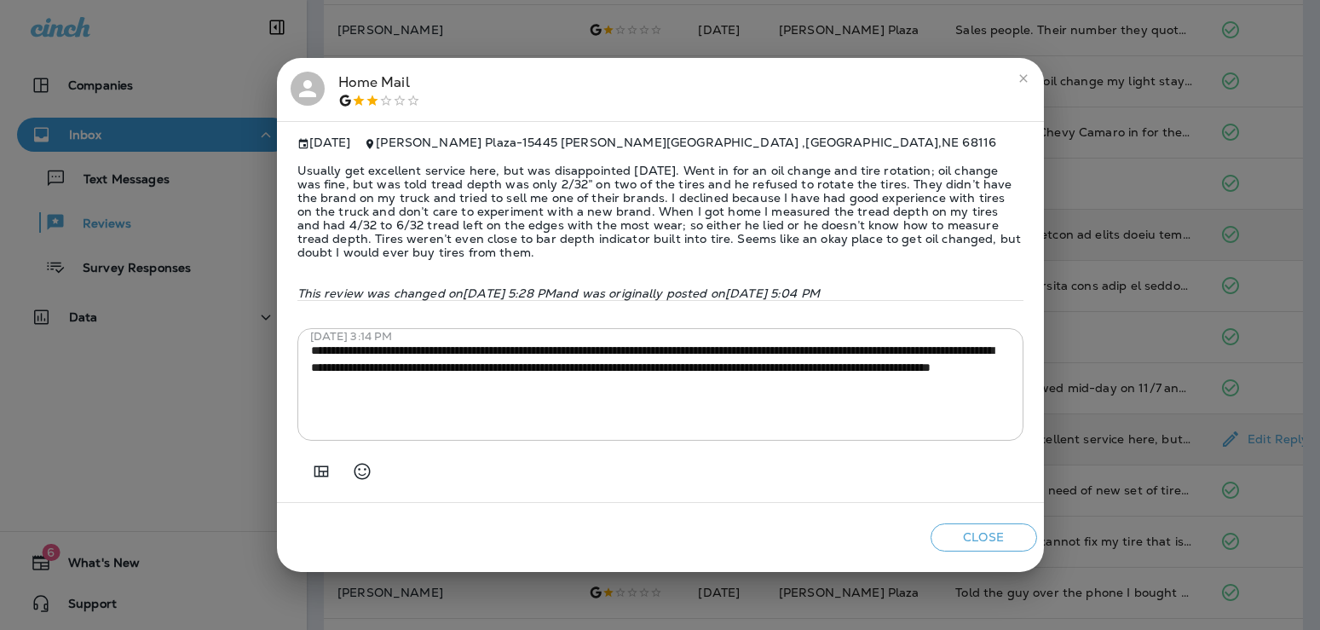
click at [1086, 395] on div "Home Mail [DATE] [PERSON_NAME][GEOGRAPHIC_DATA] - [STREET_ADDRESS][PERSON_NAME]…" at bounding box center [660, 315] width 1320 height 630
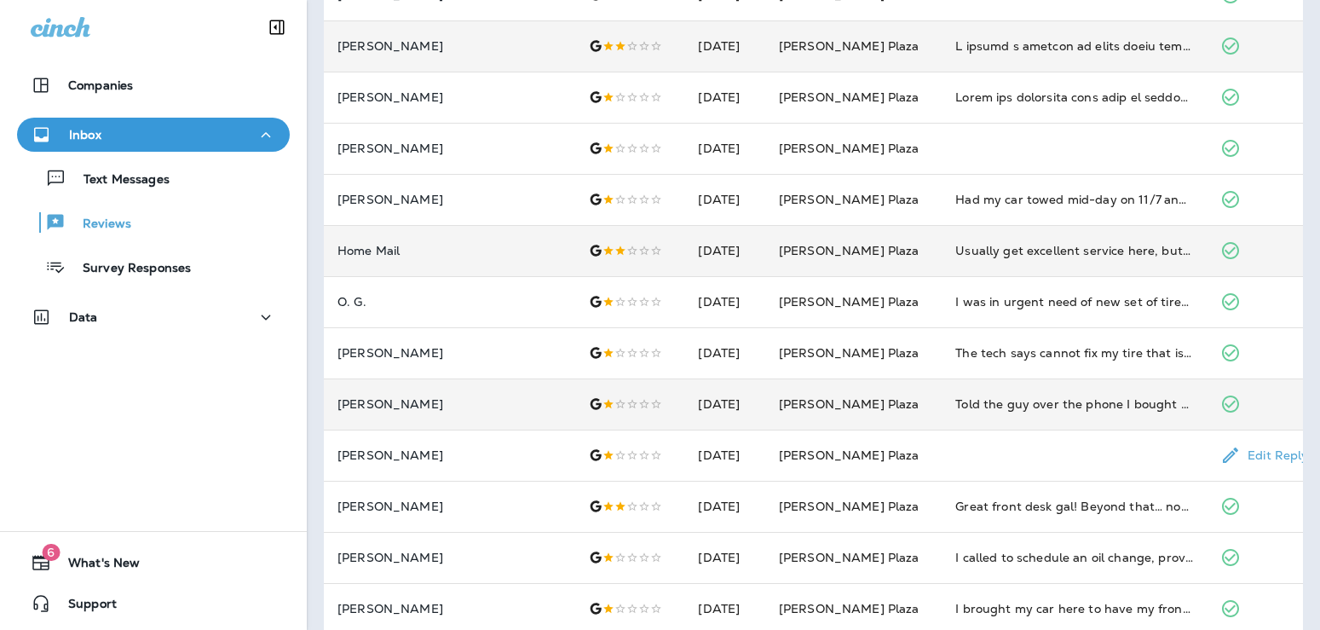
scroll to position [552, 0]
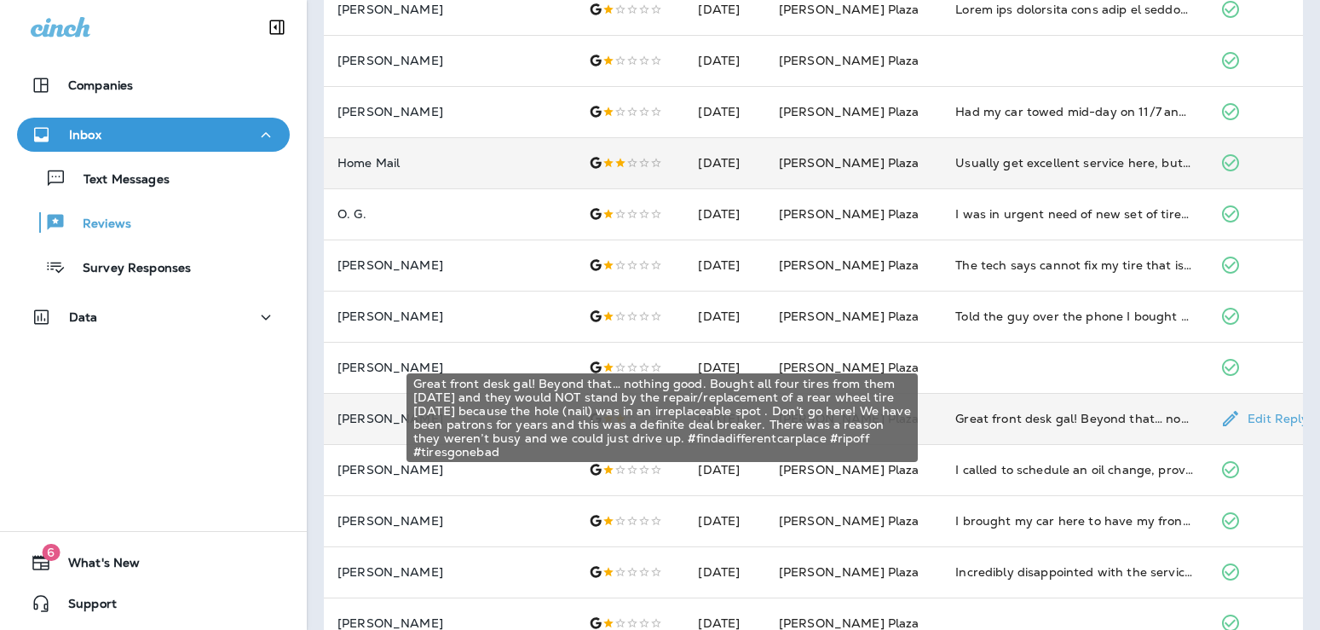
click at [1056, 417] on div "Great front desk gal! Beyond that… nothing good. Bought all four tires from the…" at bounding box center [1074, 418] width 238 height 17
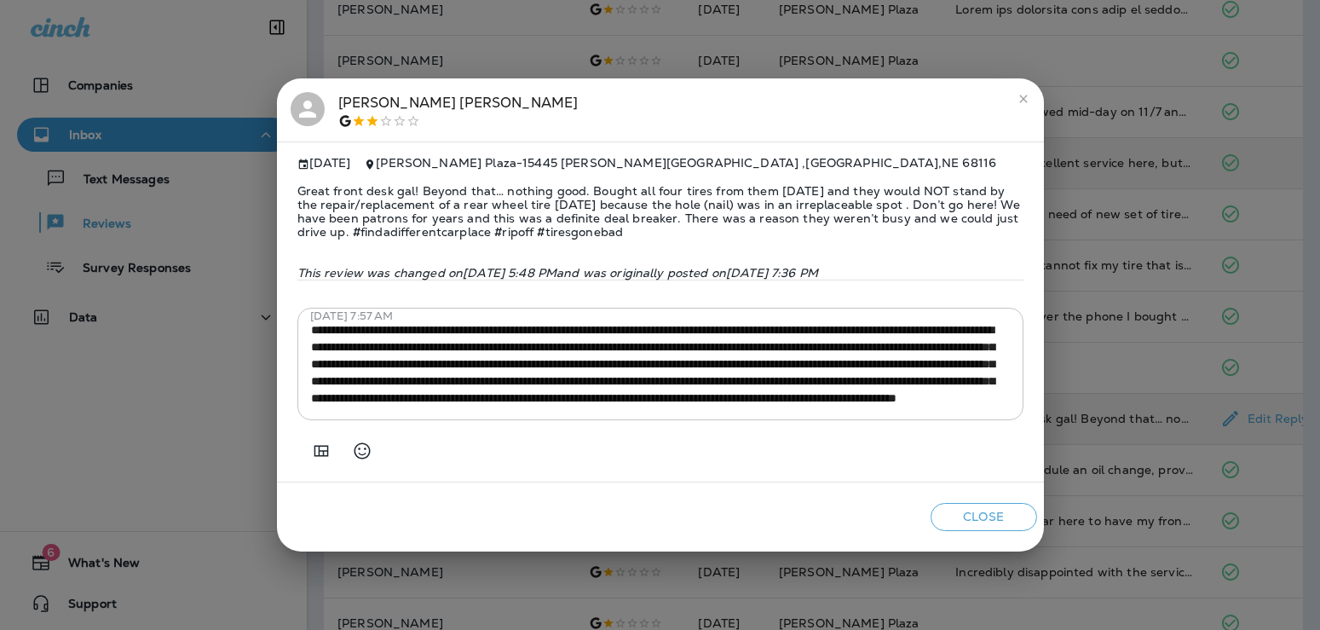
click at [1056, 417] on div "[PERSON_NAME] [DATE] [PERSON_NAME] Plaza - [STREET_ADDRESS][PERSON_NAME] Great …" at bounding box center [660, 315] width 1320 height 630
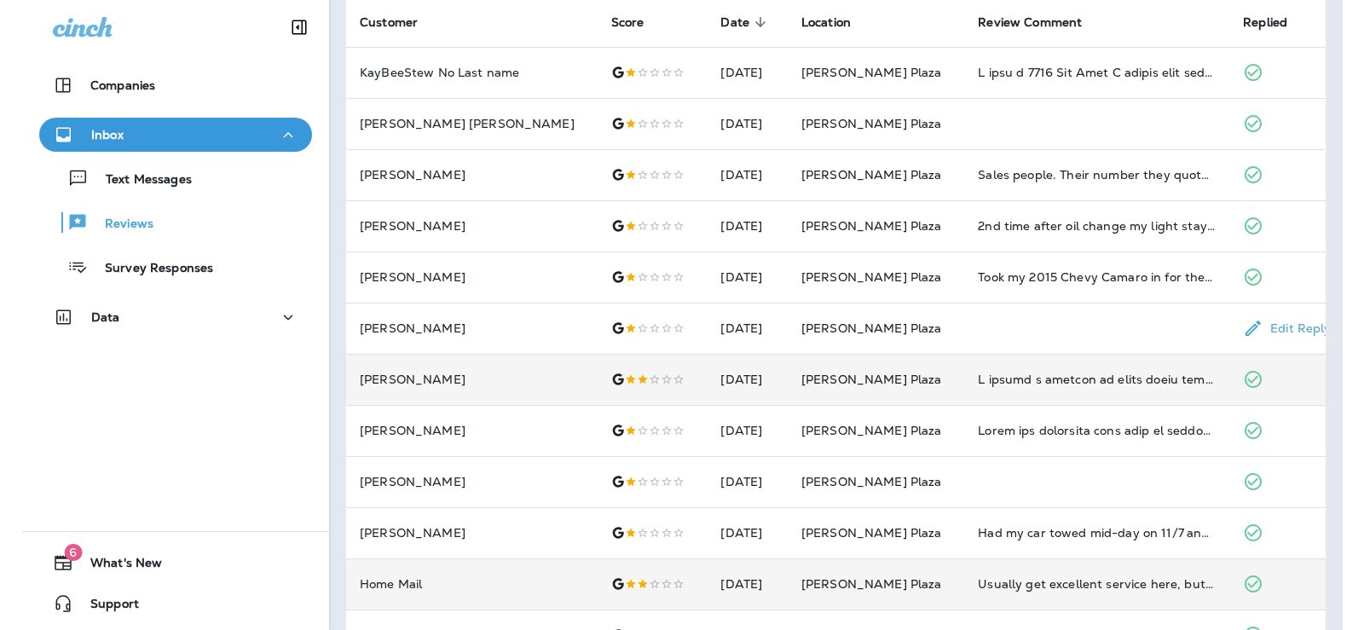
scroll to position [0, 0]
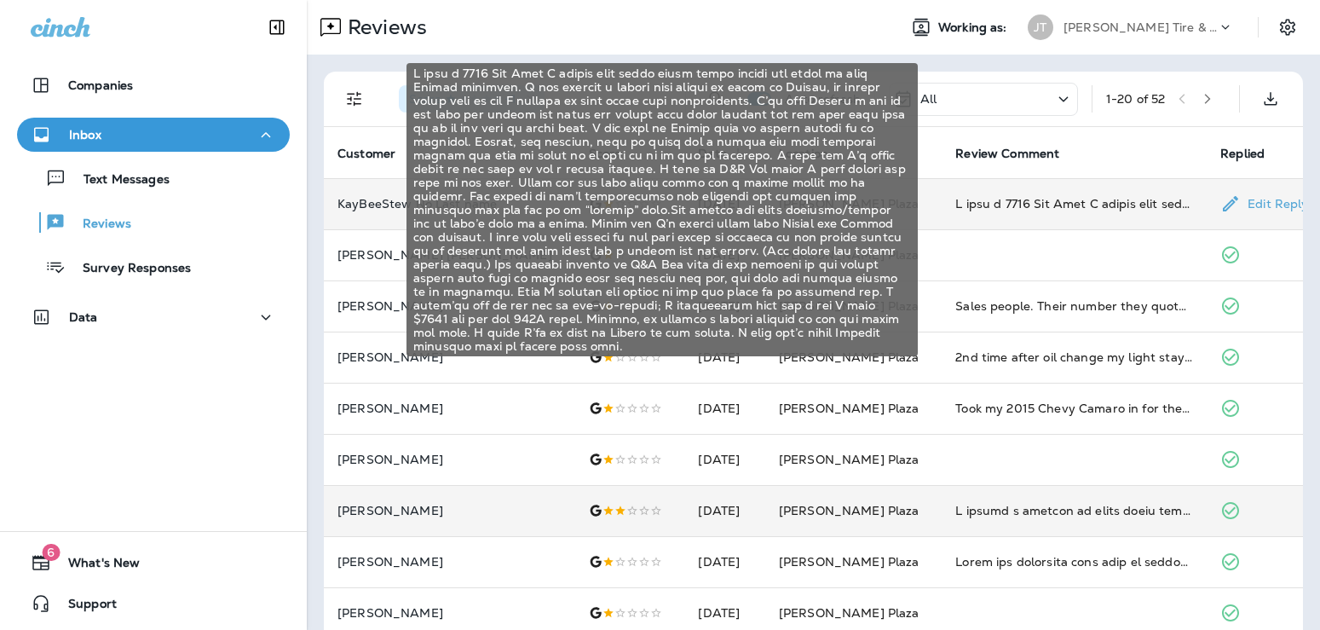
click at [982, 199] on div "I have a 2015 Kia Soul I bought used about three weeks before the visit to this…" at bounding box center [1074, 203] width 238 height 17
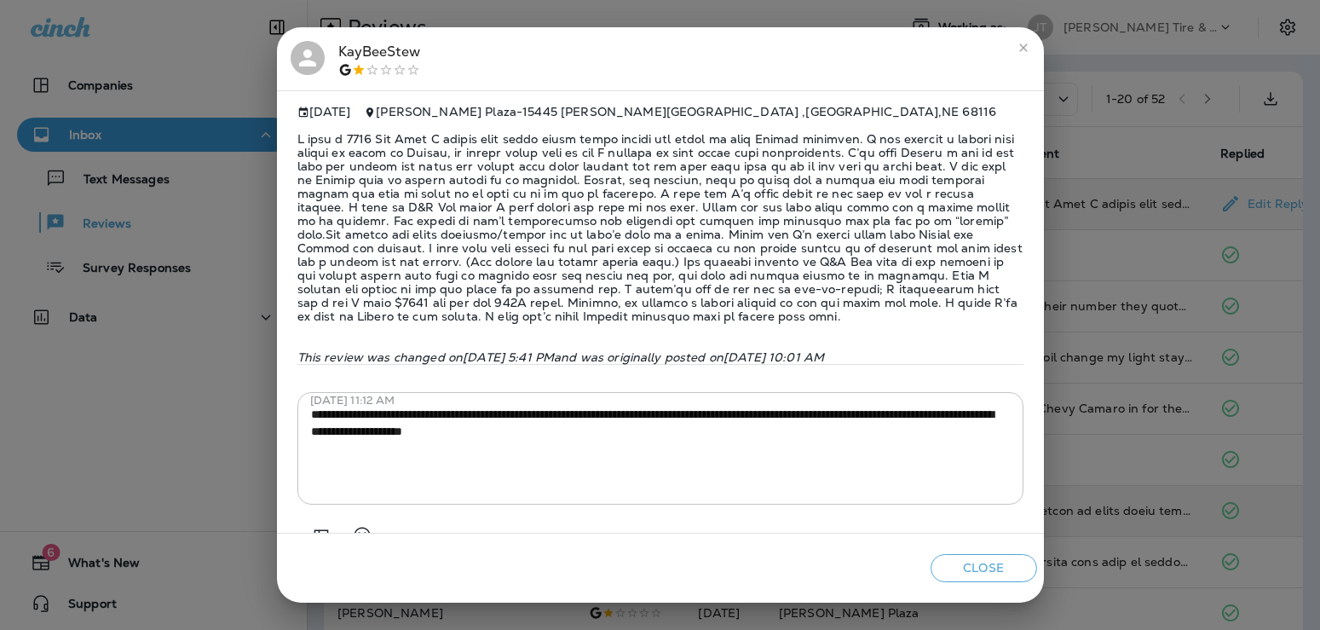
click at [1018, 46] on icon "close" at bounding box center [1024, 48] width 14 height 14
